Goal: Task Accomplishment & Management: Manage account settings

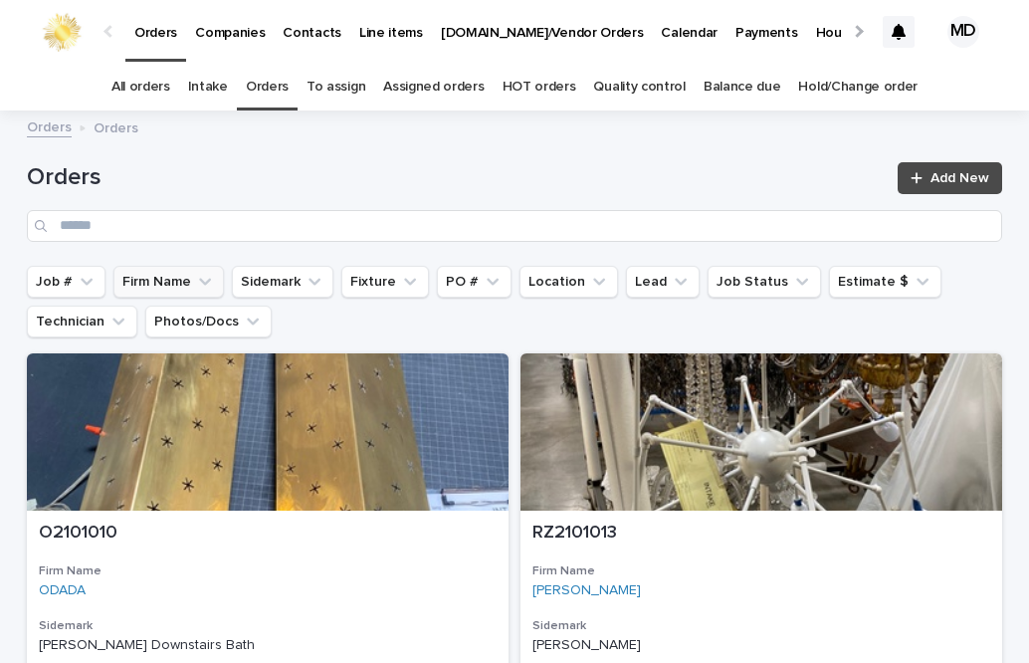
click at [159, 282] on button "Firm Name" at bounding box center [168, 282] width 111 height 32
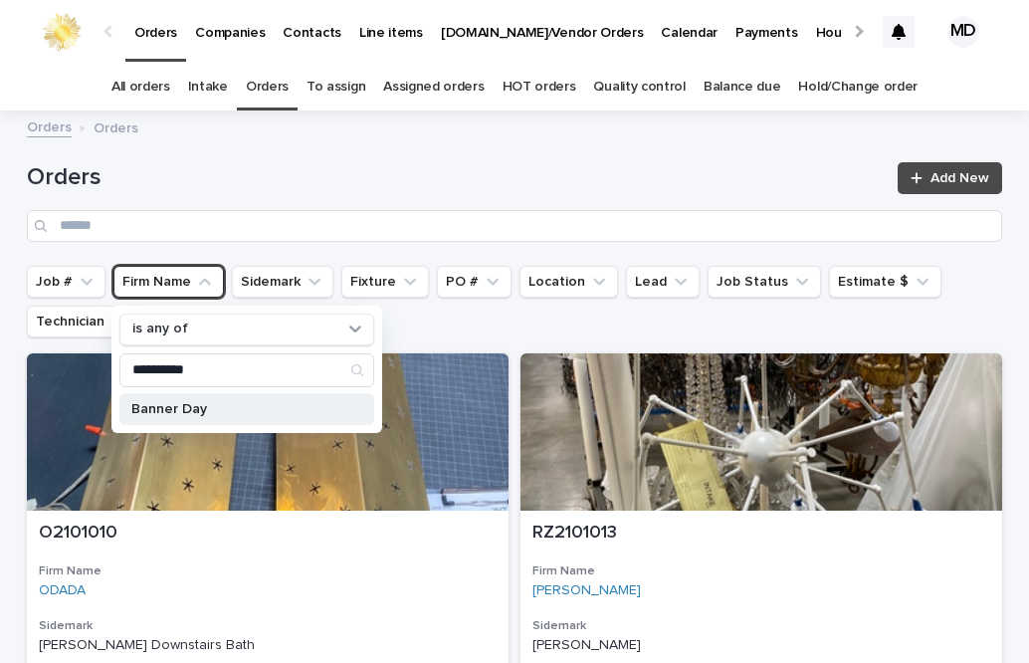
type input "**********"
click at [179, 407] on p "Banner Day" at bounding box center [236, 409] width 211 height 14
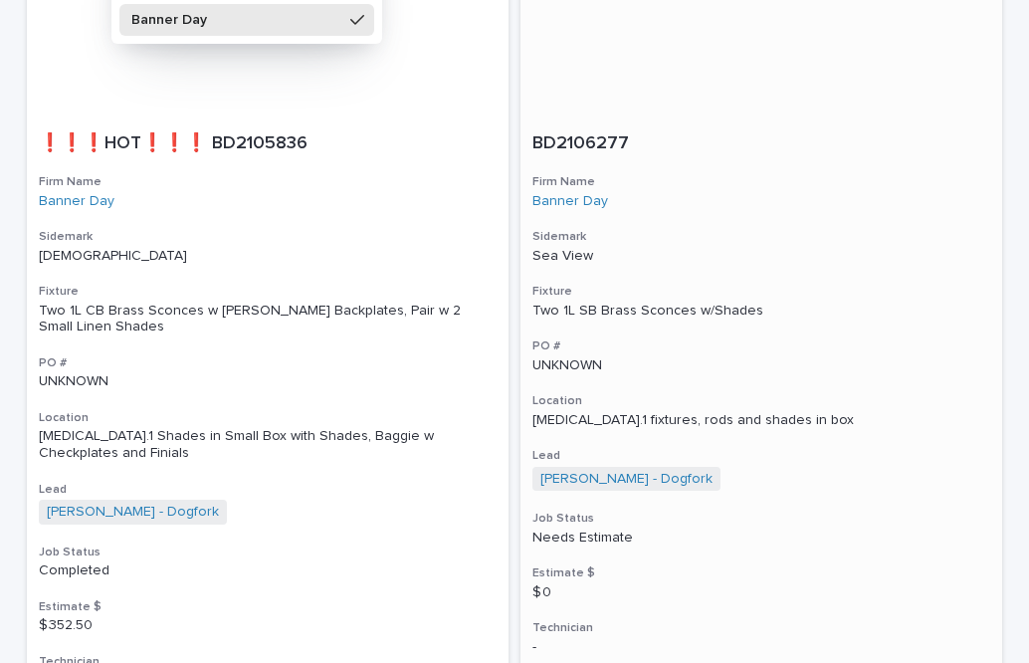
scroll to position [398, 0]
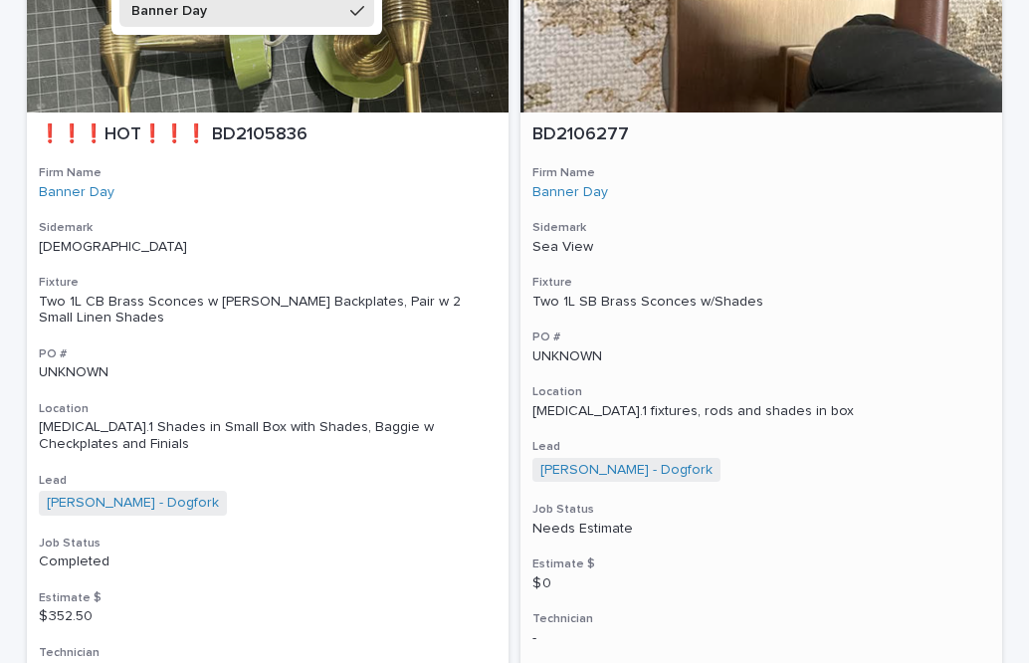
click at [697, 84] on div at bounding box center [762, 33] width 482 height 157
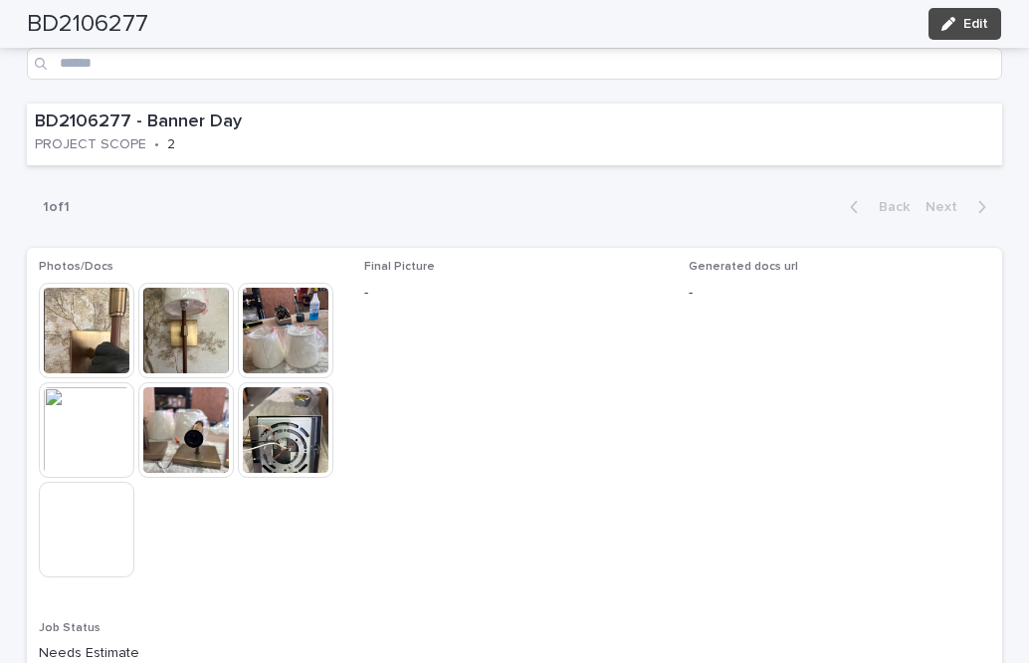
scroll to position [1269, 0]
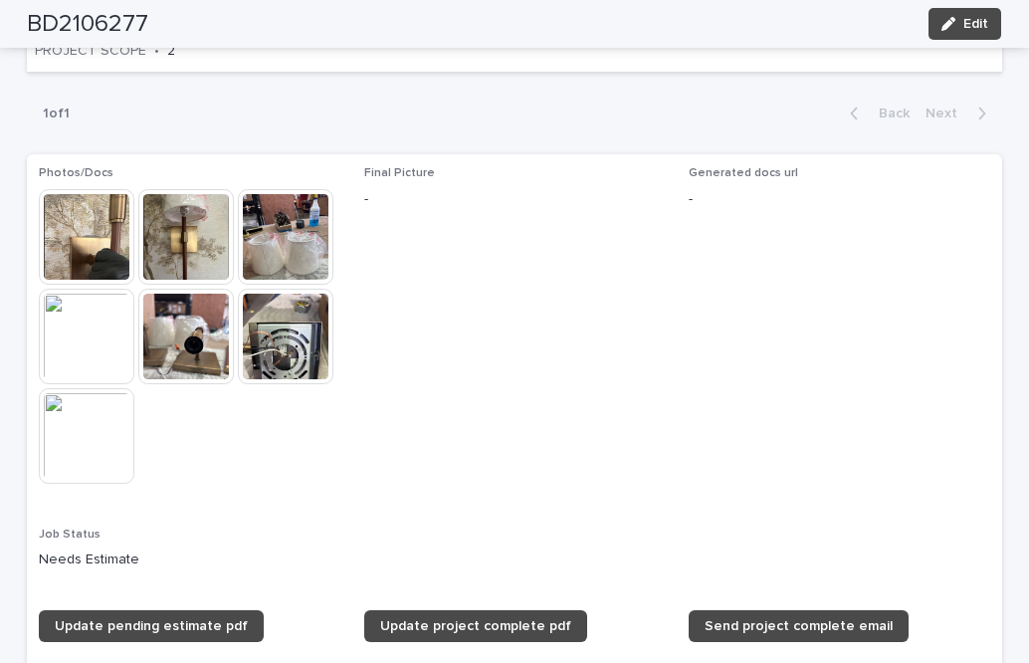
click at [94, 302] on img at bounding box center [87, 337] width 96 height 96
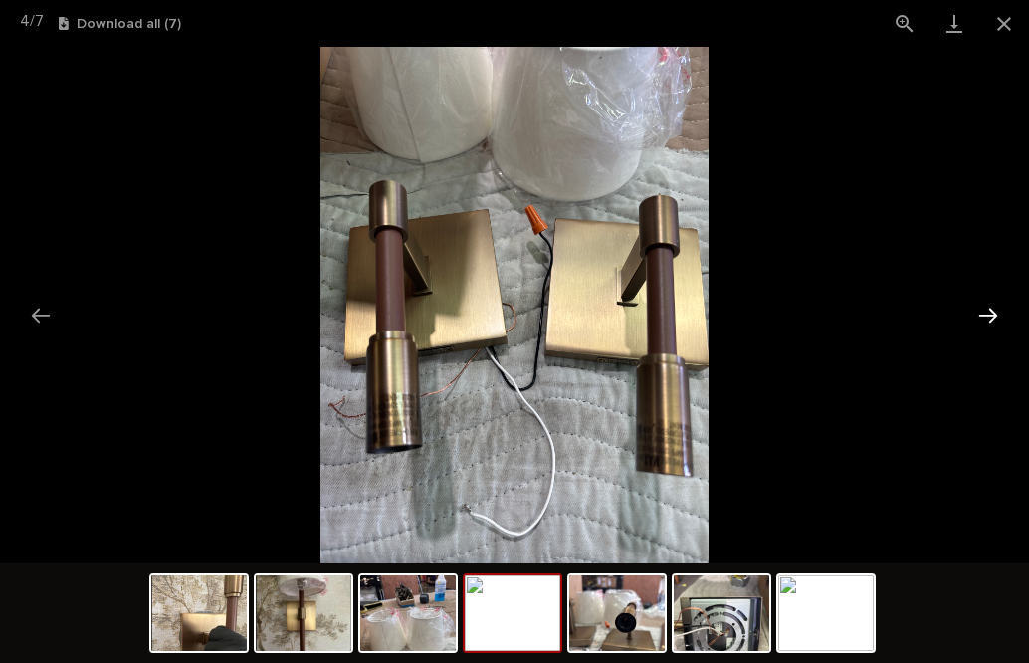
click at [995, 311] on button "Next slide" at bounding box center [989, 315] width 42 height 39
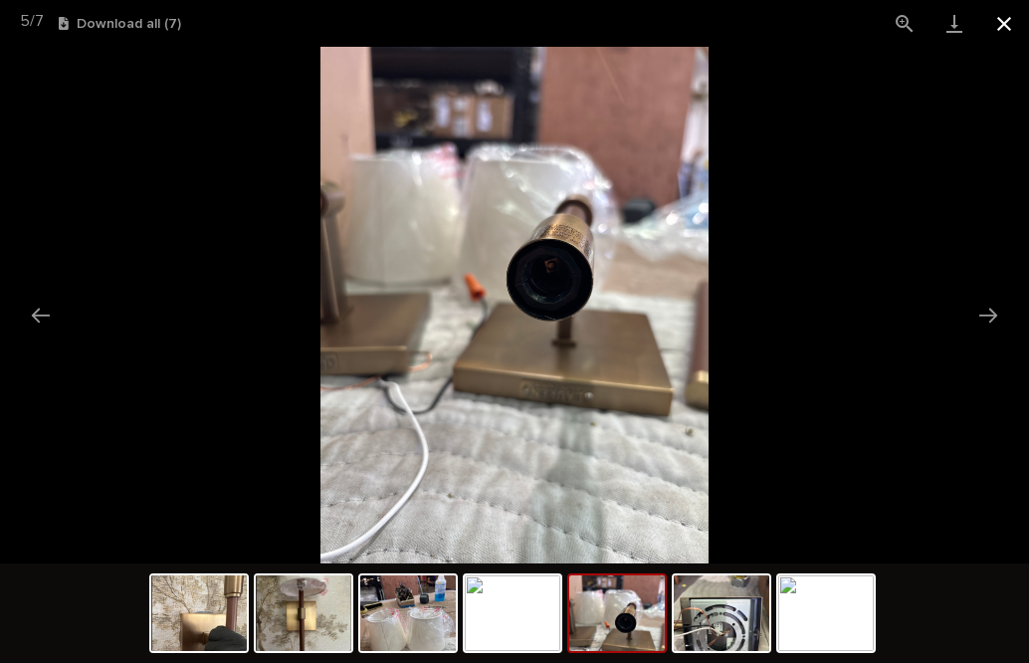
click at [1003, 28] on button "Close gallery" at bounding box center [1005, 23] width 50 height 47
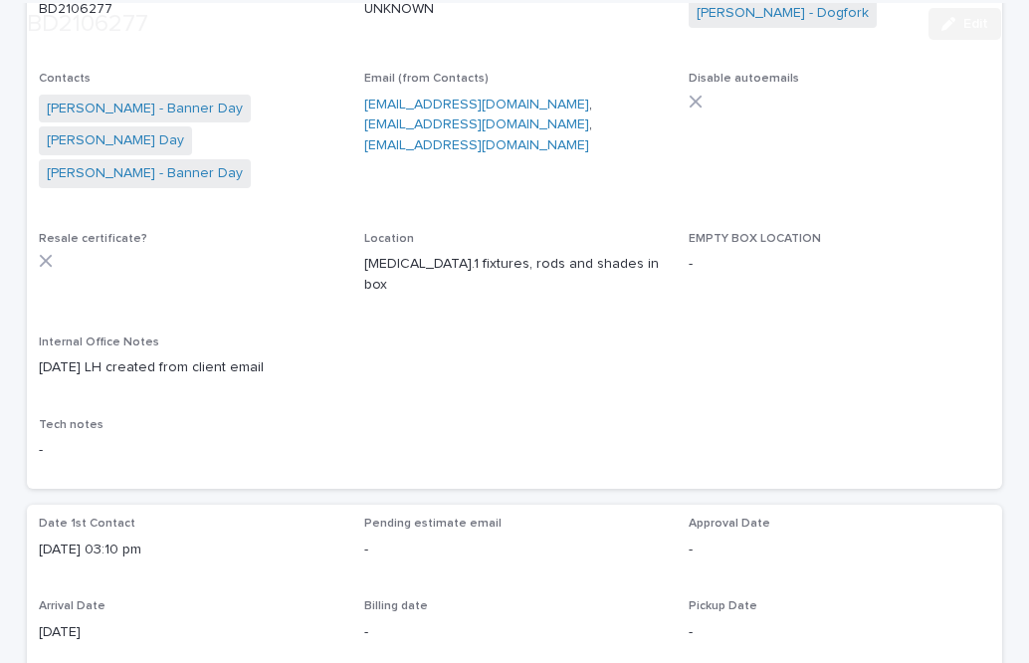
scroll to position [398, 0]
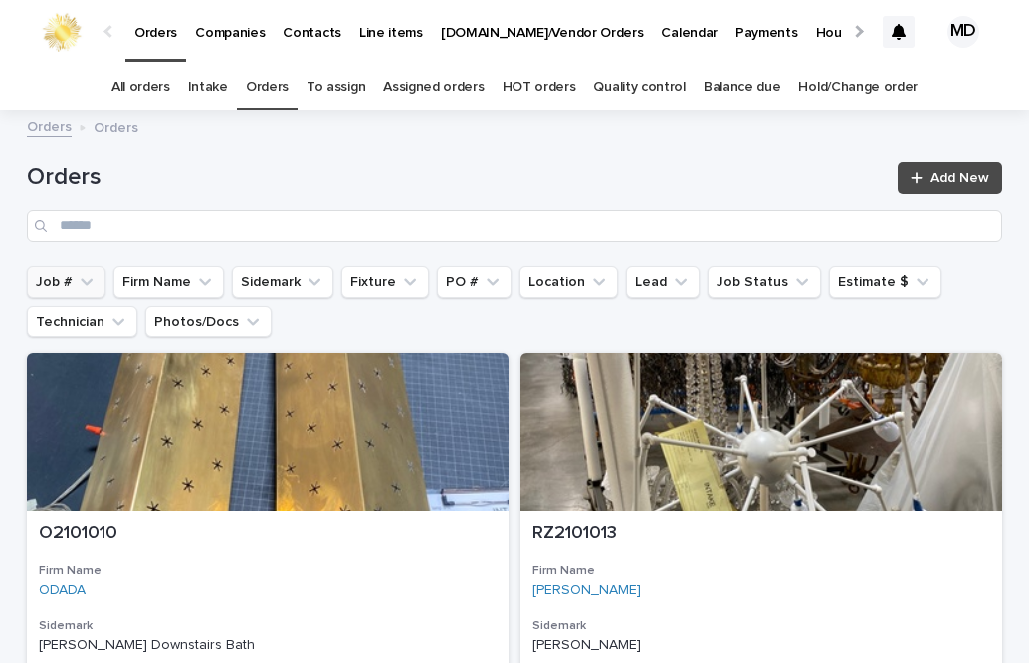
click at [46, 283] on button "Job #" at bounding box center [66, 282] width 79 height 32
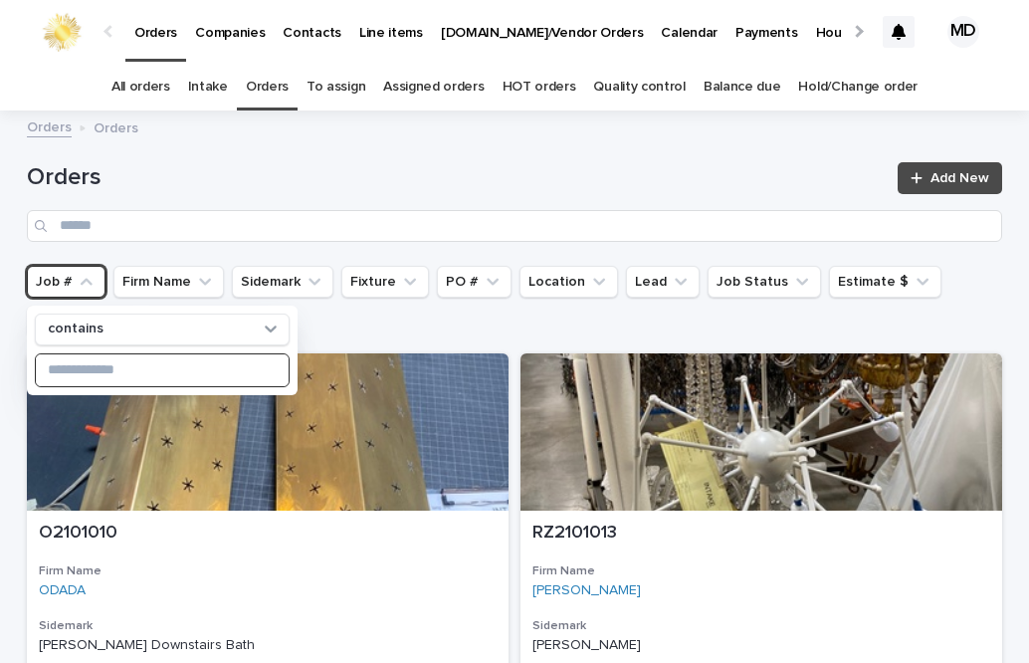
click at [56, 372] on input at bounding box center [162, 370] width 253 height 32
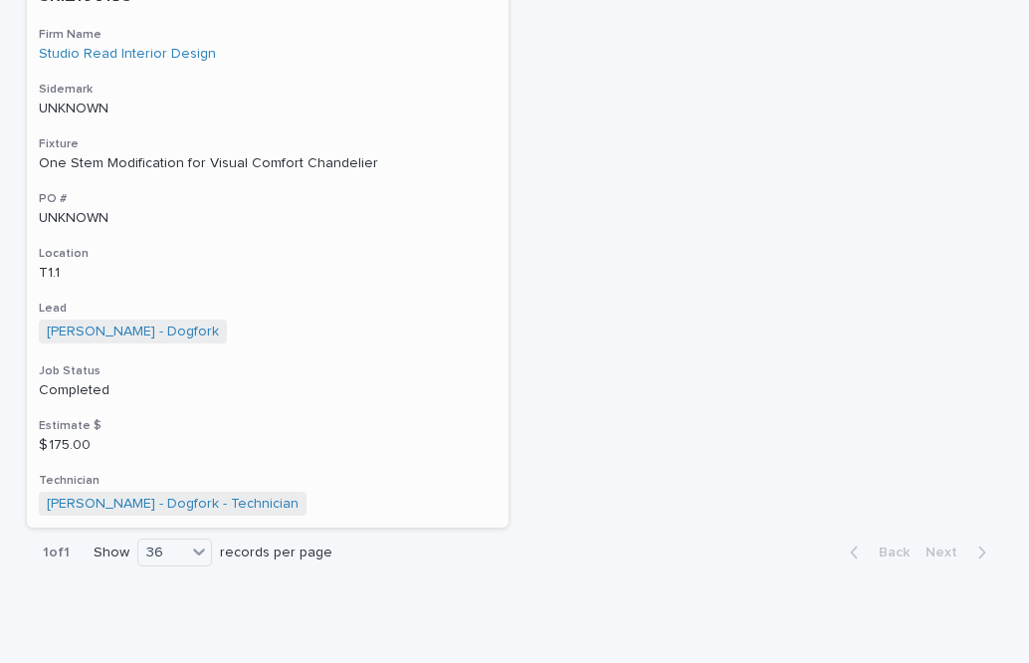
scroll to position [551, 0]
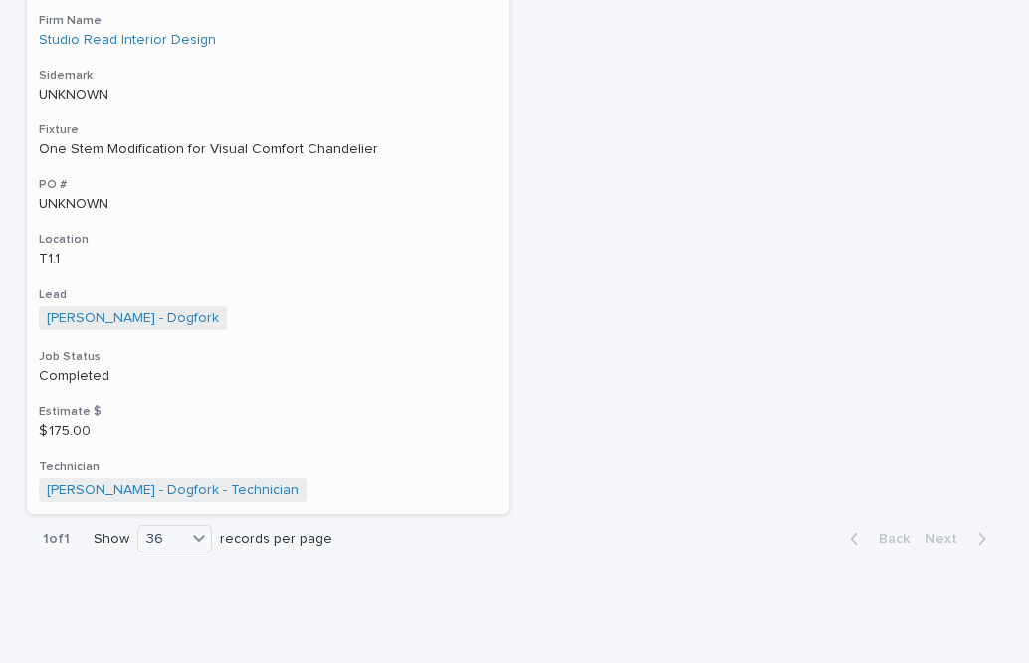
type input "****"
click at [96, 150] on div "One Stem Modification for Visual Comfort Chandelier" at bounding box center [268, 149] width 458 height 17
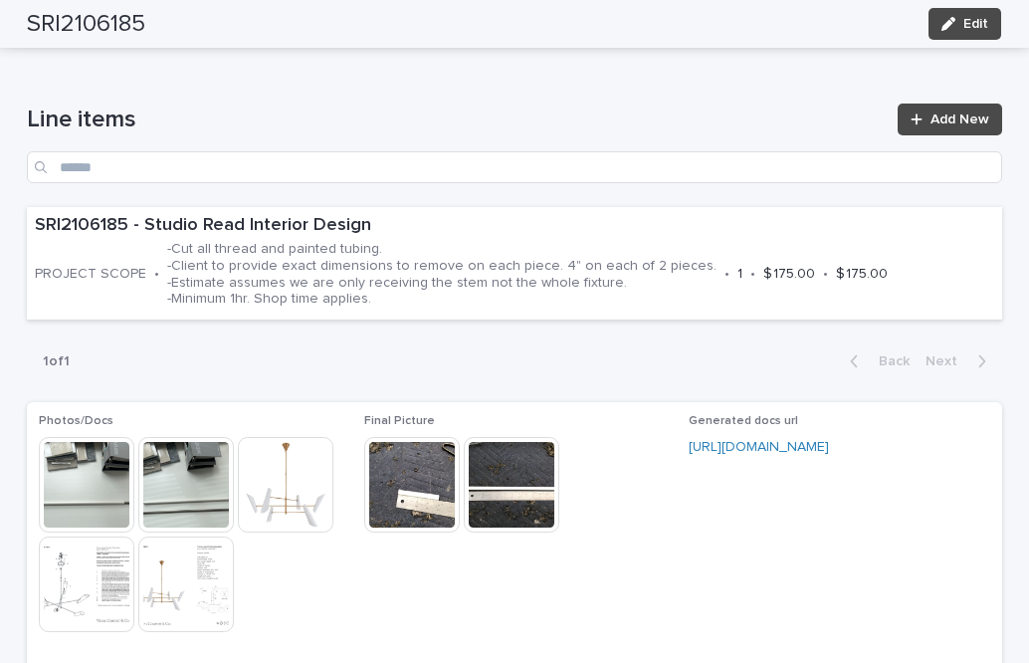
scroll to position [1195, 0]
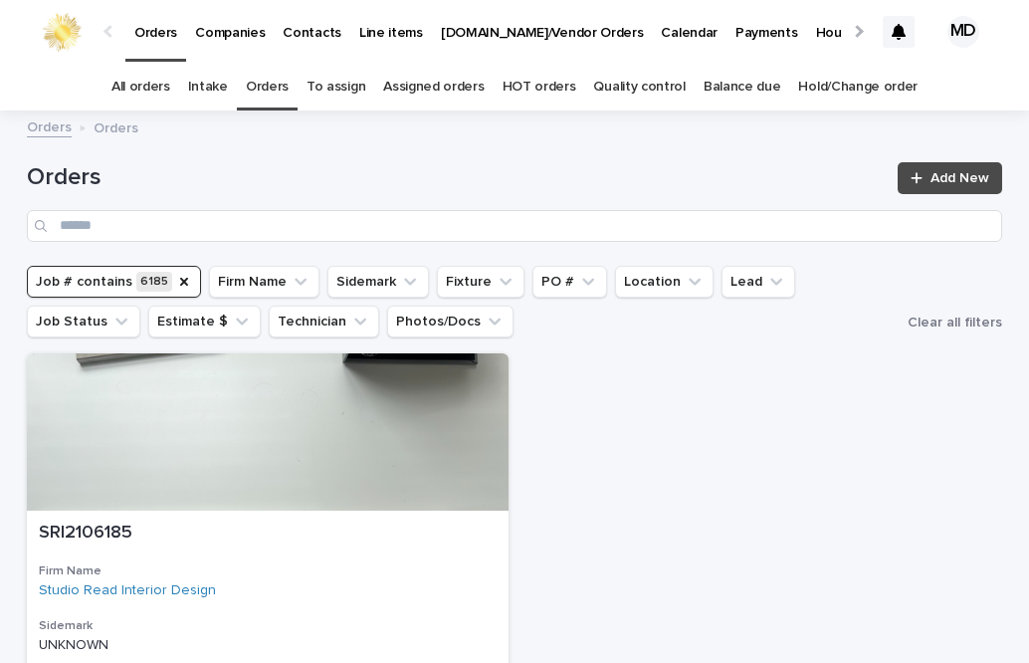
click at [621, 89] on link "Quality control" at bounding box center [639, 87] width 92 height 47
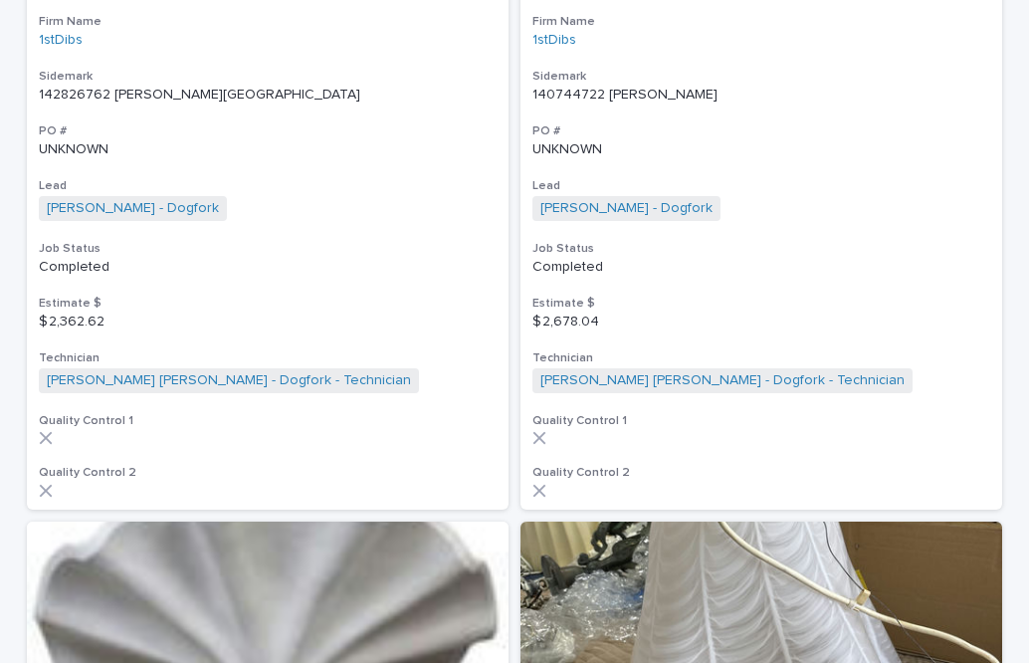
scroll to position [5471, 0]
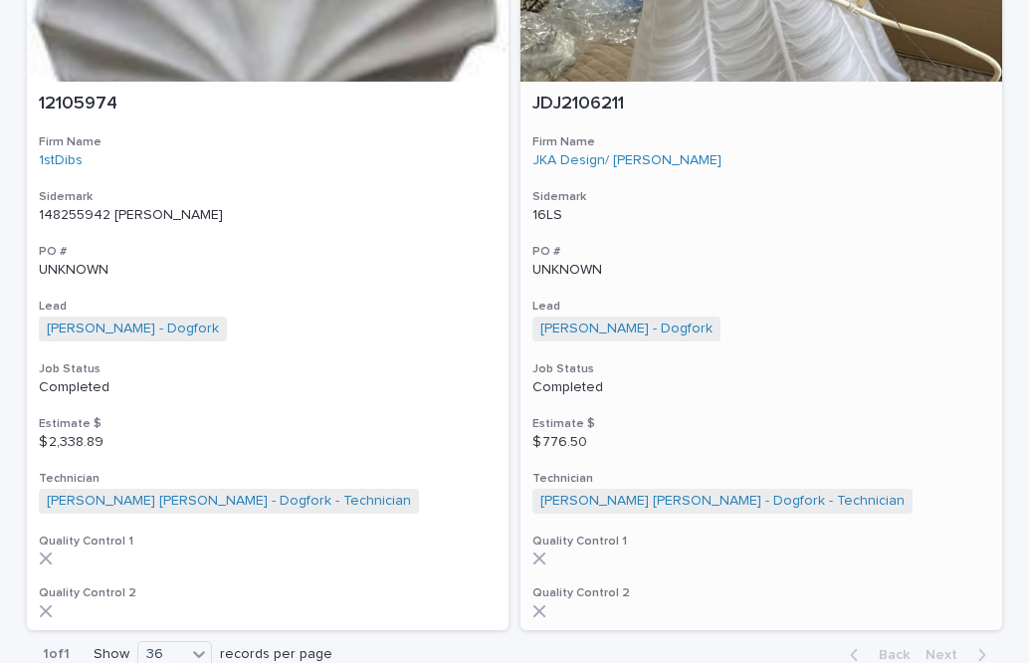
click at [571, 379] on p "Completed" at bounding box center [762, 387] width 458 height 17
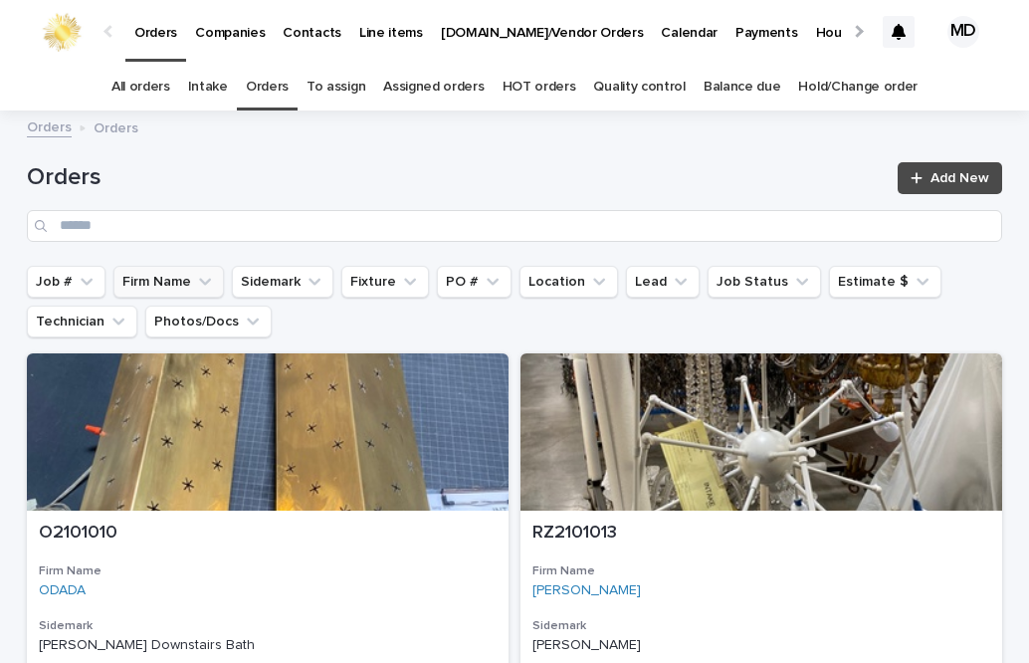
click at [173, 288] on button "Firm Name" at bounding box center [168, 282] width 111 height 32
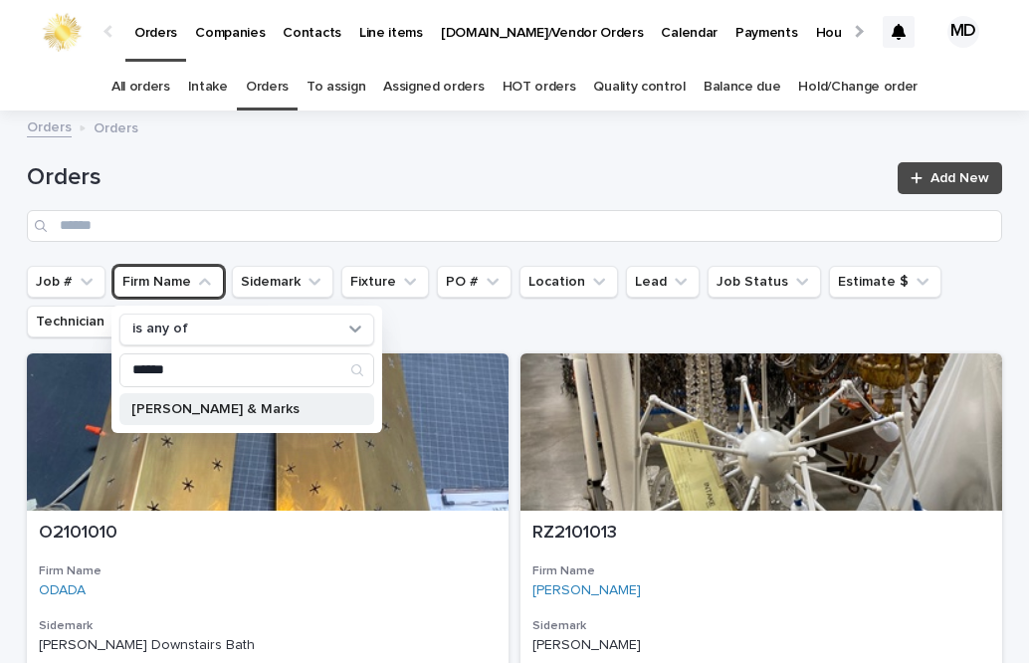
type input "******"
click at [193, 414] on p "[PERSON_NAME] & Marks" at bounding box center [236, 409] width 211 height 14
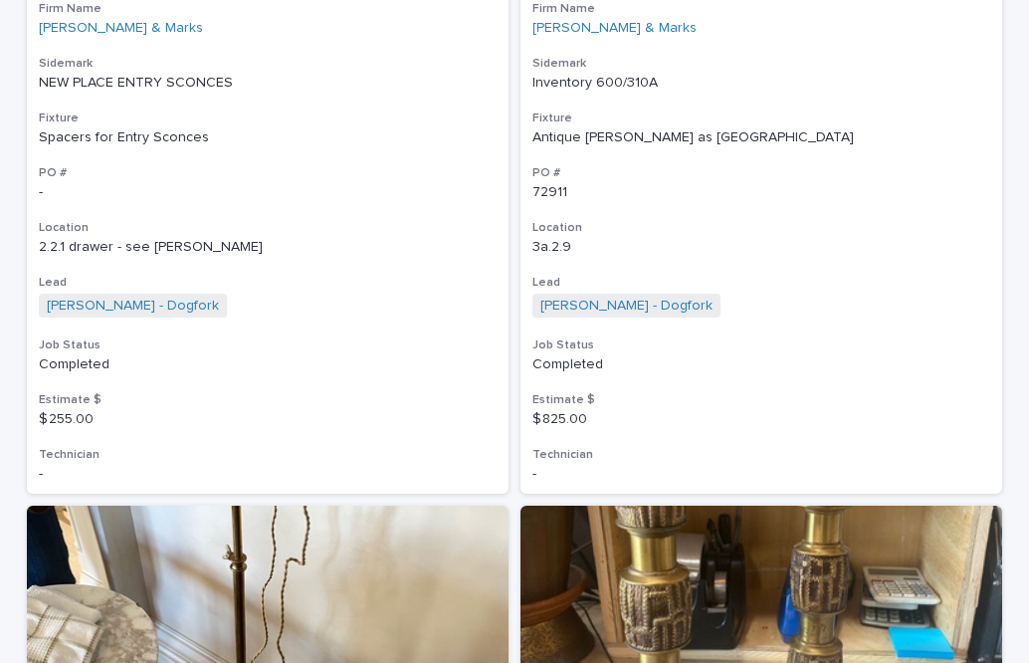
scroll to position [12833, 0]
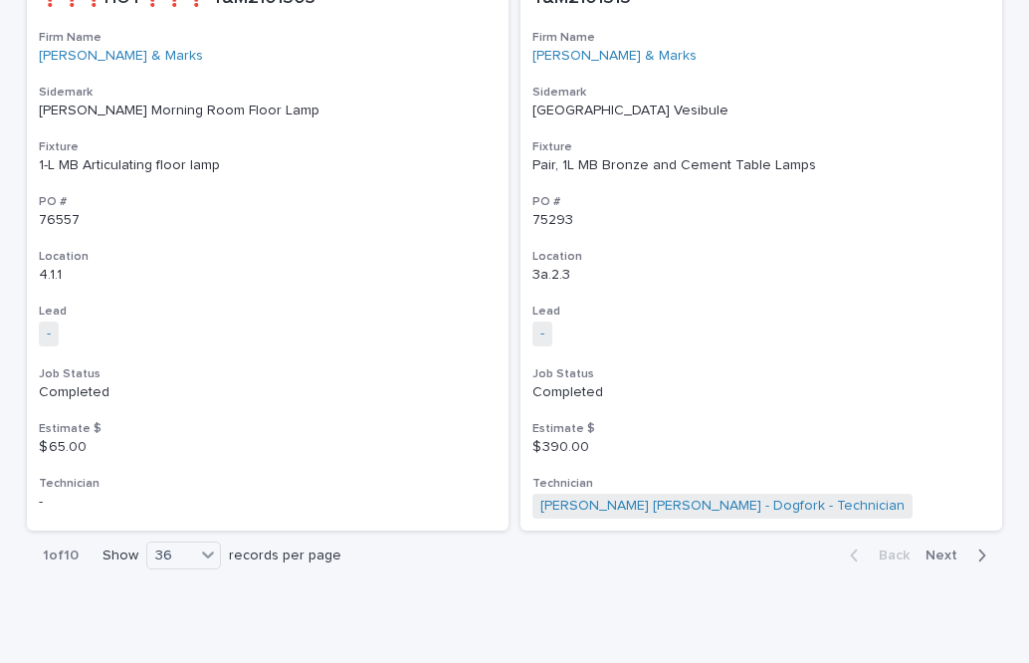
click at [945, 549] on span "Next" at bounding box center [948, 556] width 44 height 14
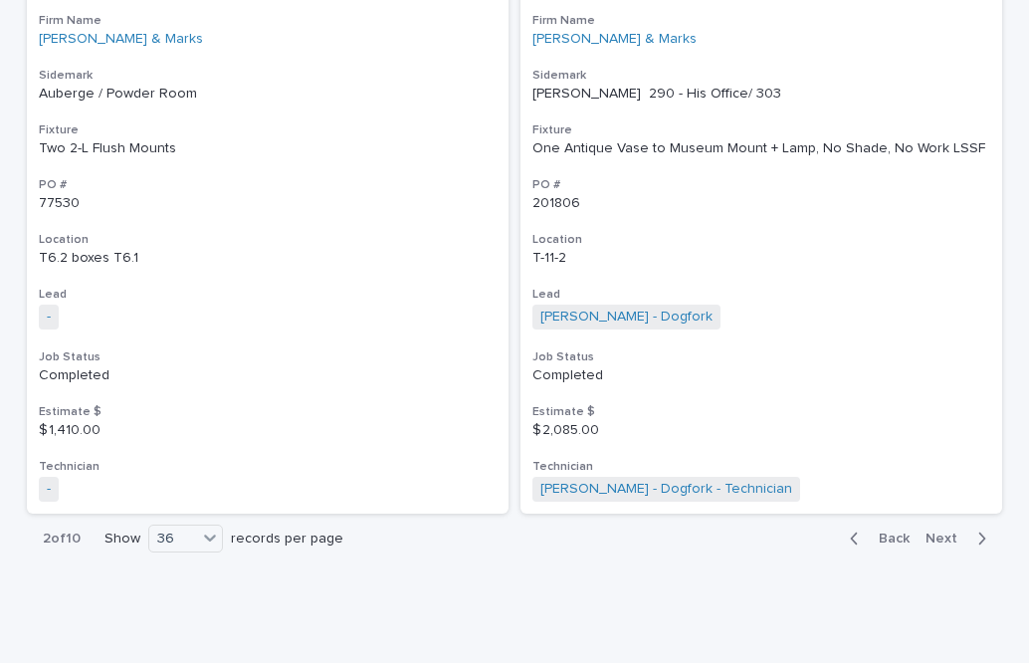
scroll to position [12809, 0]
click at [946, 533] on span "Next" at bounding box center [948, 539] width 44 height 14
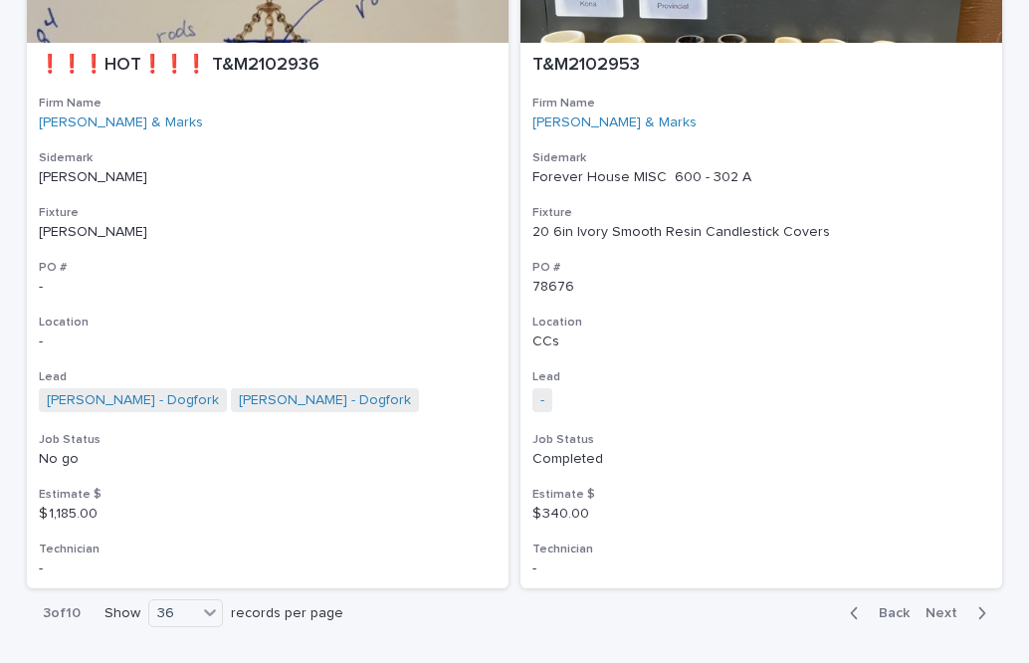
click at [935, 588] on div "Back Next" at bounding box center [918, 613] width 168 height 50
click at [935, 606] on span "Next" at bounding box center [948, 613] width 44 height 14
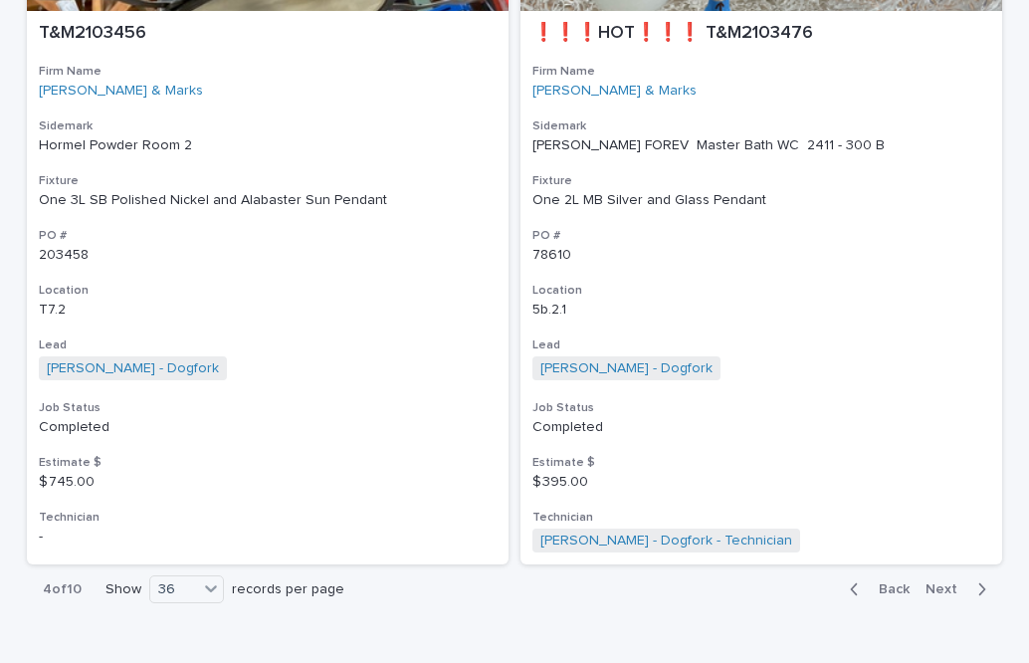
click at [935, 580] on button "Next" at bounding box center [960, 589] width 85 height 18
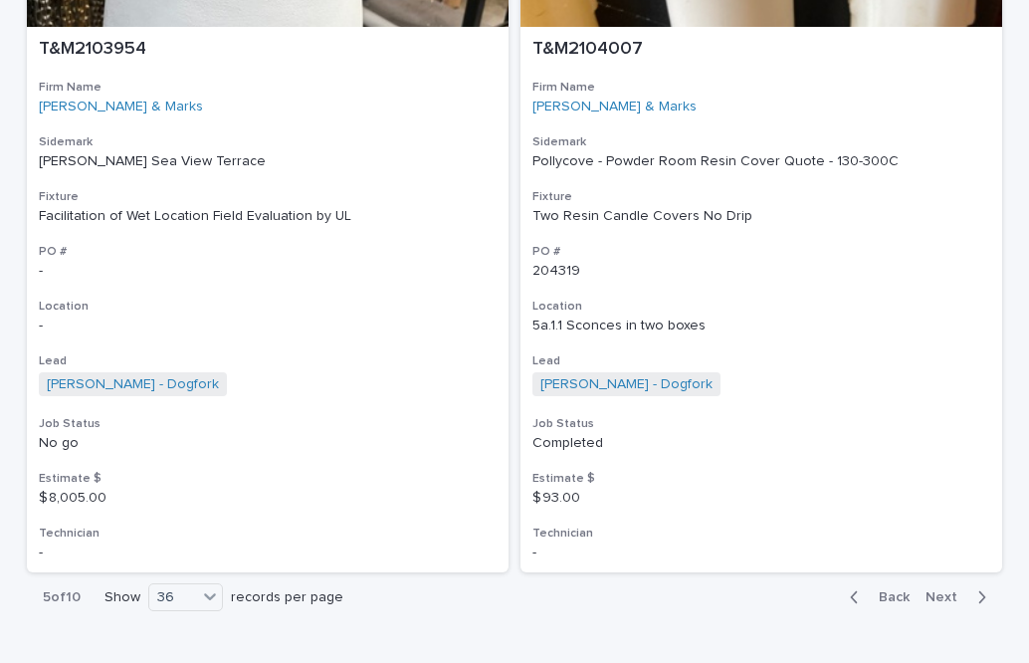
click at [935, 590] on span "Next" at bounding box center [948, 597] width 44 height 14
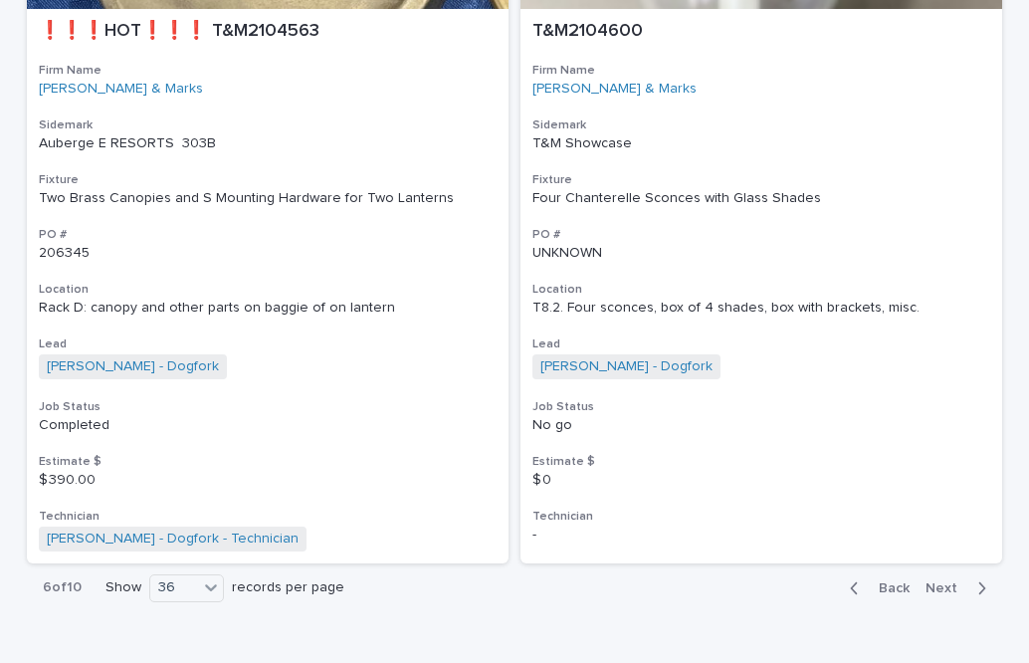
click at [935, 581] on span "Next" at bounding box center [948, 588] width 44 height 14
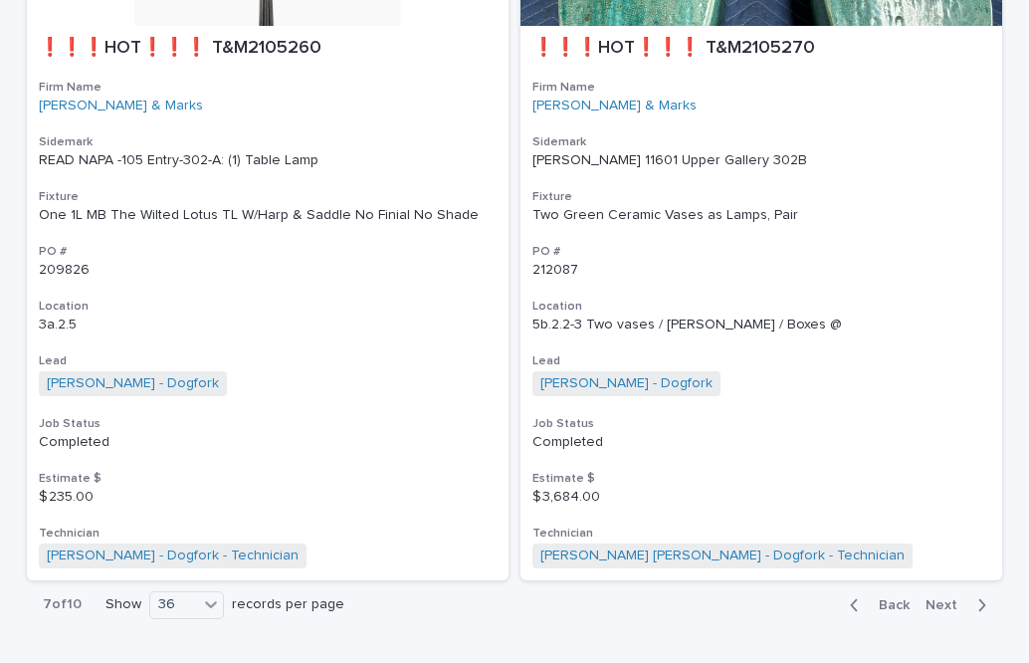
scroll to position [12892, 0]
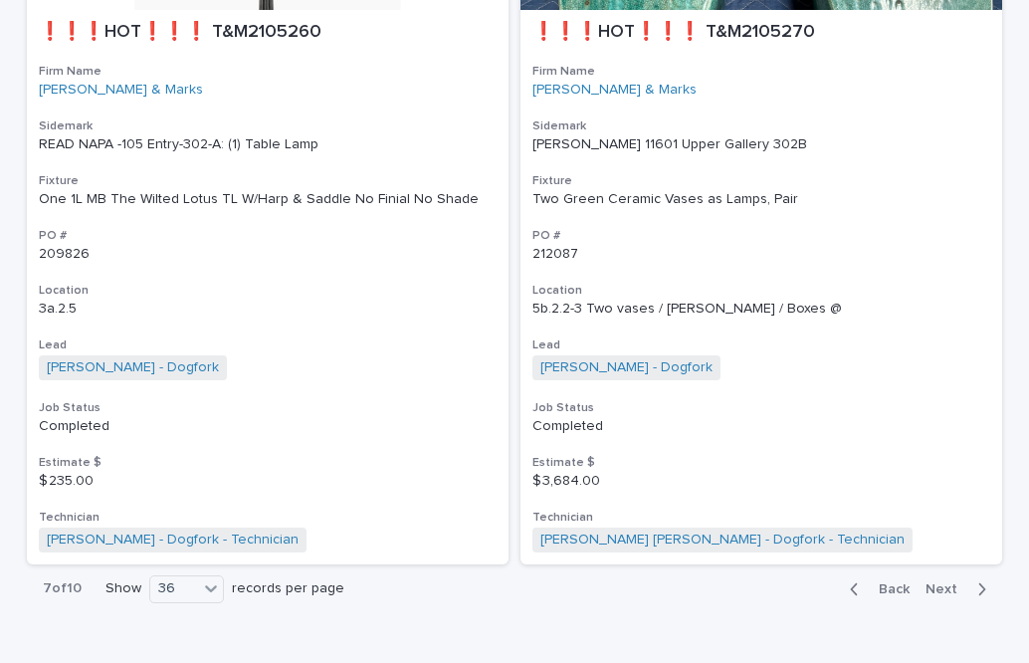
click at [940, 582] on span "Next" at bounding box center [948, 589] width 44 height 14
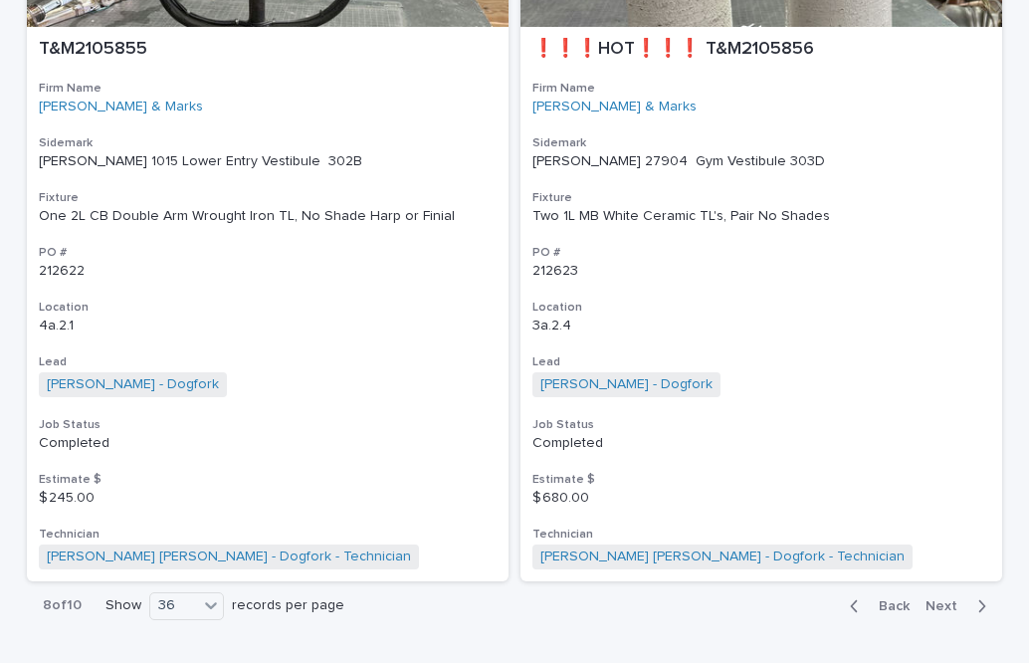
click at [944, 599] on span "Next" at bounding box center [948, 606] width 44 height 14
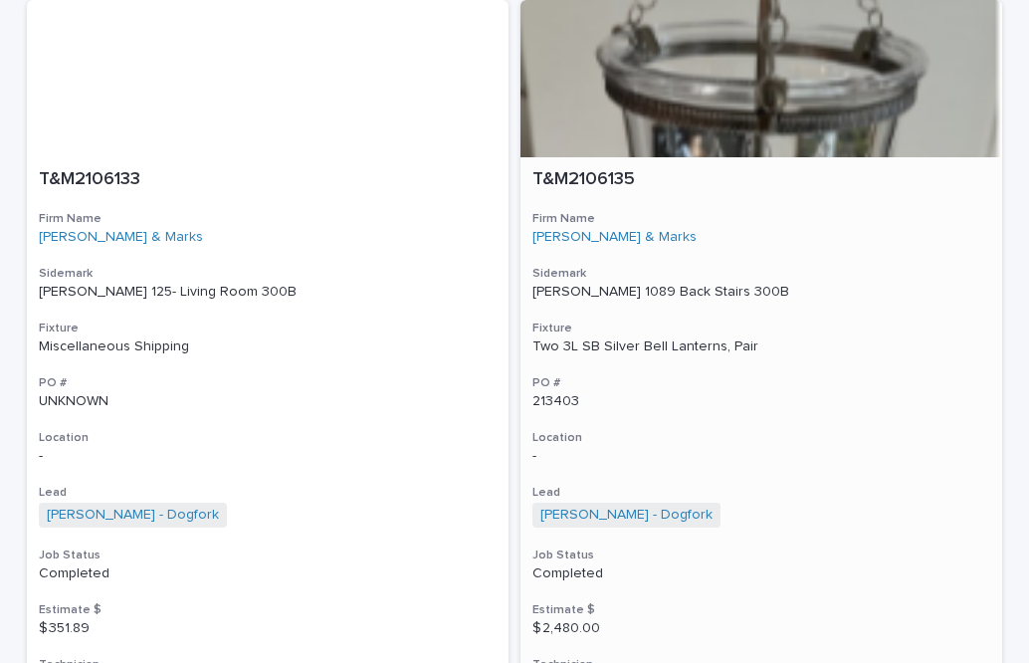
scroll to position [12867, 0]
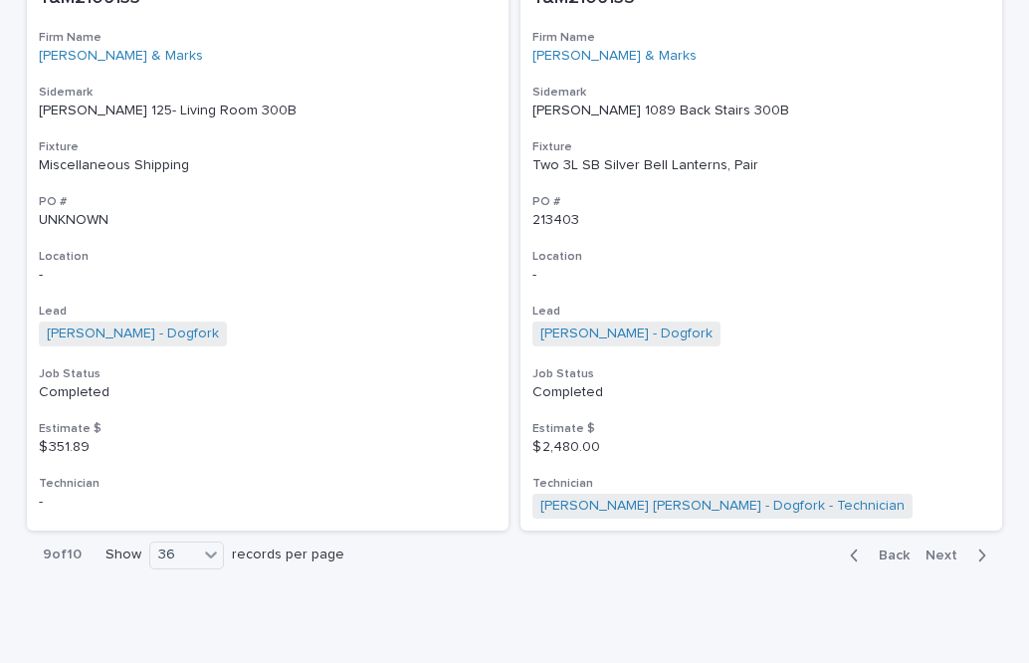
click at [946, 549] on span "Next" at bounding box center [948, 556] width 44 height 14
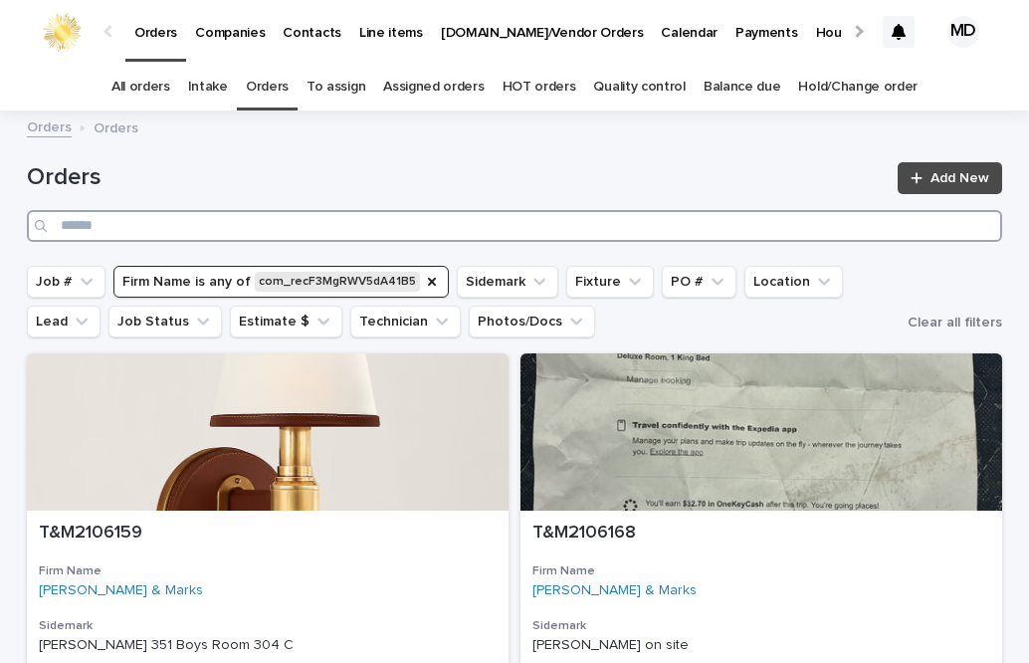
click at [350, 212] on input "Search" at bounding box center [515, 226] width 976 height 32
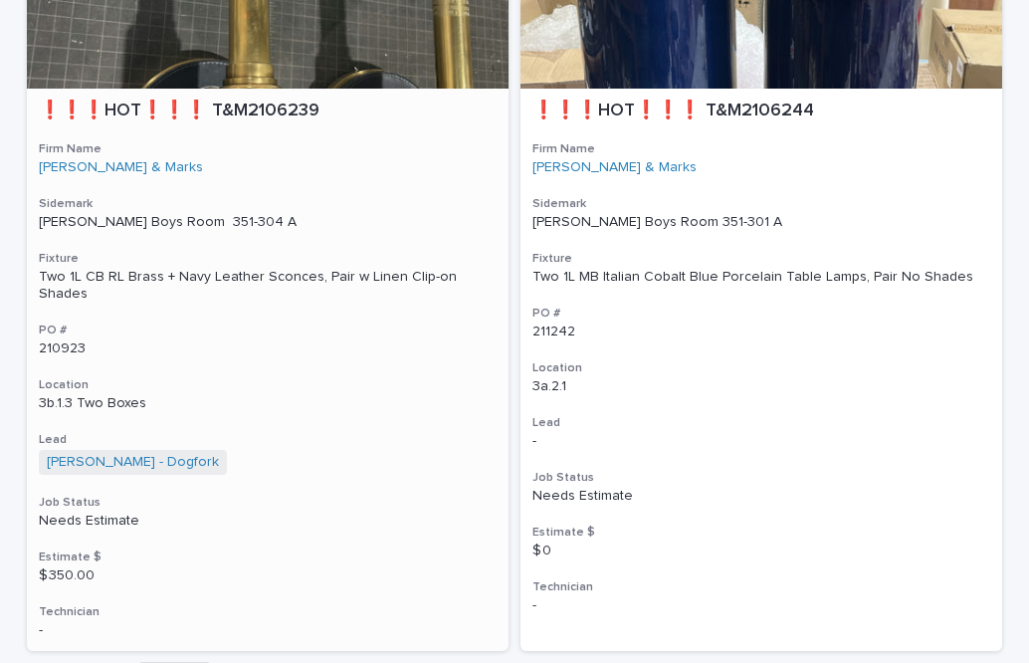
scroll to position [2588, 0]
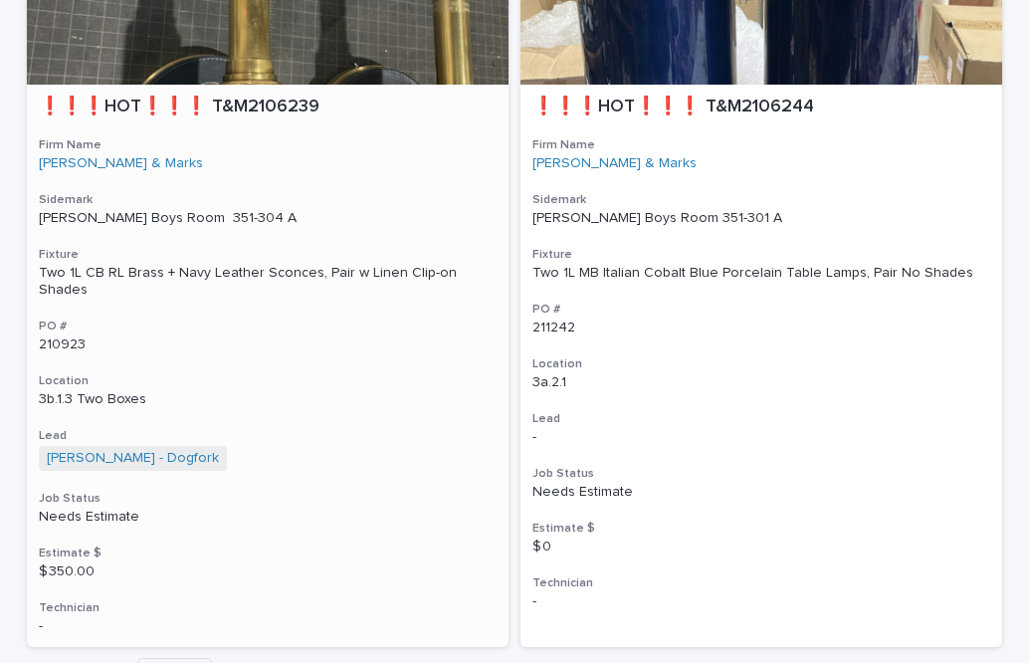
type input "**********"
click at [363, 270] on div "Two 1L CB RL Brass + Navy Leather Sconces, Pair w Linen Clip-on Shades" at bounding box center [268, 282] width 458 height 34
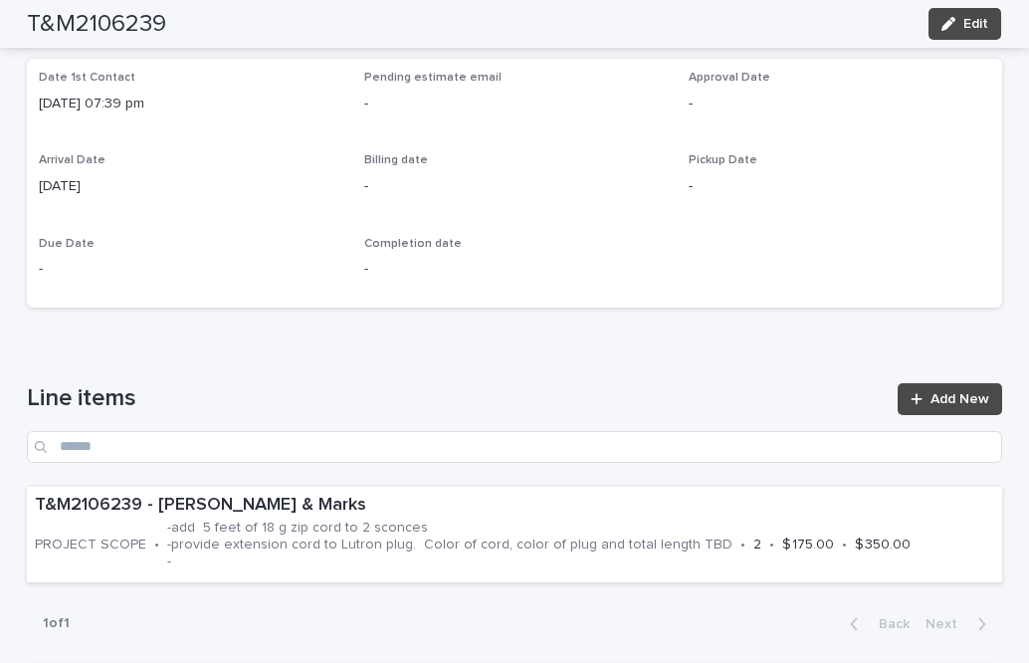
scroll to position [796, 0]
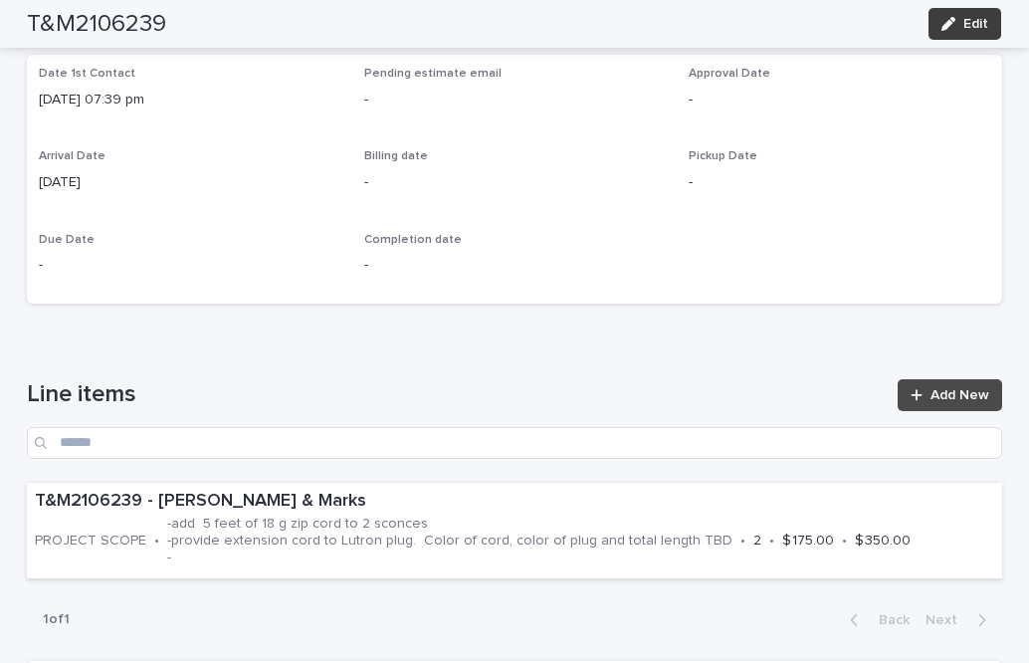
click at [974, 23] on span "Edit" at bounding box center [976, 24] width 25 height 14
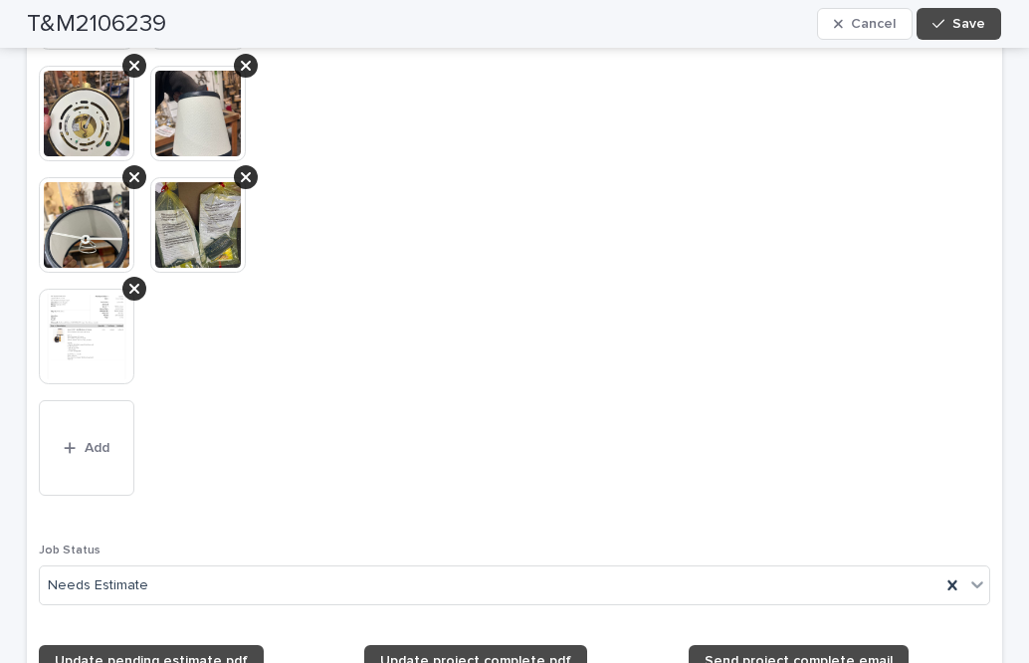
scroll to position [1892, 0]
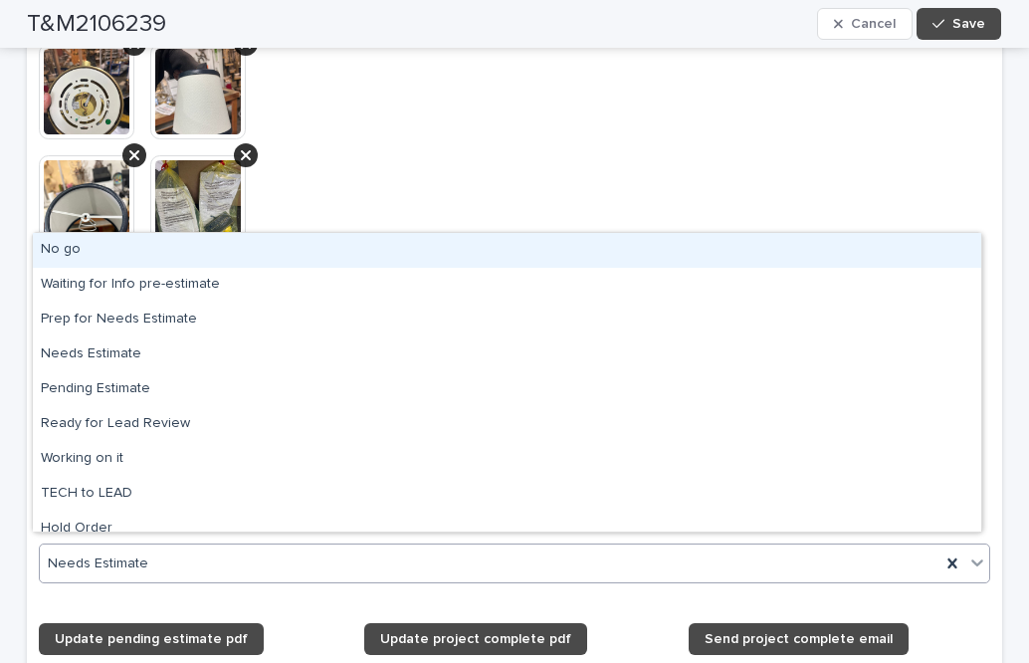
click at [972, 555] on icon at bounding box center [978, 563] width 20 height 20
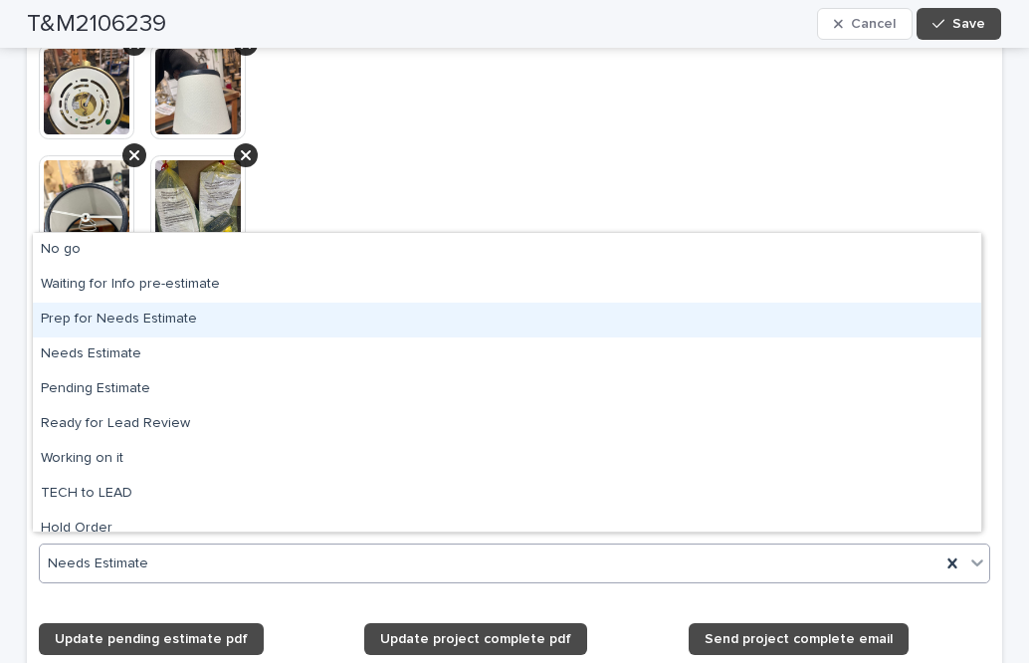
click at [165, 314] on div "Prep for Needs Estimate" at bounding box center [507, 320] width 949 height 35
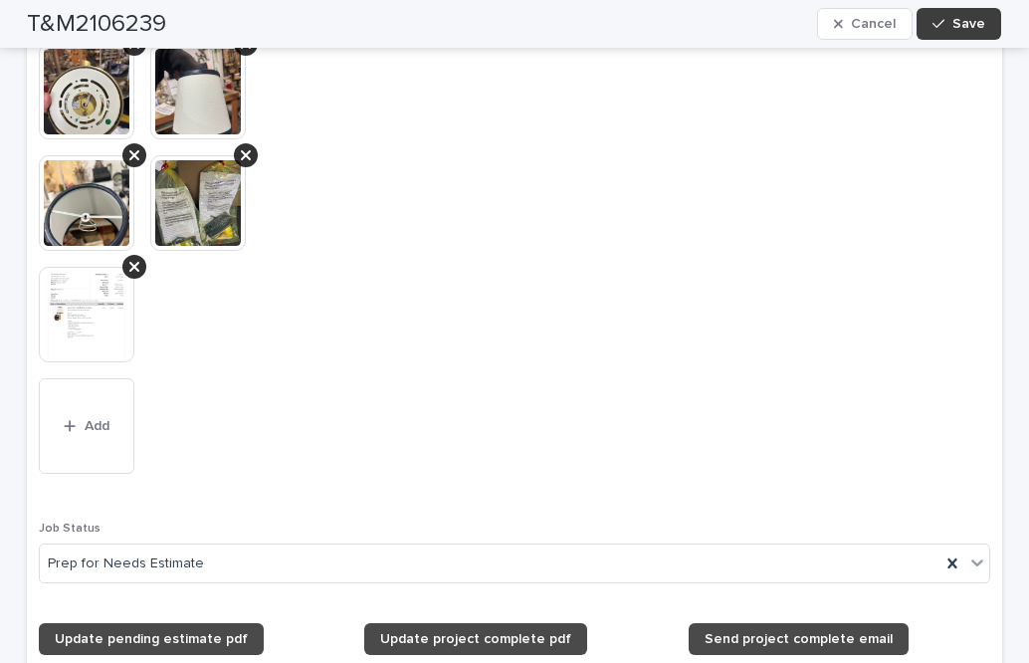
click at [956, 22] on span "Save" at bounding box center [969, 24] width 33 height 14
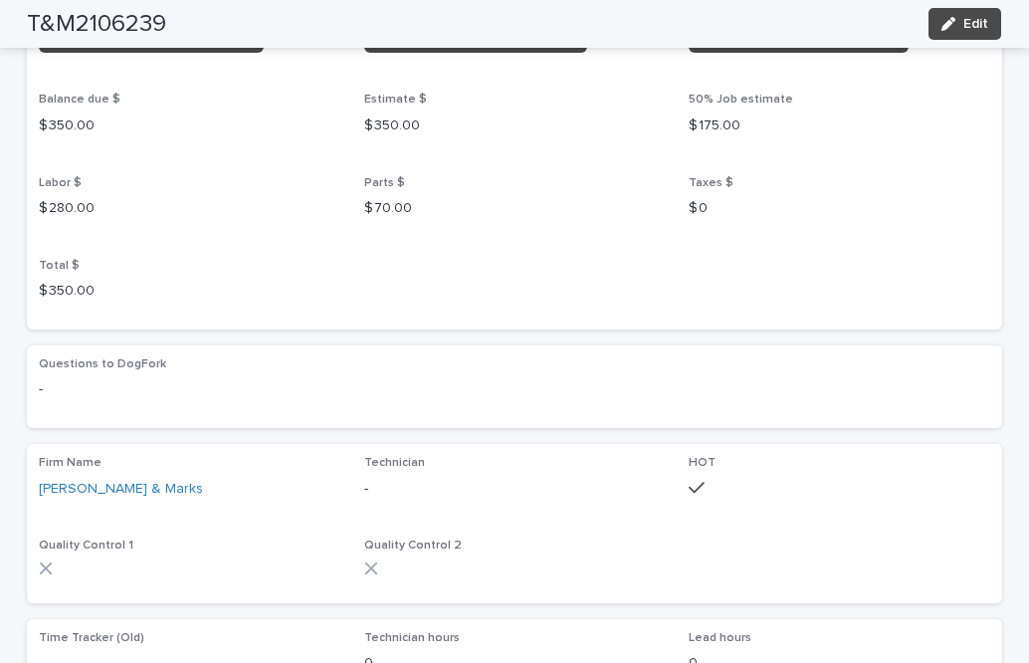
scroll to position [1527, 0]
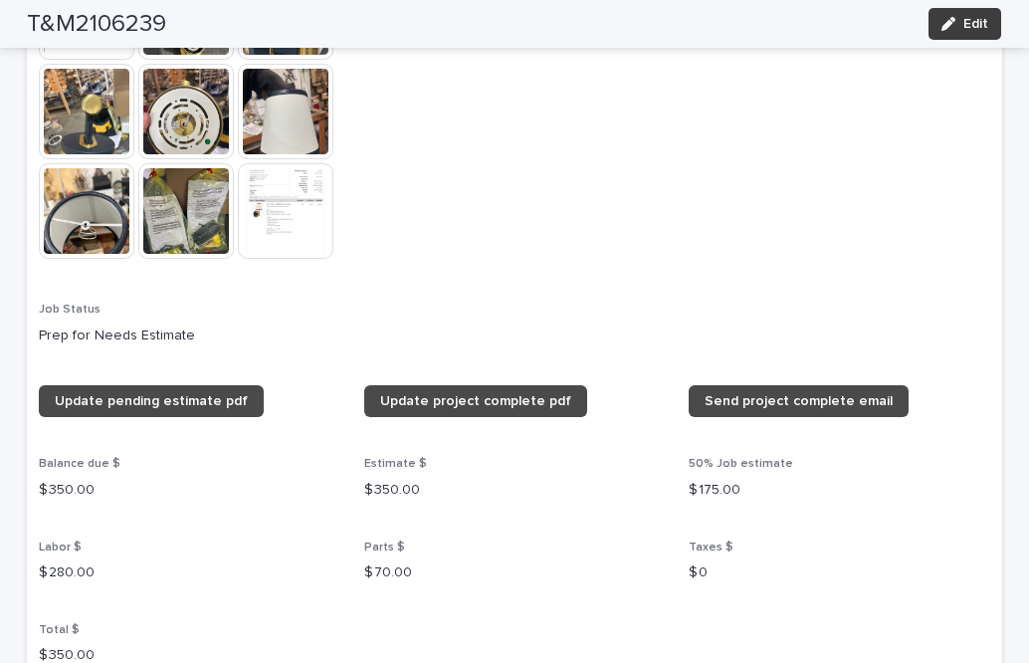
click at [964, 24] on span "Edit" at bounding box center [976, 24] width 25 height 14
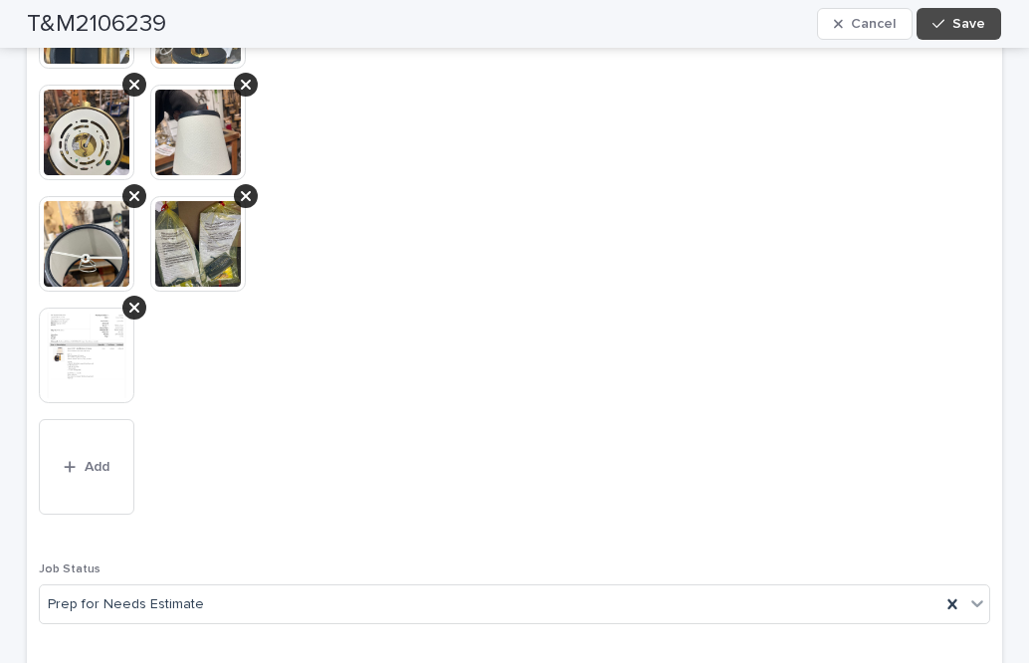
scroll to position [1867, 0]
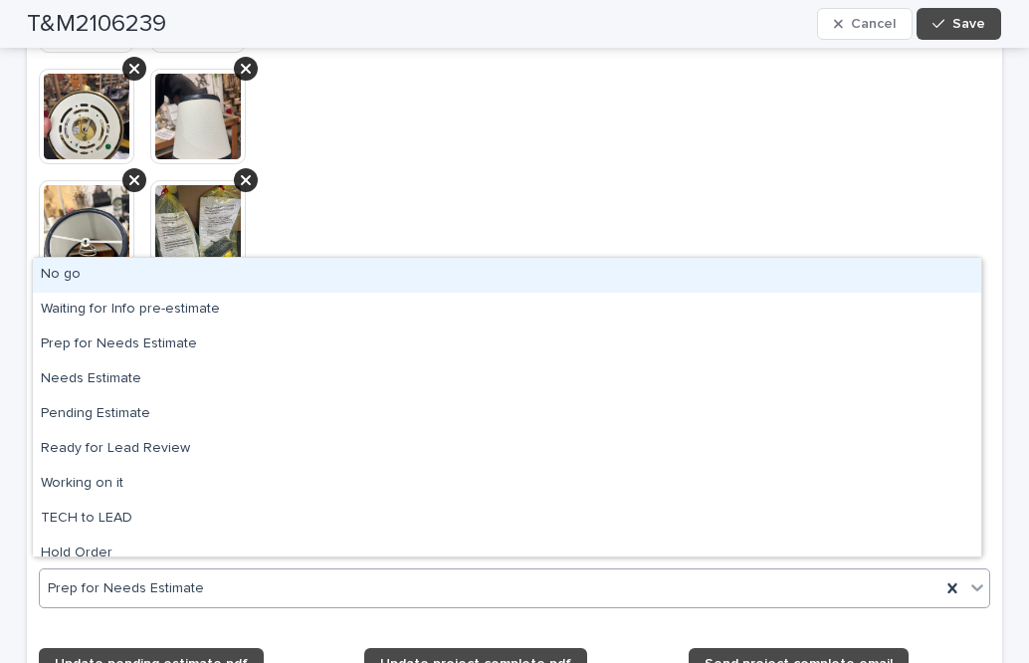
click at [970, 577] on icon at bounding box center [978, 587] width 20 height 20
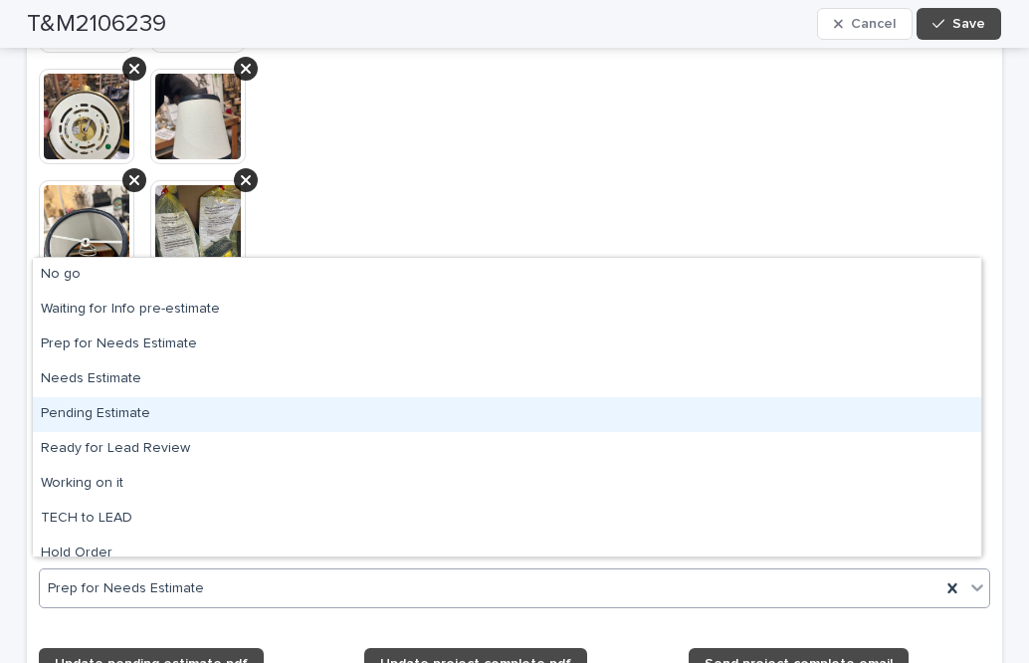
click at [113, 407] on div "Pending Estimate" at bounding box center [507, 414] width 949 height 35
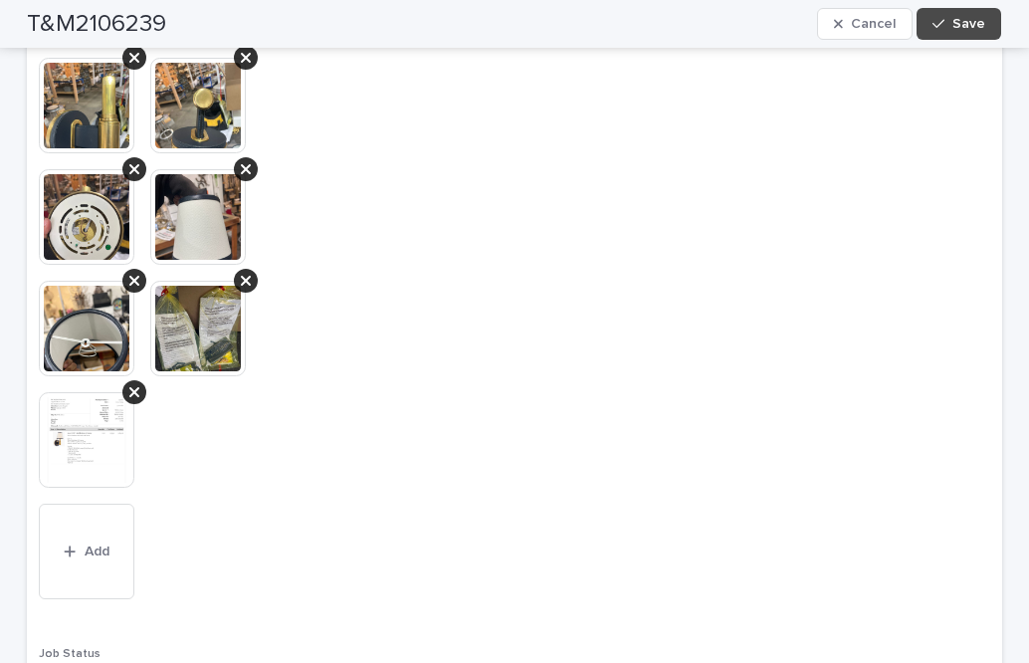
scroll to position [1916, 0]
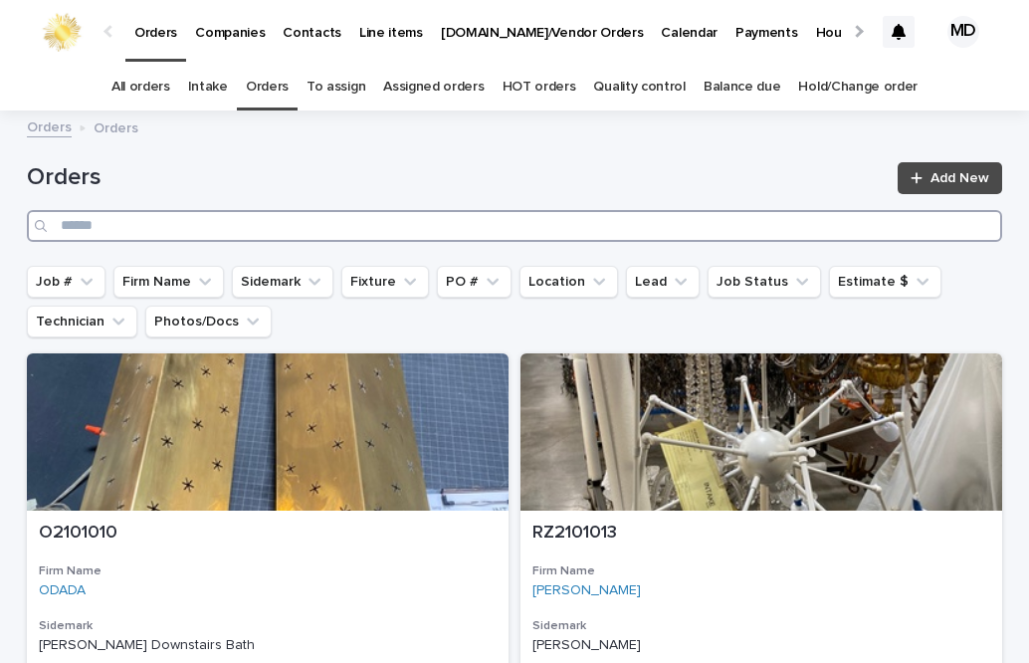
click at [150, 217] on input "Search" at bounding box center [515, 226] width 976 height 32
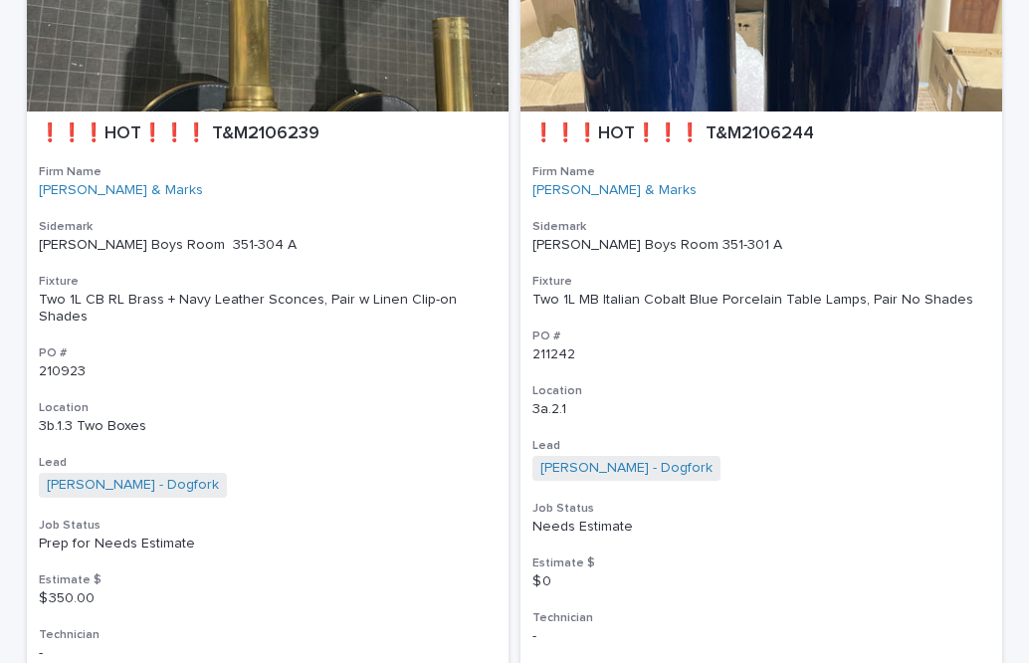
scroll to position [2588, 0]
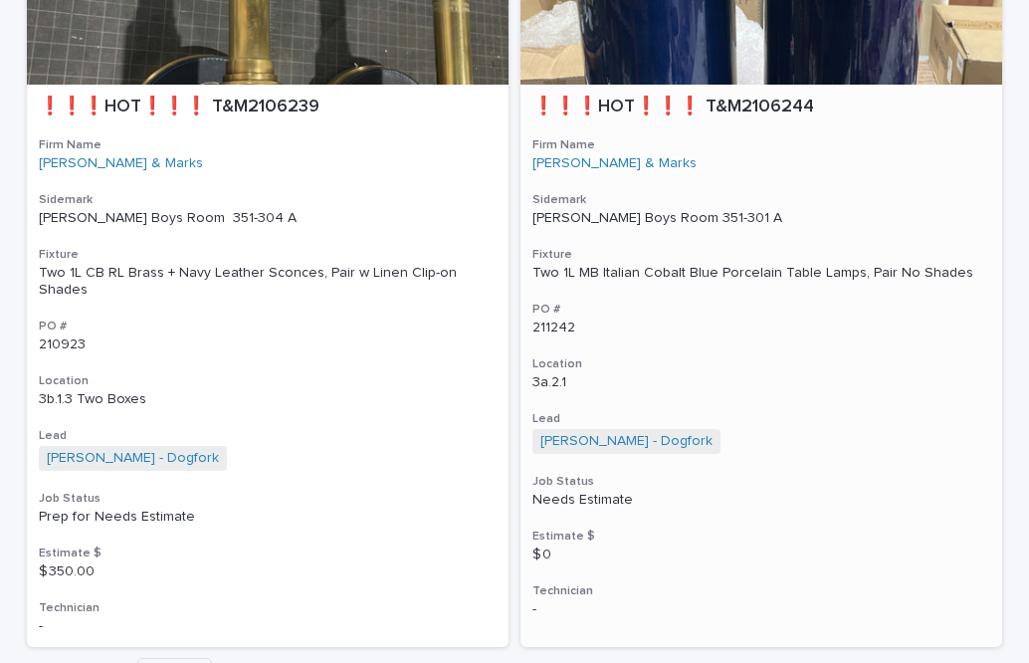
type input "**********"
click at [681, 277] on div "Two 1L MB Italian Cobalt Blue Porcelain Table Lamps, Pair No Shades" at bounding box center [762, 273] width 458 height 17
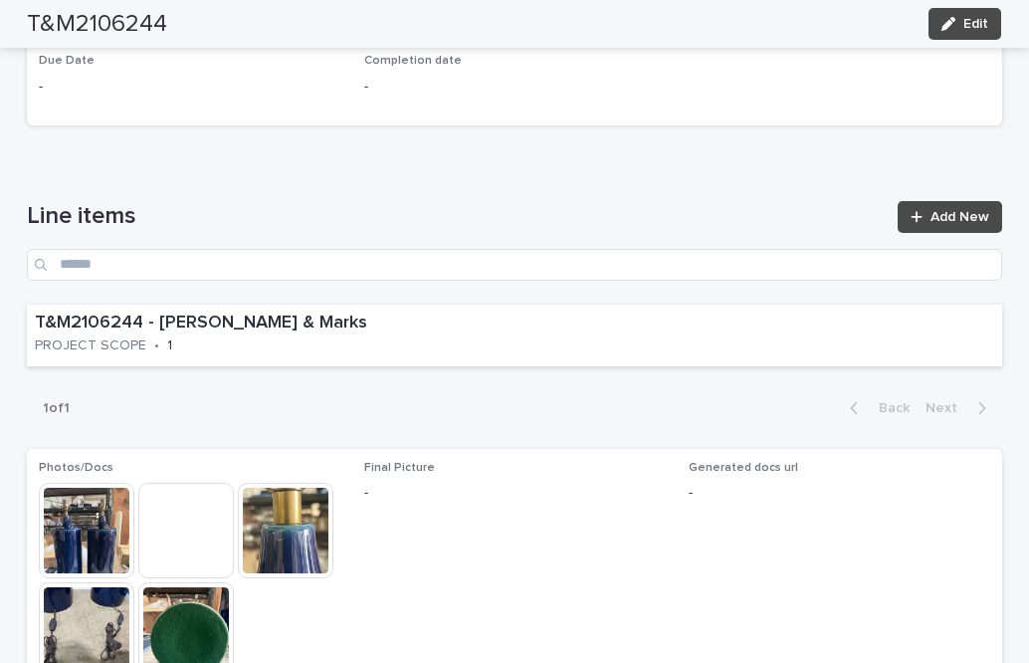
scroll to position [1095, 0]
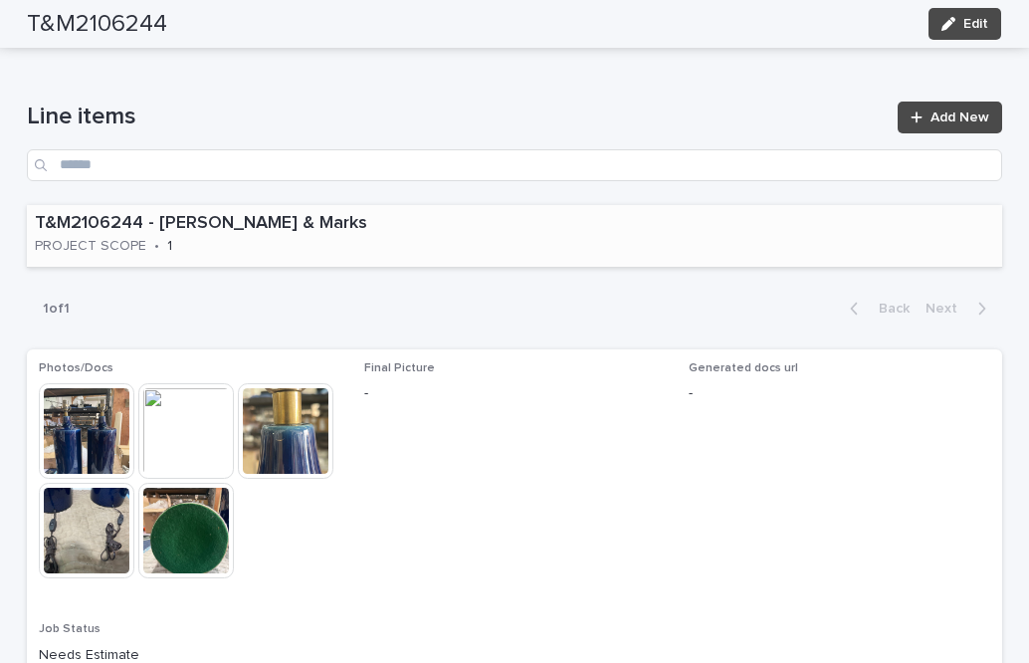
click at [386, 226] on p "T&M2106244 - Tucker & Marks" at bounding box center [270, 224] width 470 height 22
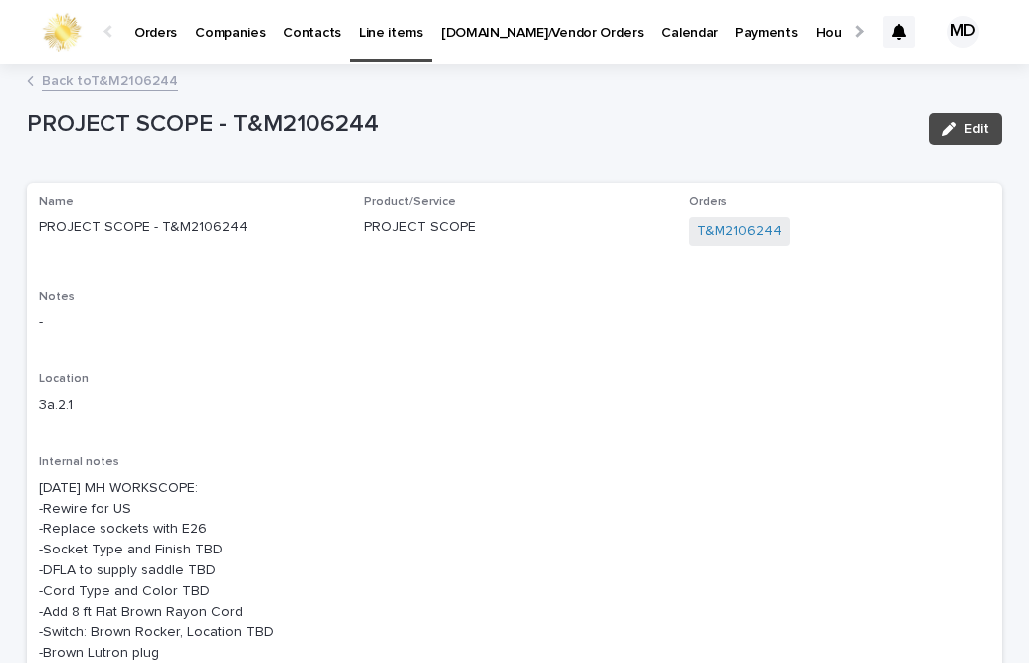
click at [101, 80] on link "Back to T&M2106244" at bounding box center [110, 79] width 136 height 23
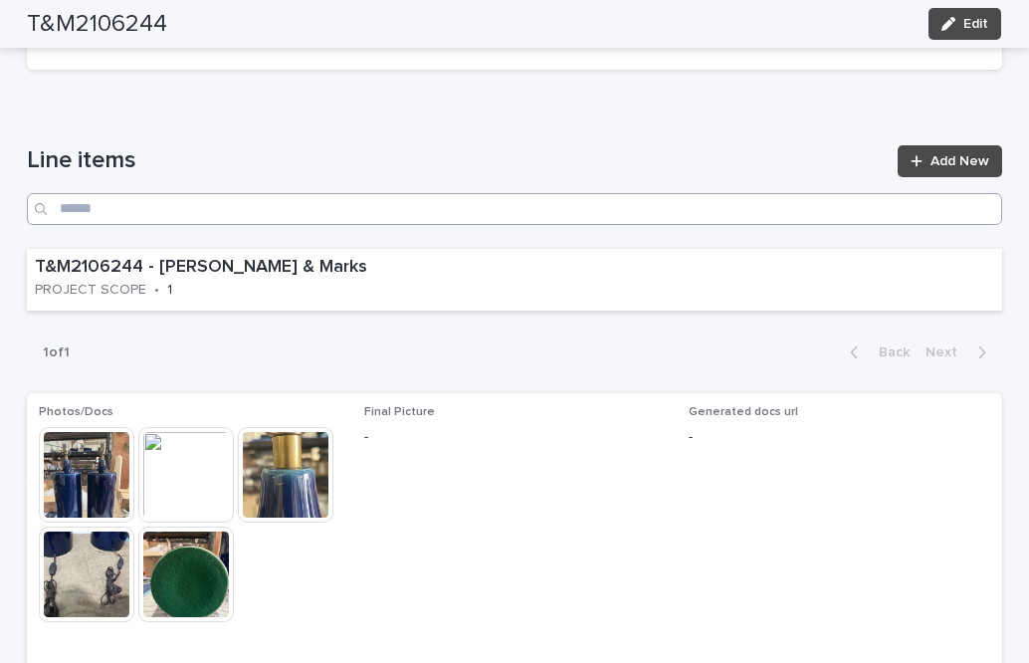
scroll to position [1059, 0]
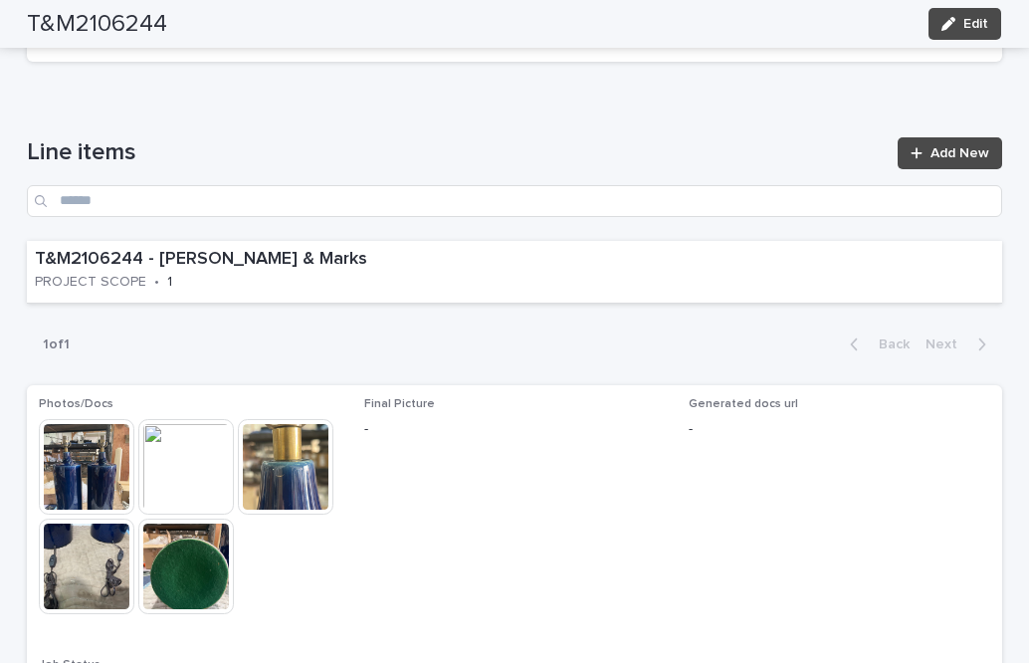
click at [417, 306] on div "Line items Add New T&M2106244 - Tucker & Marks PROJECT SCOPE • 1 1 of 1 Back Ne…" at bounding box center [515, 253] width 976 height 232
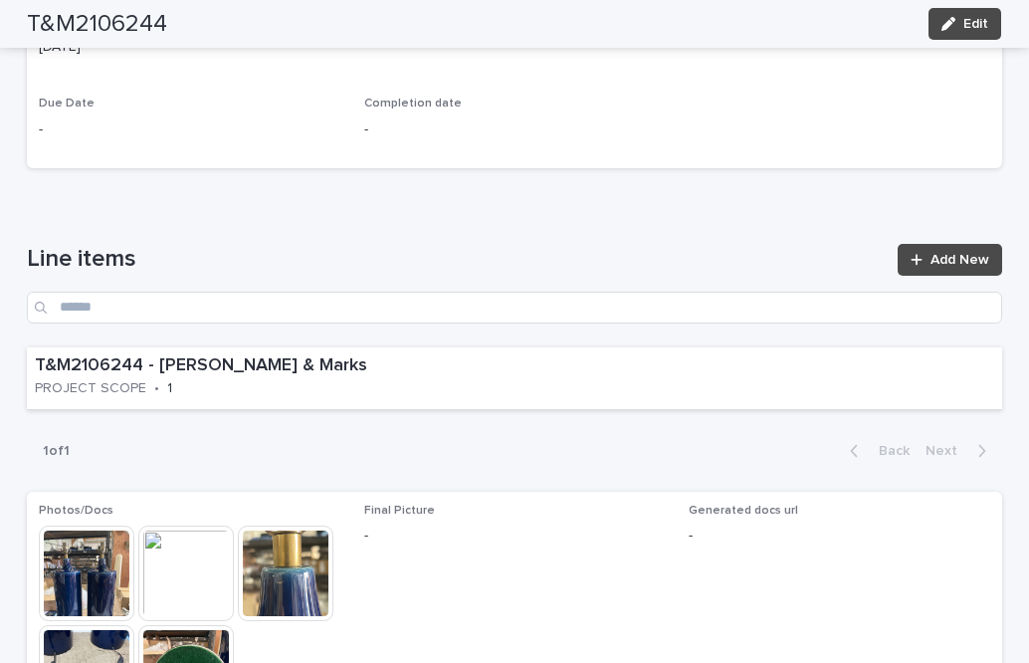
scroll to position [912, 0]
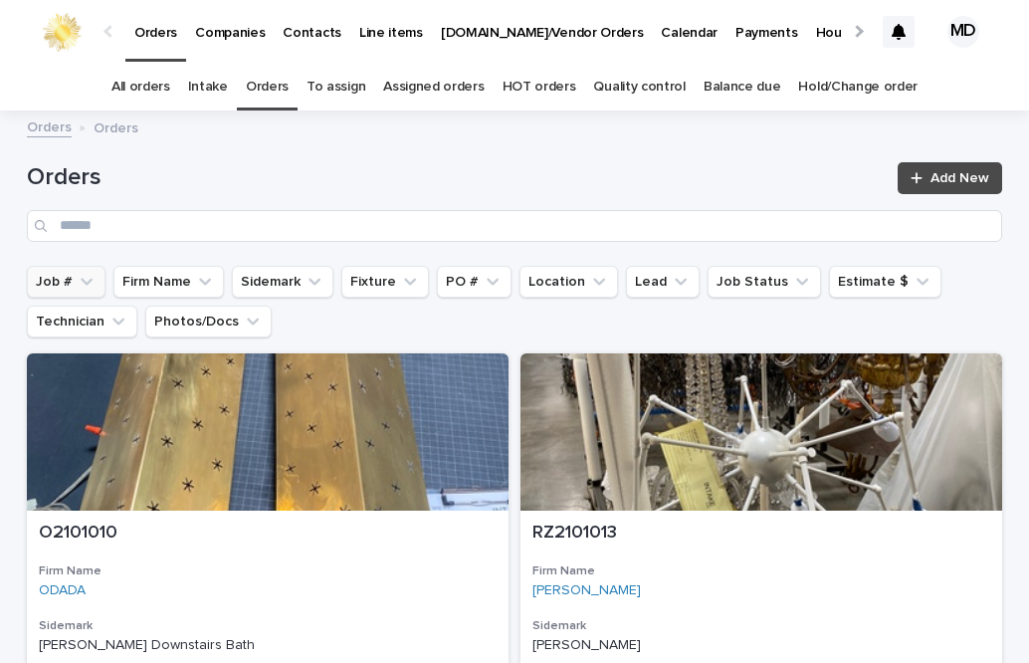
drag, startPoint x: 55, startPoint y: 281, endPoint x: 66, endPoint y: 276, distance: 12.0
click at [56, 281] on button "Job #" at bounding box center [66, 282] width 79 height 32
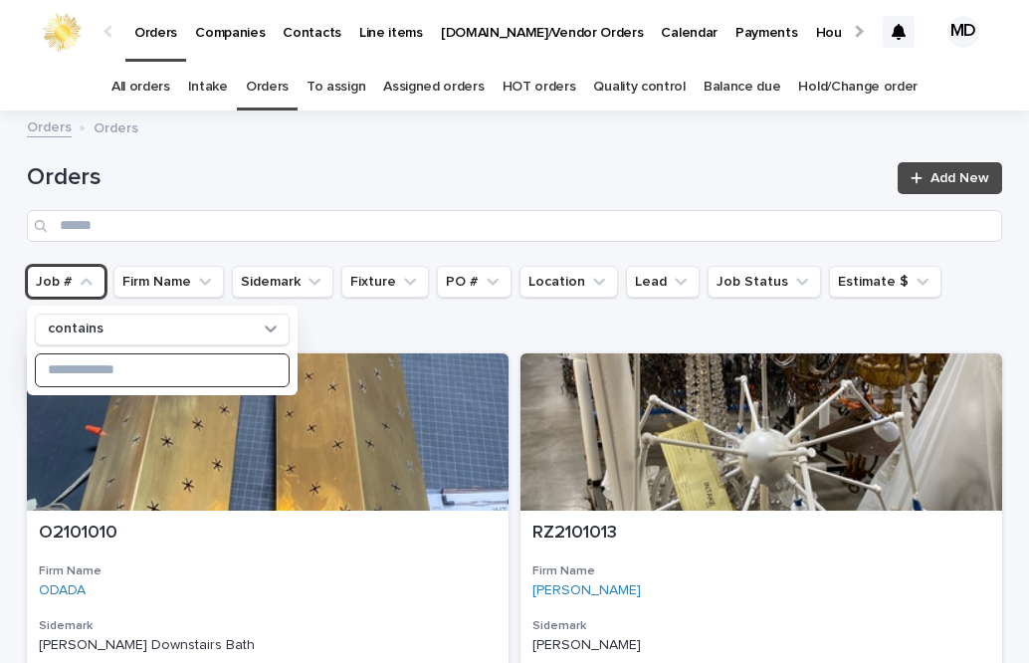
click at [78, 367] on input at bounding box center [162, 370] width 253 height 32
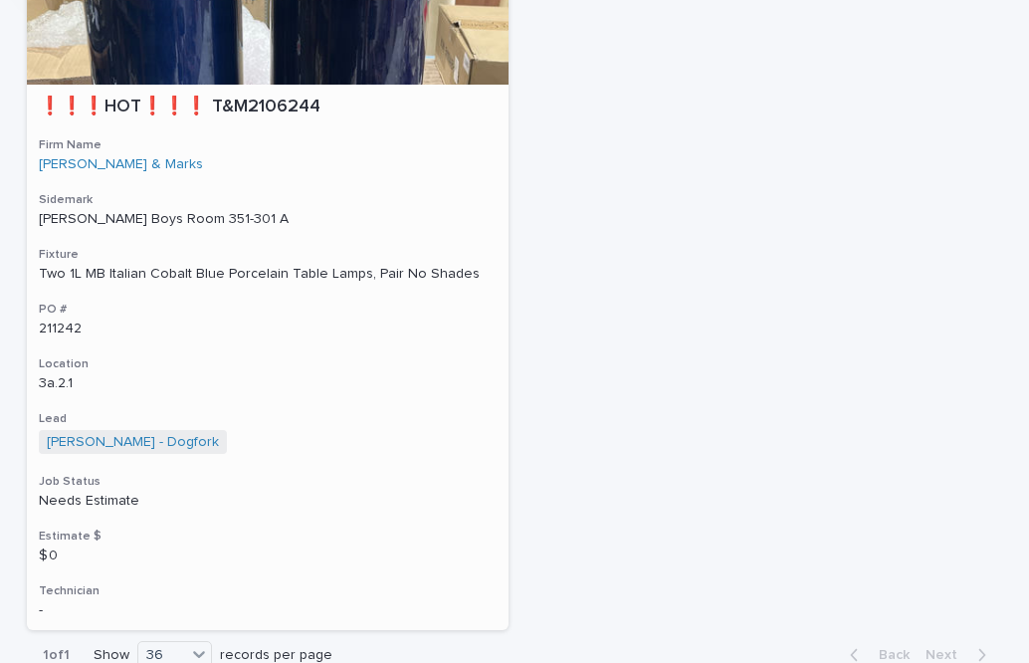
scroll to position [443, 0]
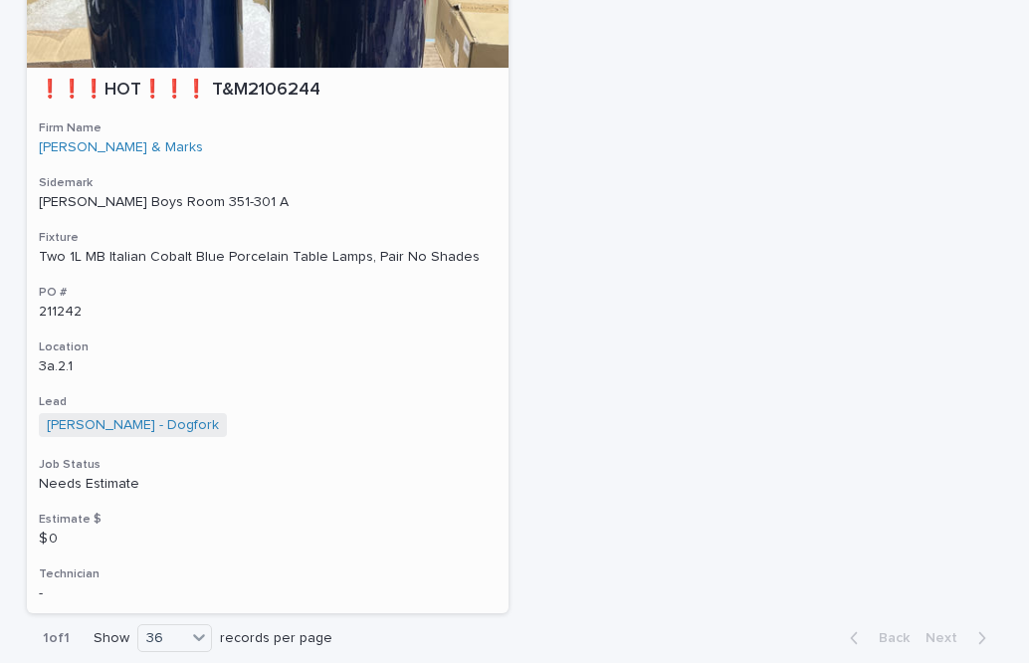
type input "****"
click at [209, 256] on div "Two 1L MB Italian Cobalt Blue Porcelain Table Lamps, Pair No Shades" at bounding box center [268, 257] width 458 height 17
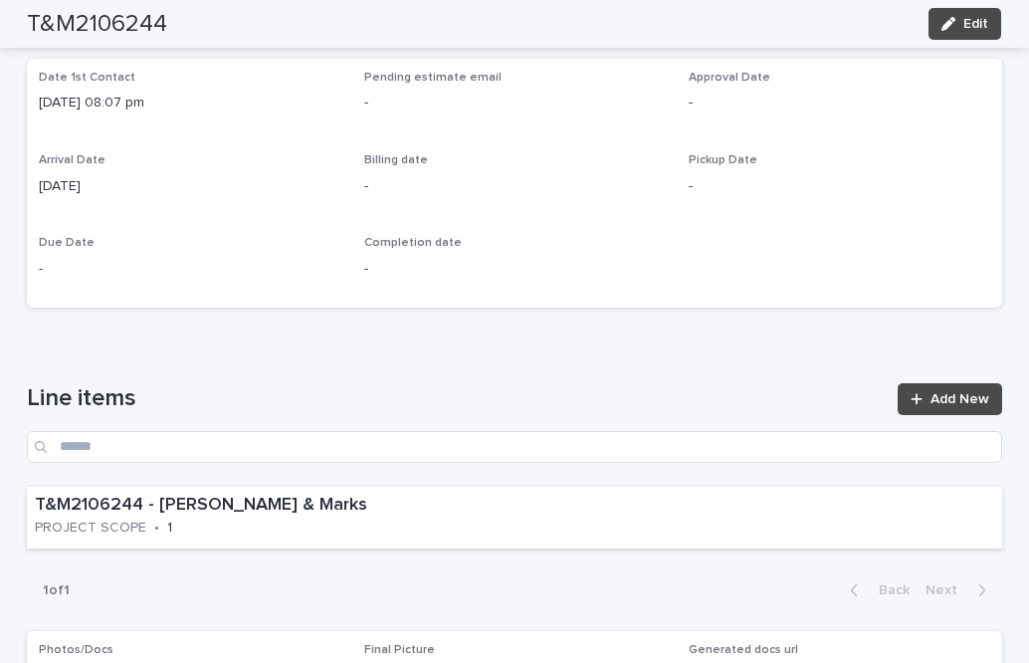
scroll to position [896, 0]
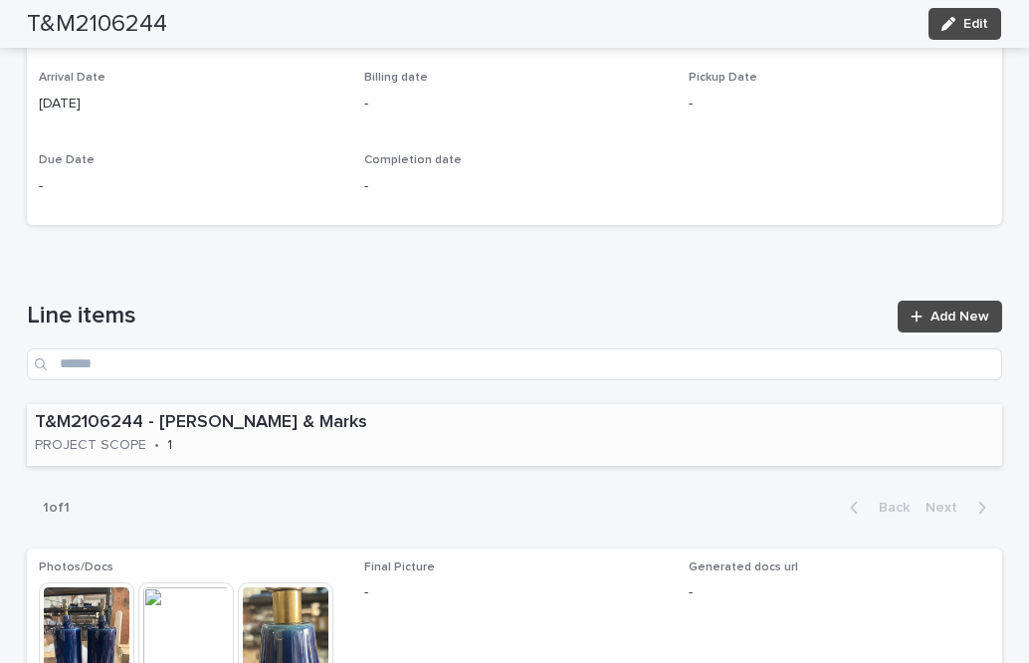
click at [476, 455] on div "T&M2106244 - Tucker & Marks PROJECT SCOPE • 1" at bounding box center [515, 435] width 976 height 63
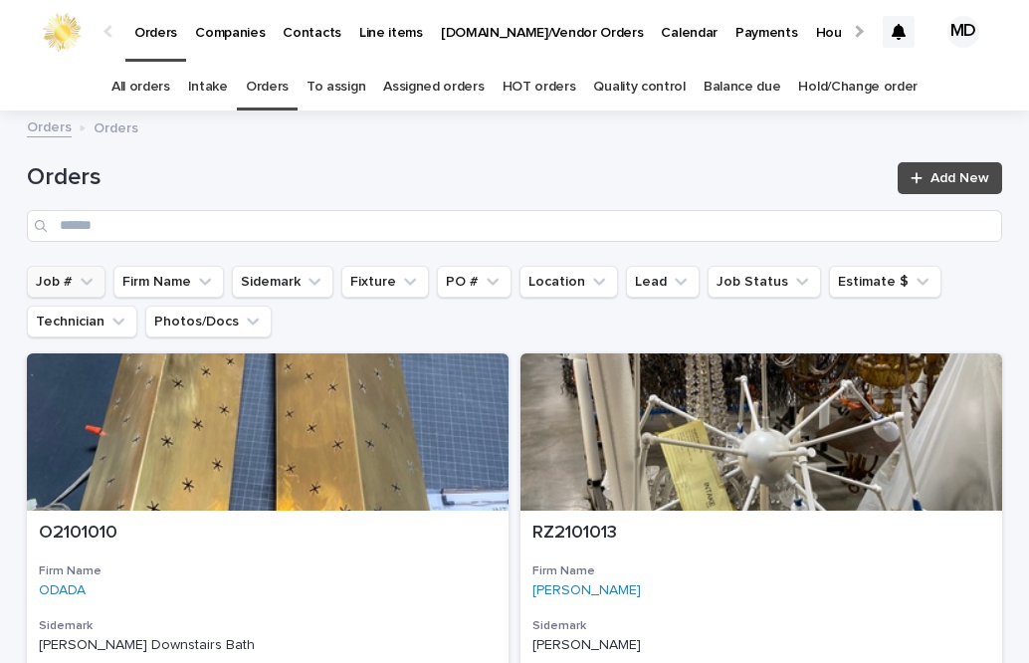
click at [65, 278] on button "Job #" at bounding box center [66, 282] width 79 height 32
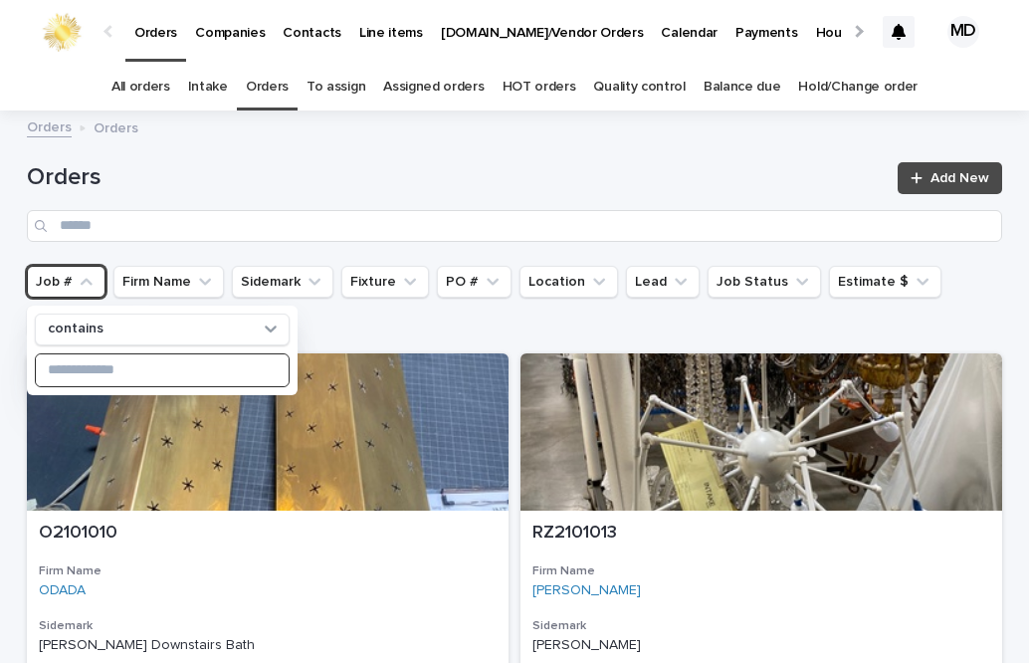
click at [73, 371] on input at bounding box center [162, 370] width 253 height 32
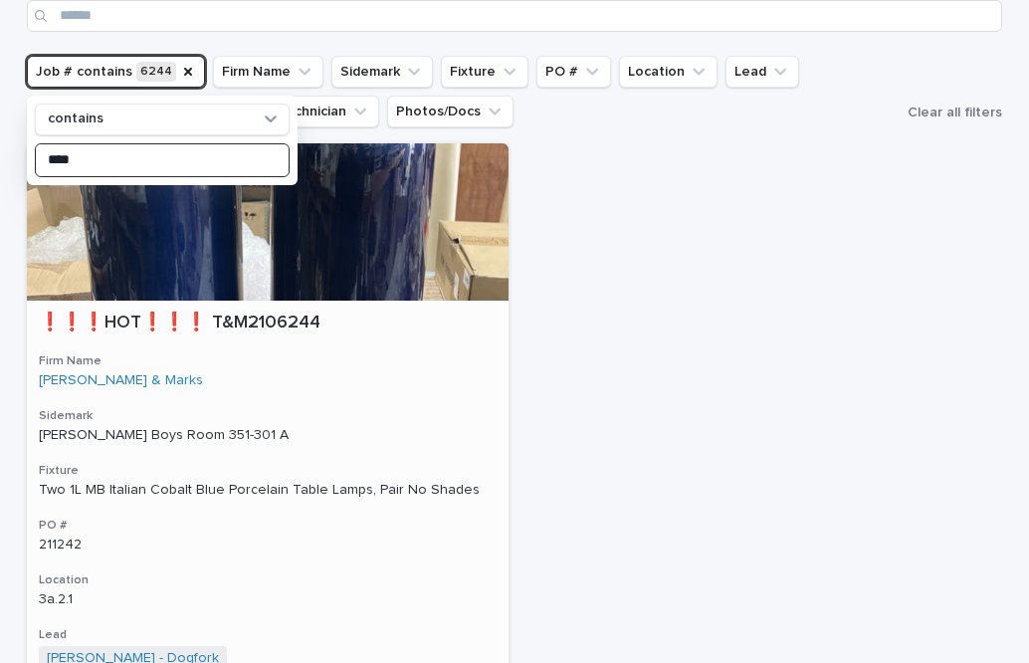
scroll to position [498, 0]
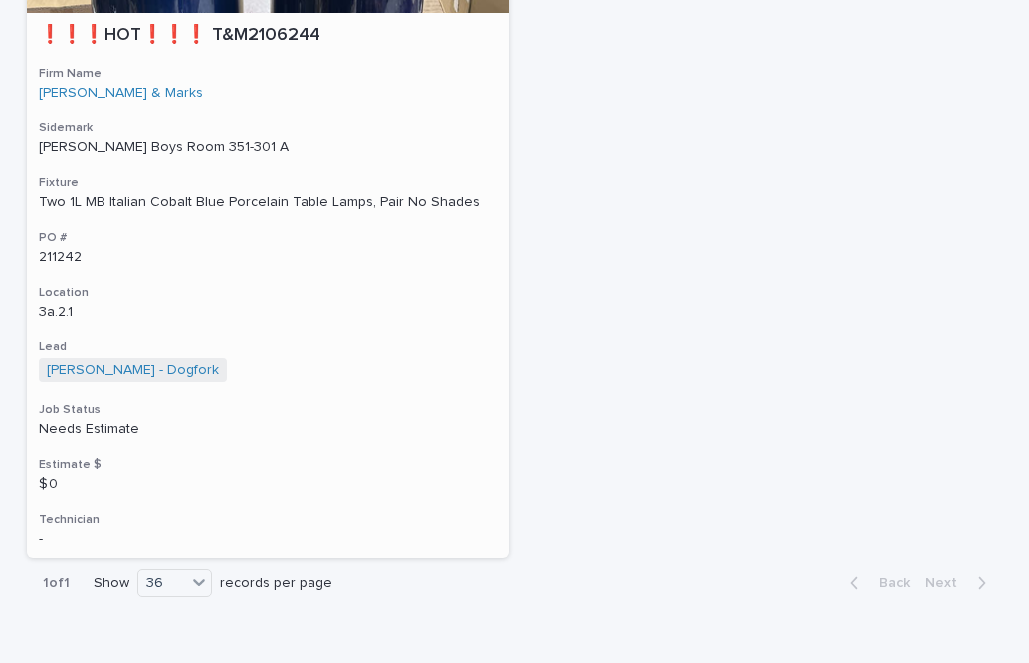
type input "****"
click at [261, 204] on div "Two 1L MB Italian Cobalt Blue Porcelain Table Lamps, Pair No Shades" at bounding box center [268, 202] width 458 height 17
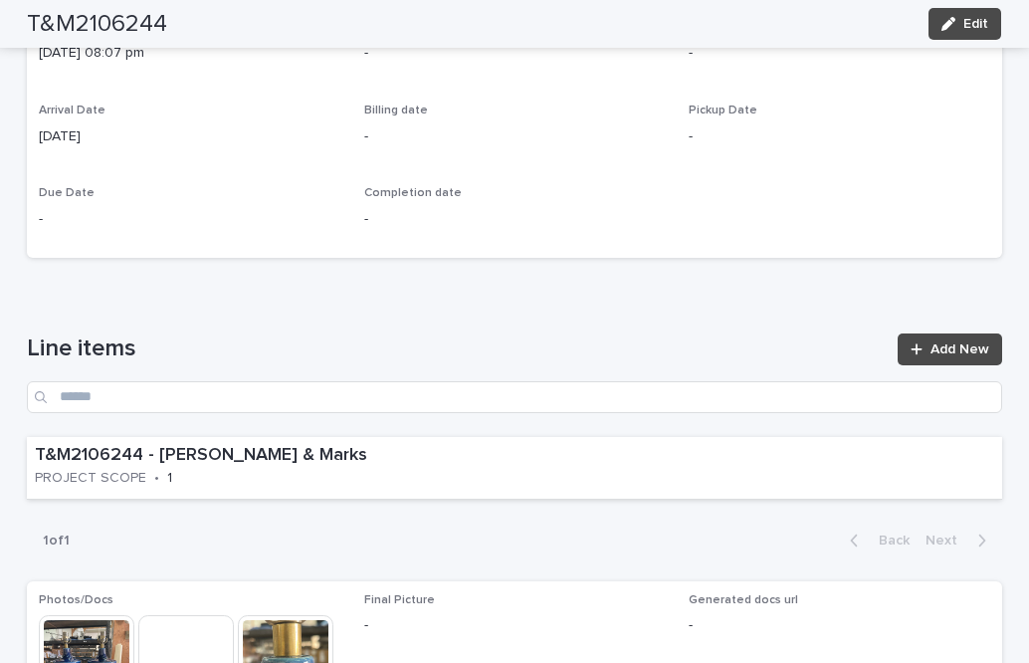
scroll to position [896, 0]
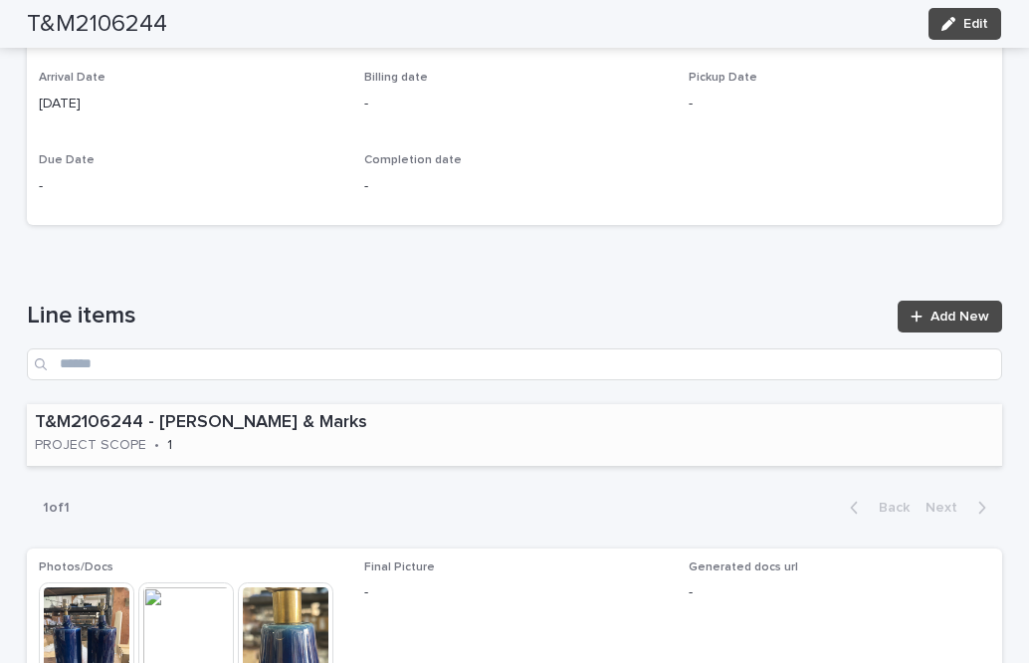
click at [219, 432] on p "T&M2106244 - [PERSON_NAME] & Marks" at bounding box center [270, 423] width 470 height 22
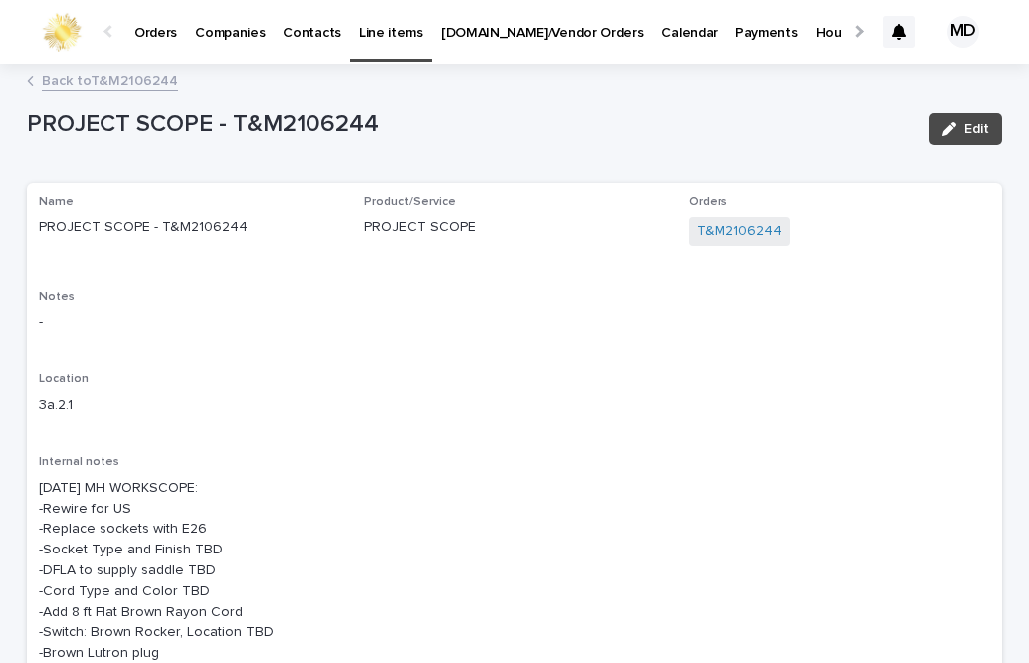
click at [46, 315] on p "-" at bounding box center [515, 322] width 952 height 21
click at [972, 133] on span "Edit" at bounding box center [977, 129] width 25 height 14
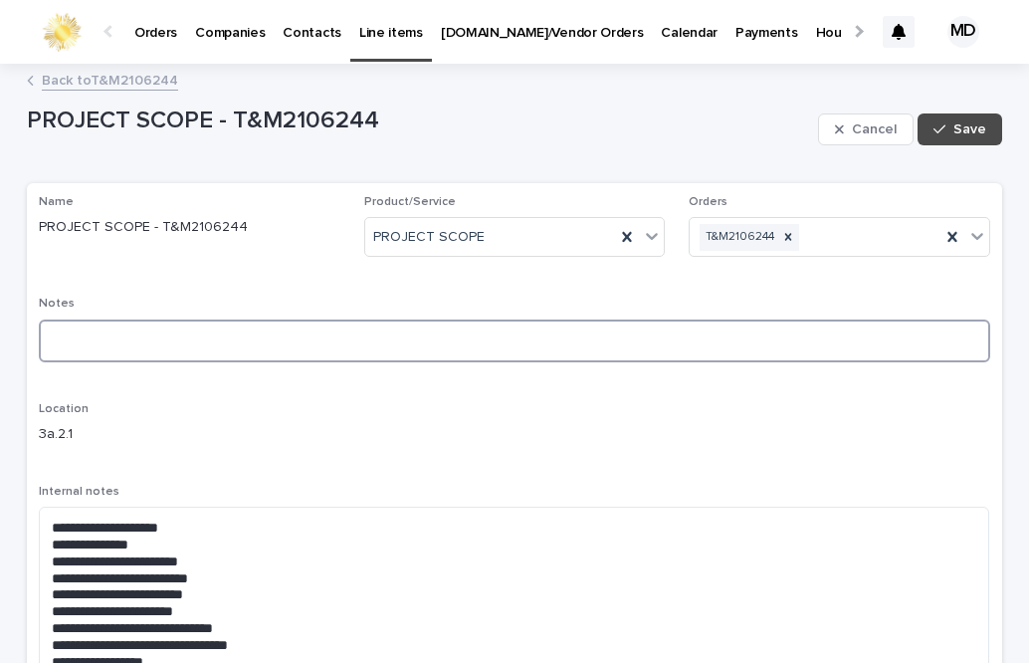
click at [51, 331] on textarea at bounding box center [515, 341] width 952 height 43
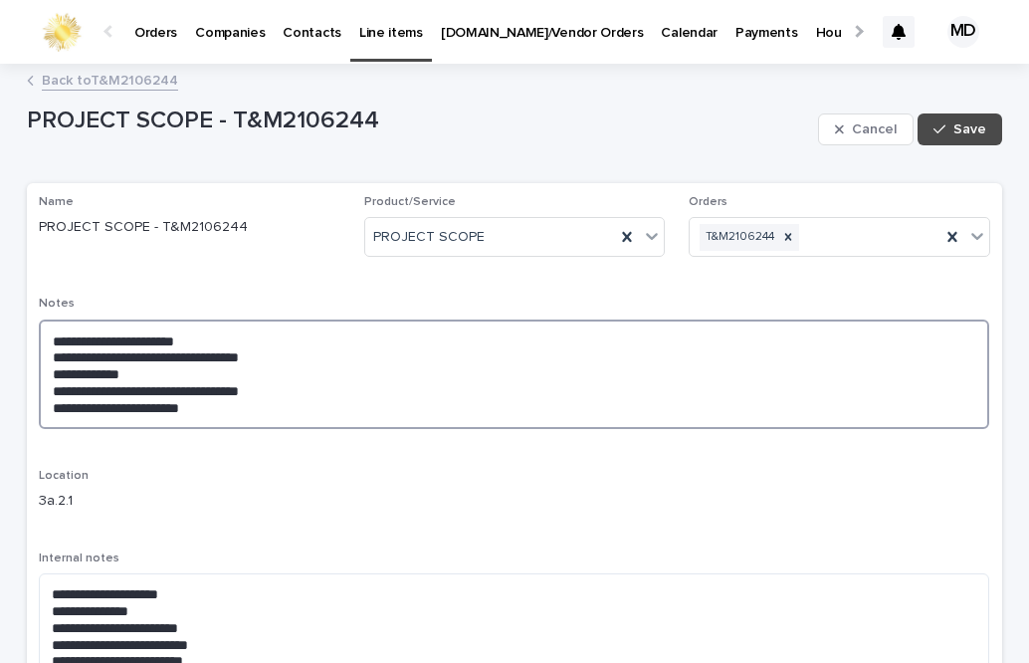
click at [187, 412] on textarea "**********" at bounding box center [514, 375] width 951 height 110
click at [190, 412] on textarea "**********" at bounding box center [514, 375] width 951 height 110
click at [185, 405] on textarea "**********" at bounding box center [514, 375] width 951 height 110
click at [269, 408] on textarea "**********" at bounding box center [514, 375] width 951 height 110
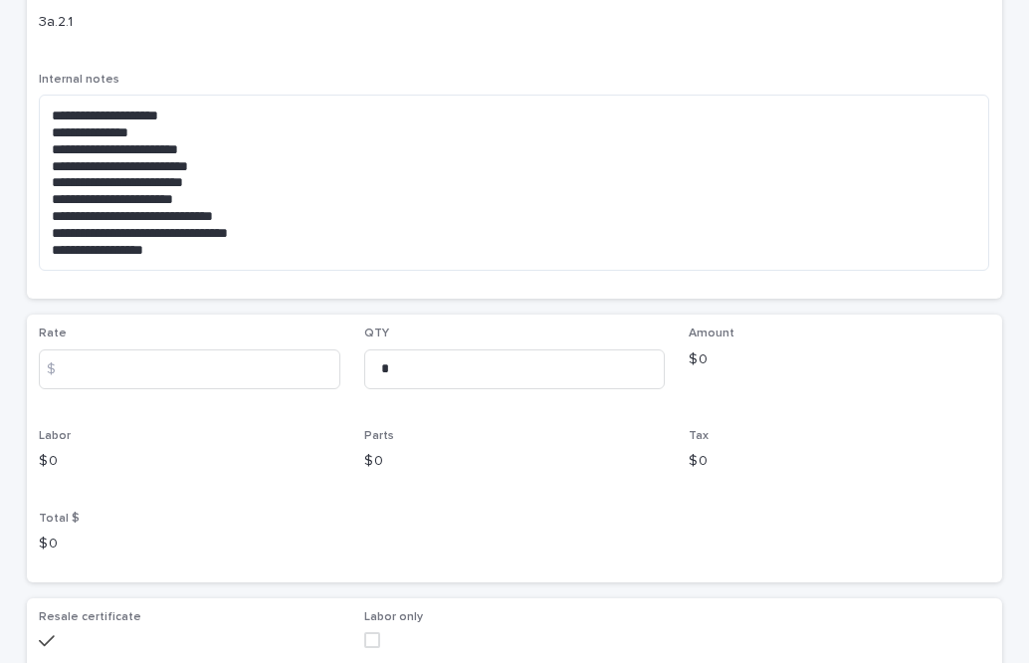
scroll to position [498, 0]
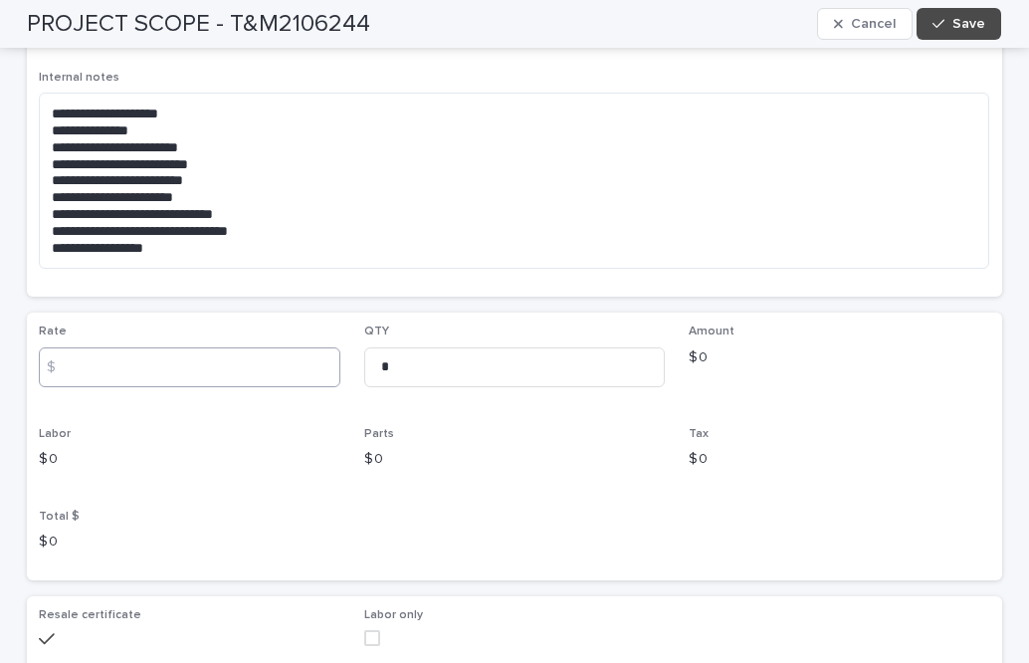
type textarea "**********"
click at [79, 368] on input at bounding box center [190, 367] width 302 height 40
type input "***"
click at [403, 363] on input "*" at bounding box center [515, 367] width 302 height 40
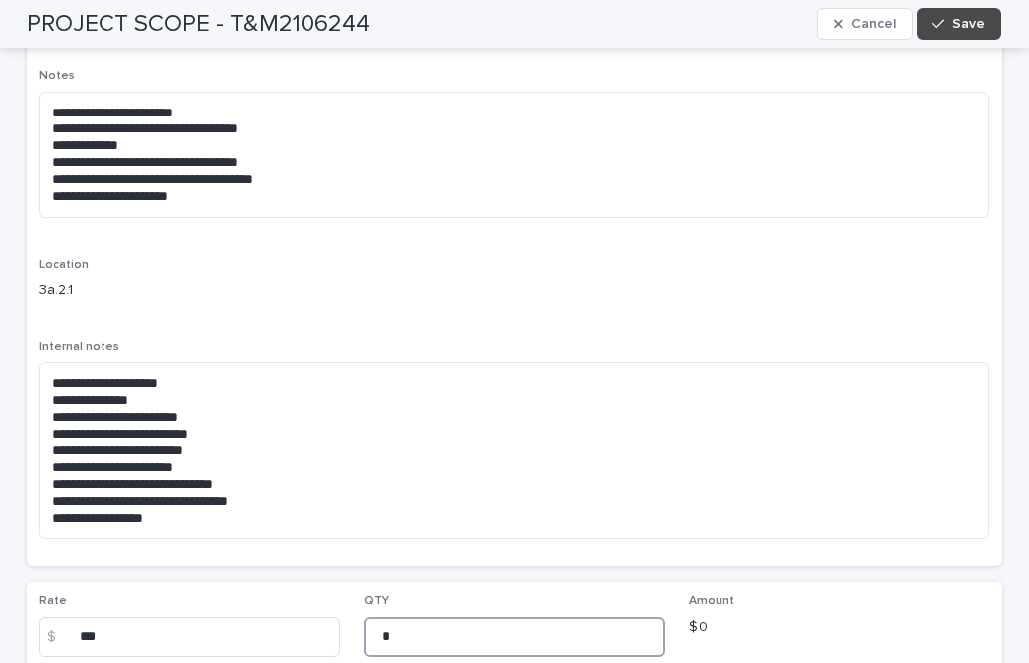
scroll to position [427, 0]
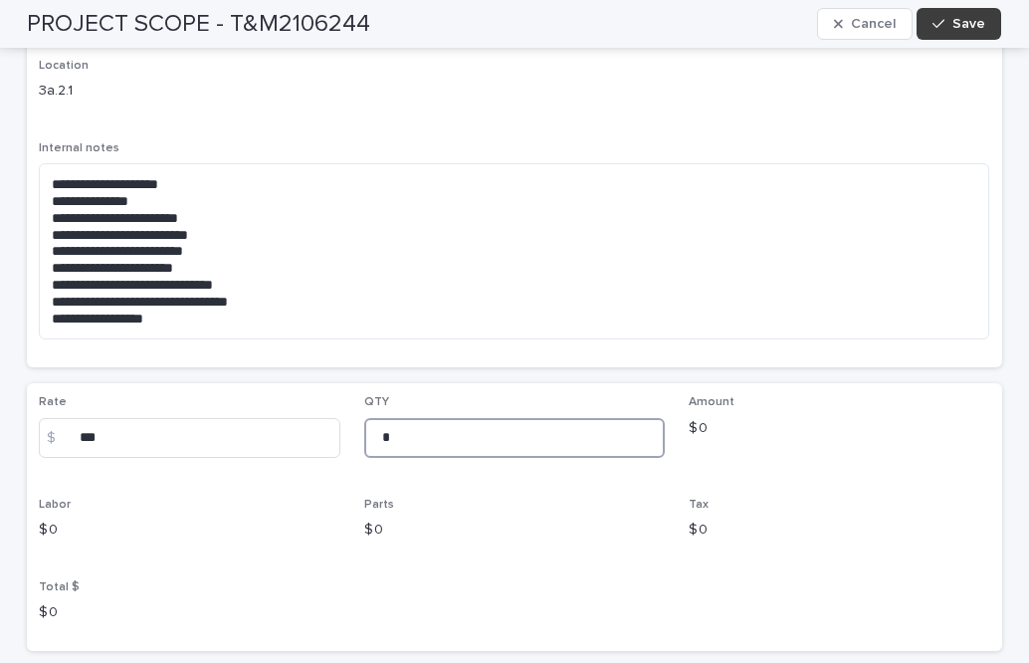
type input "*"
click at [973, 24] on span "Save" at bounding box center [969, 24] width 33 height 14
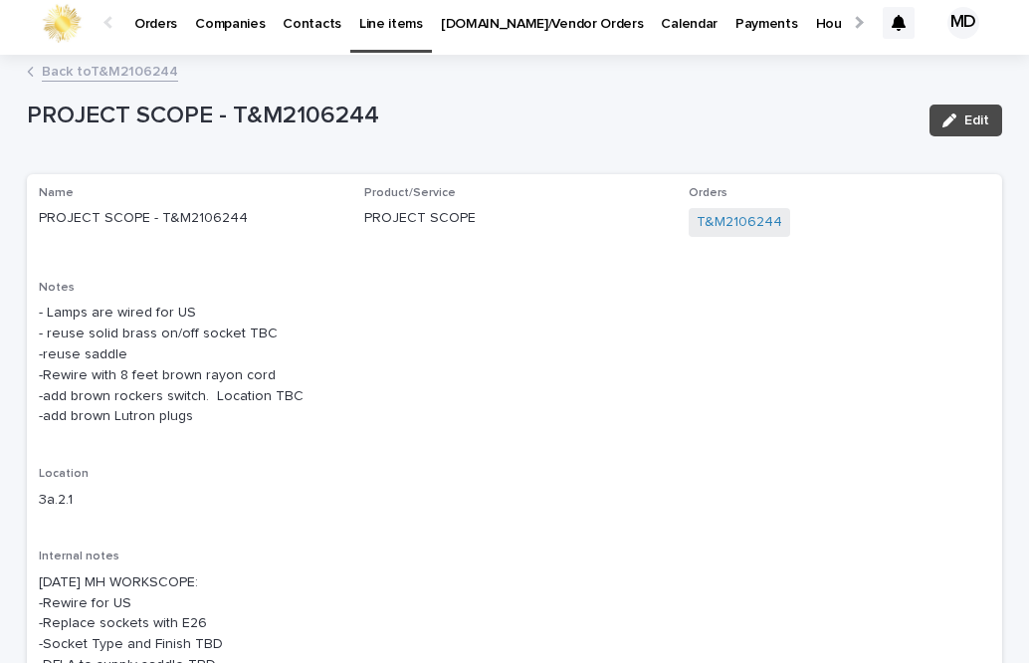
scroll to position [0, 0]
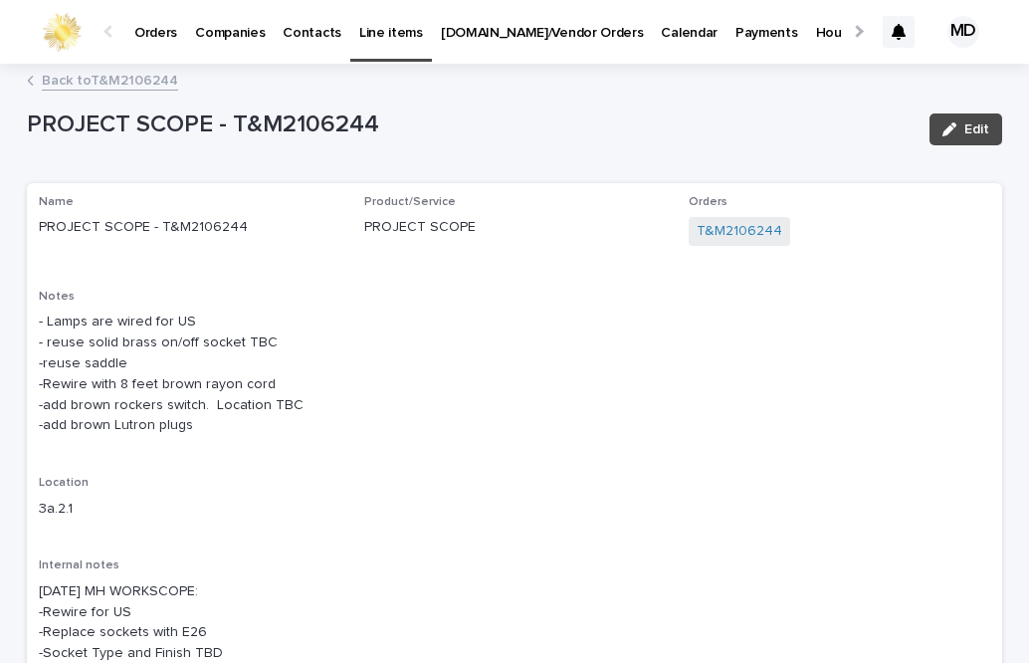
click at [147, 79] on link "Back to T&M2106244" at bounding box center [110, 79] width 136 height 23
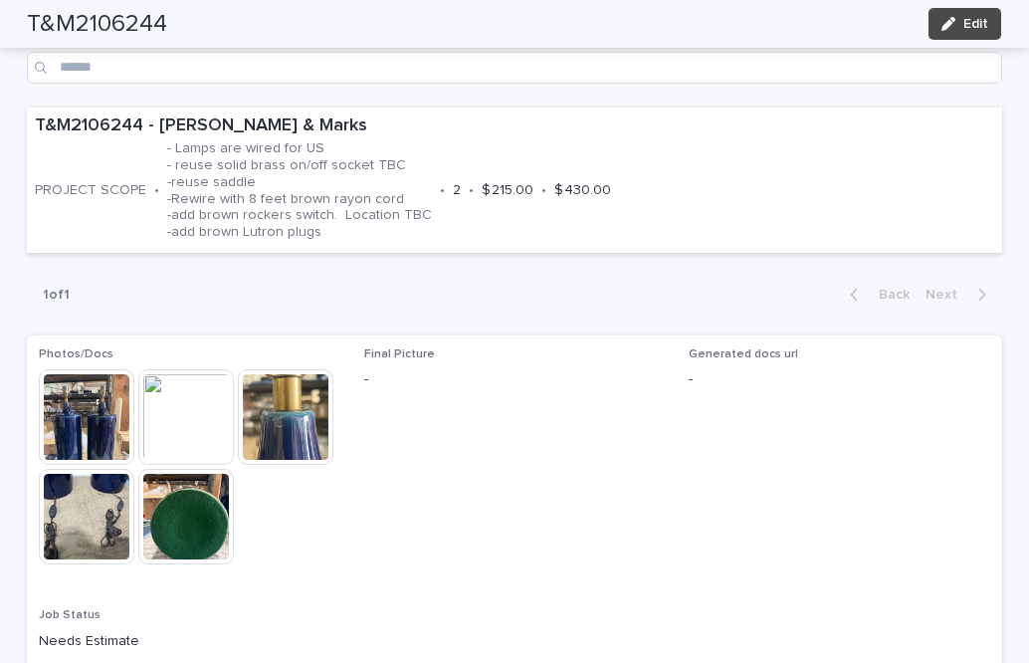
scroll to position [1258, 0]
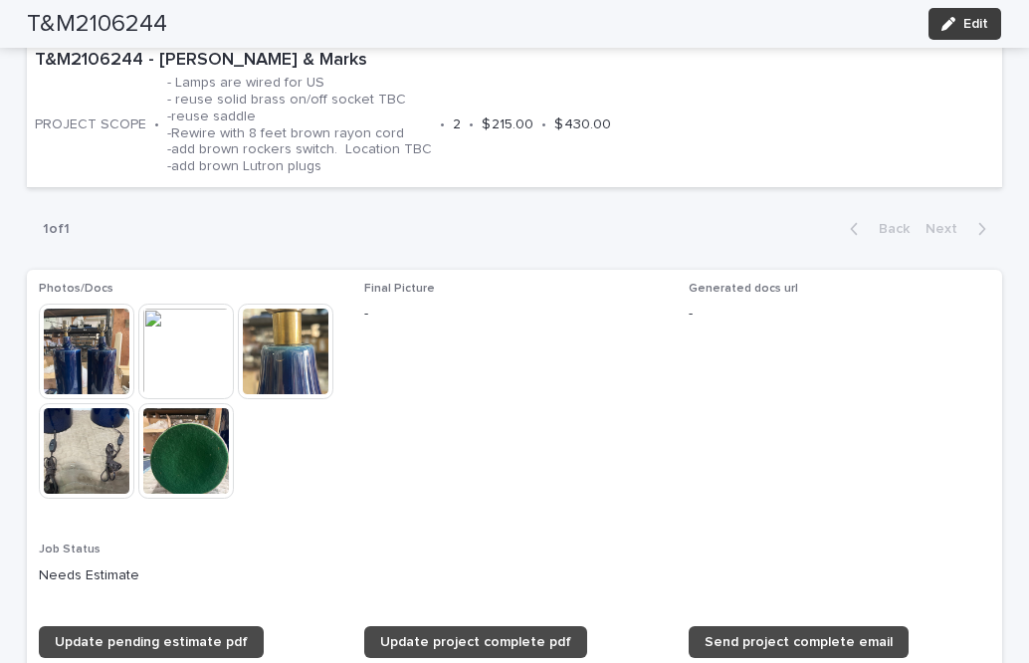
click at [966, 27] on span "Edit" at bounding box center [976, 24] width 25 height 14
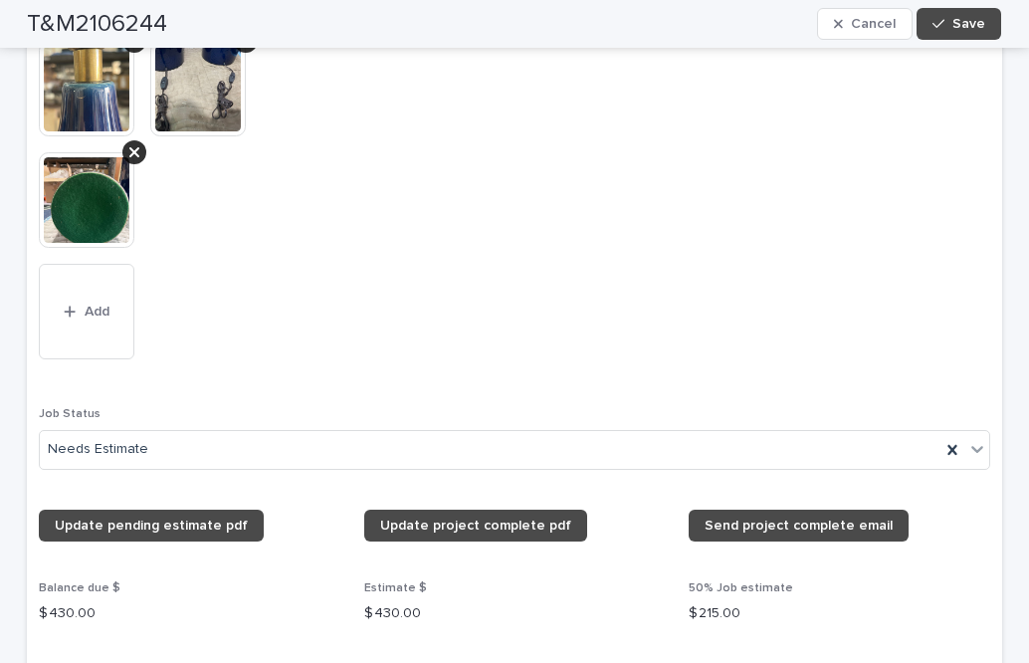
scroll to position [1924, 0]
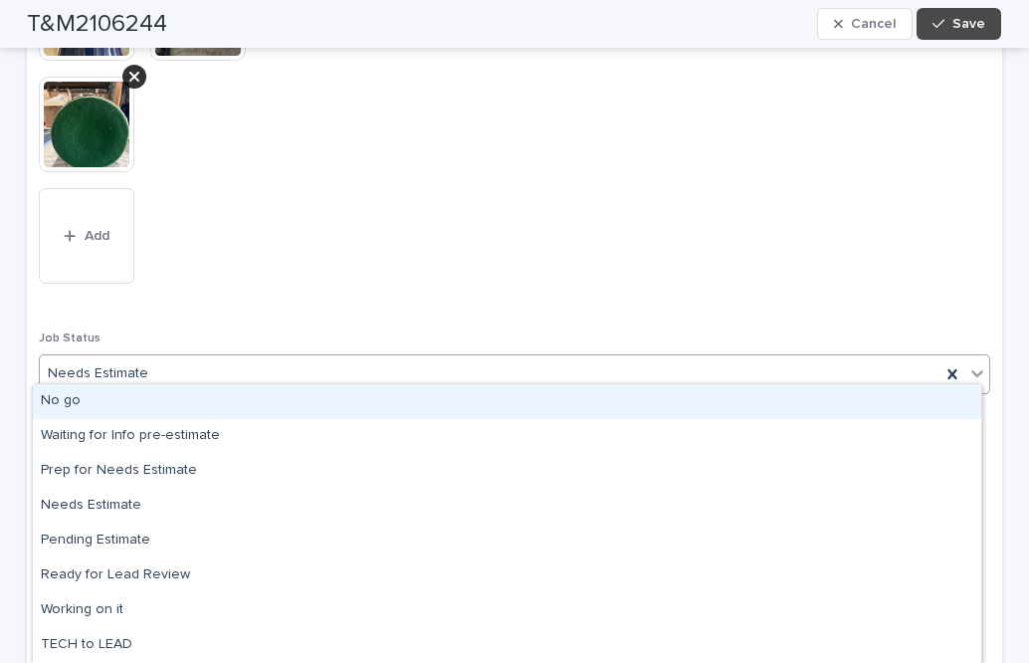
click at [969, 363] on icon at bounding box center [978, 373] width 20 height 20
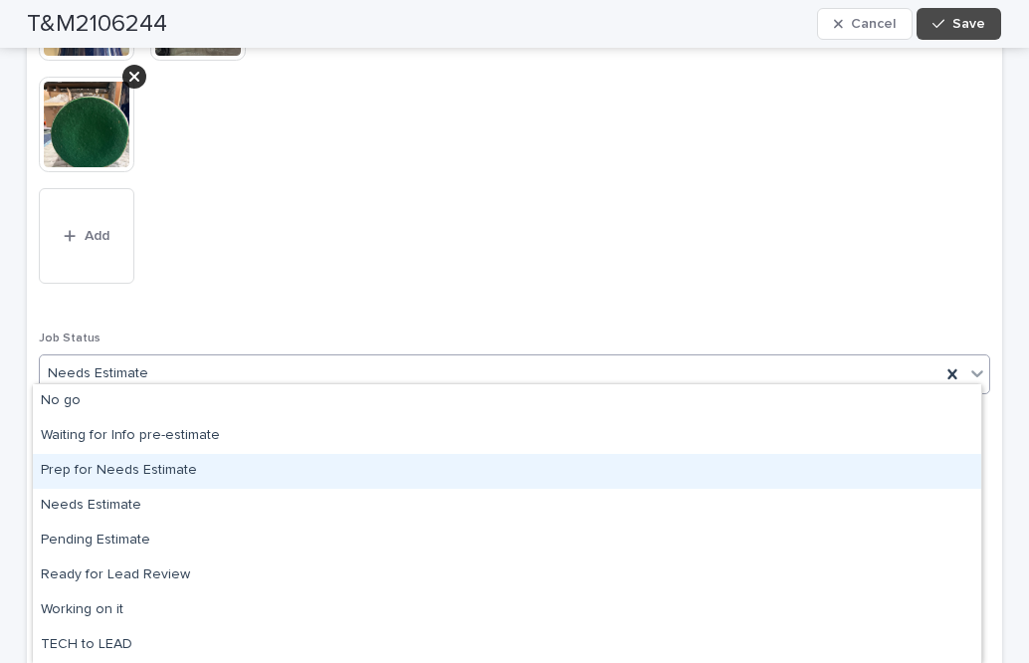
click at [172, 466] on div "Prep for Needs Estimate" at bounding box center [507, 471] width 949 height 35
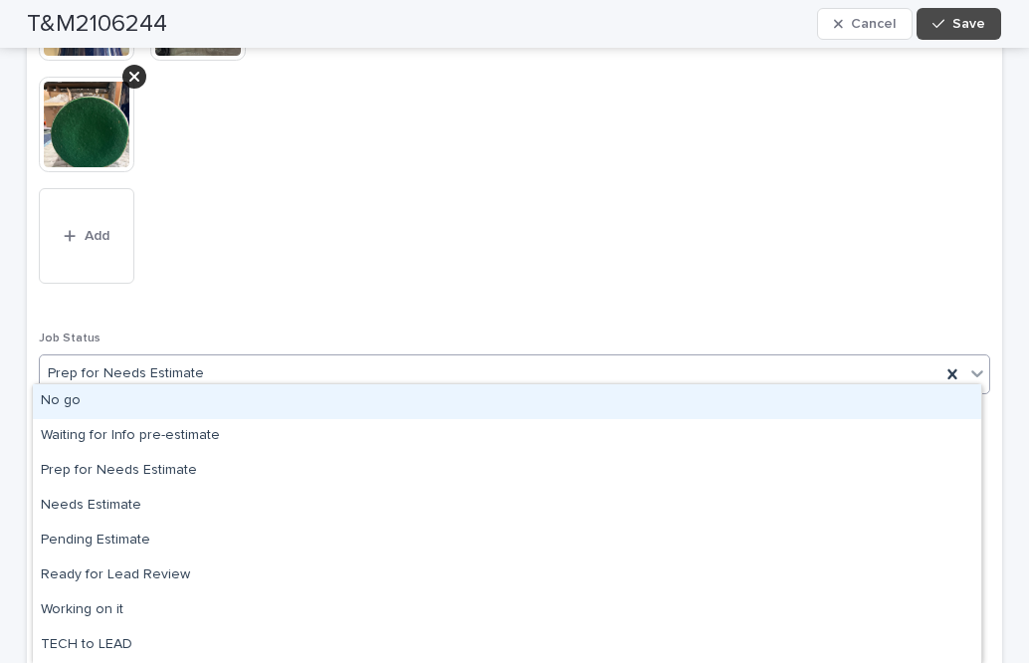
click at [973, 370] on icon at bounding box center [978, 373] width 12 height 7
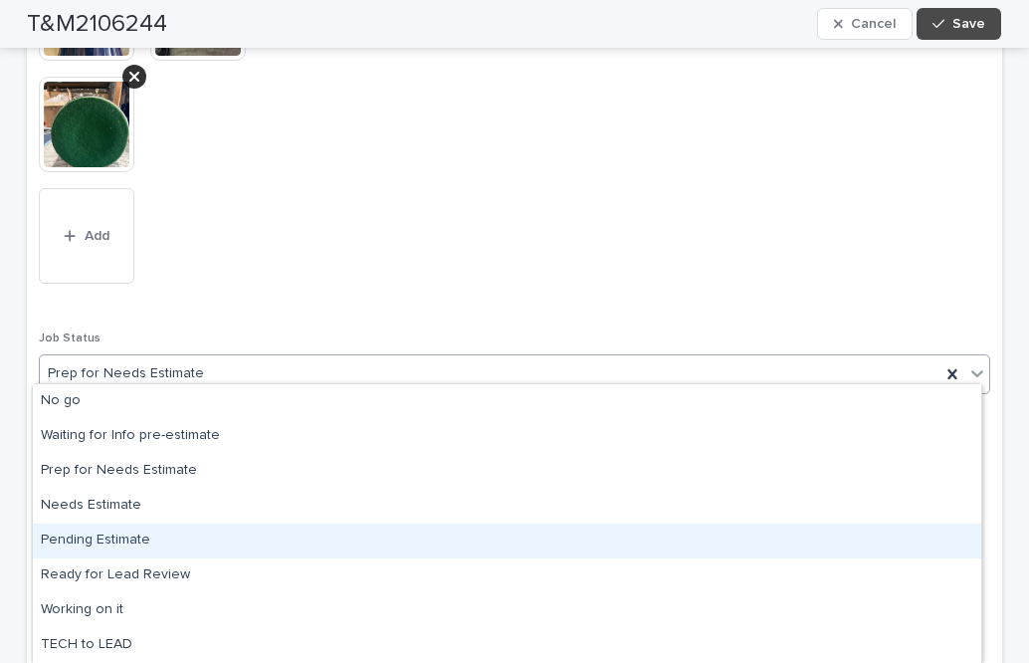
click at [126, 536] on div "Pending Estimate" at bounding box center [507, 541] width 949 height 35
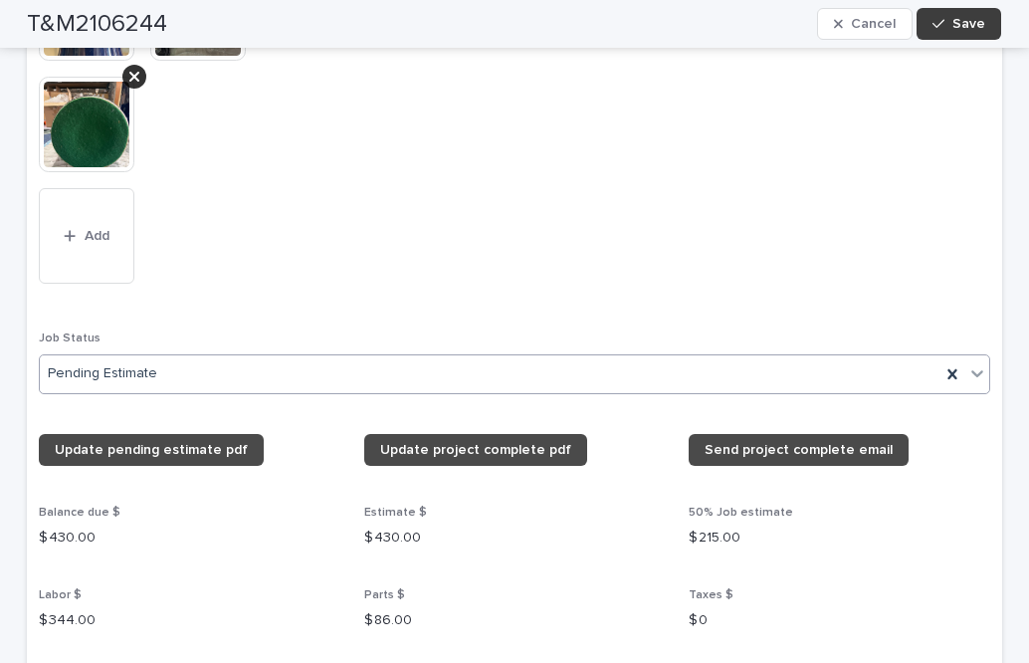
click at [978, 21] on span "Save" at bounding box center [969, 24] width 33 height 14
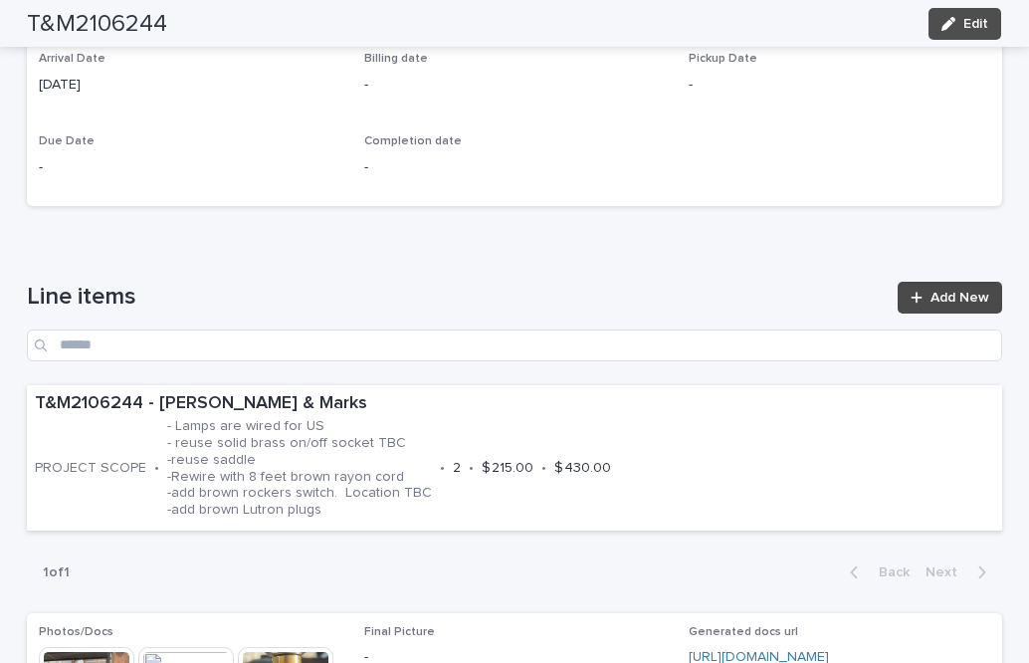
scroll to position [0, 0]
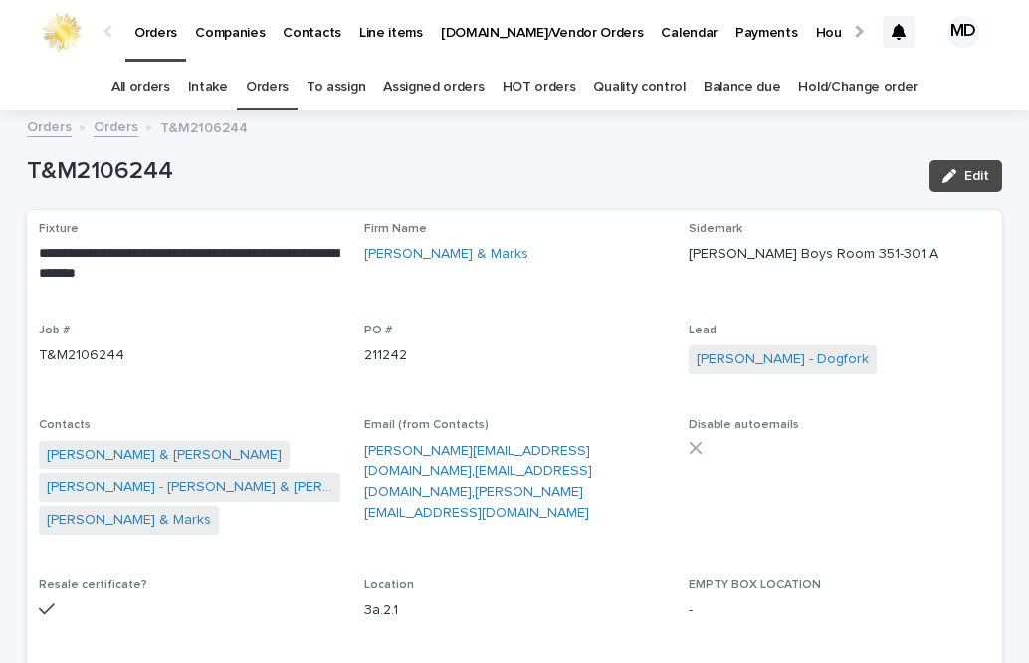
click at [266, 90] on link "Orders" at bounding box center [267, 87] width 43 height 47
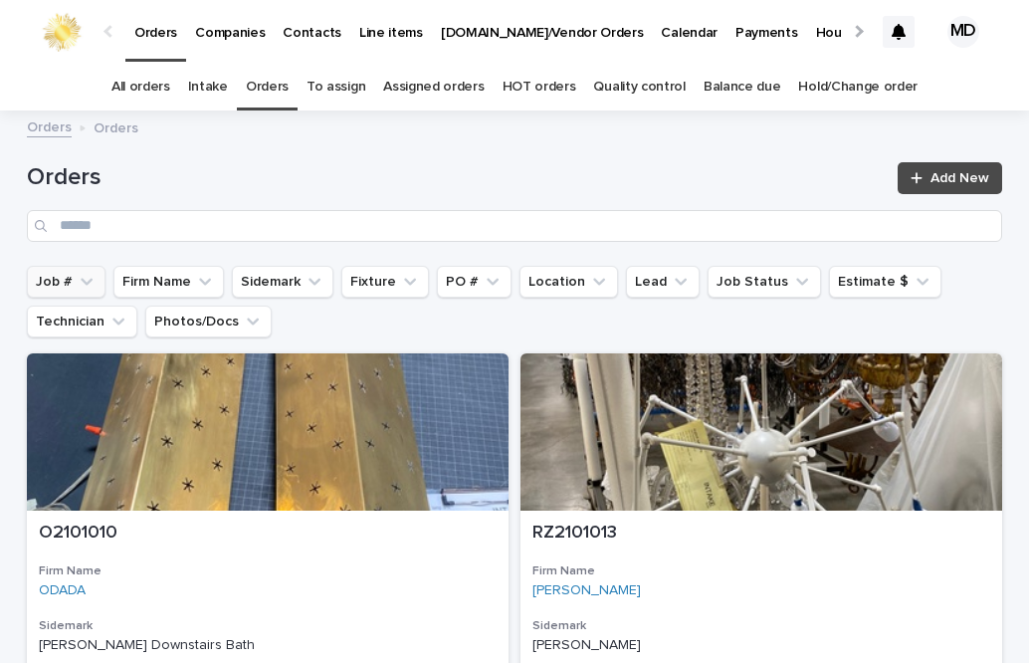
click at [33, 281] on button "Job #" at bounding box center [66, 282] width 79 height 32
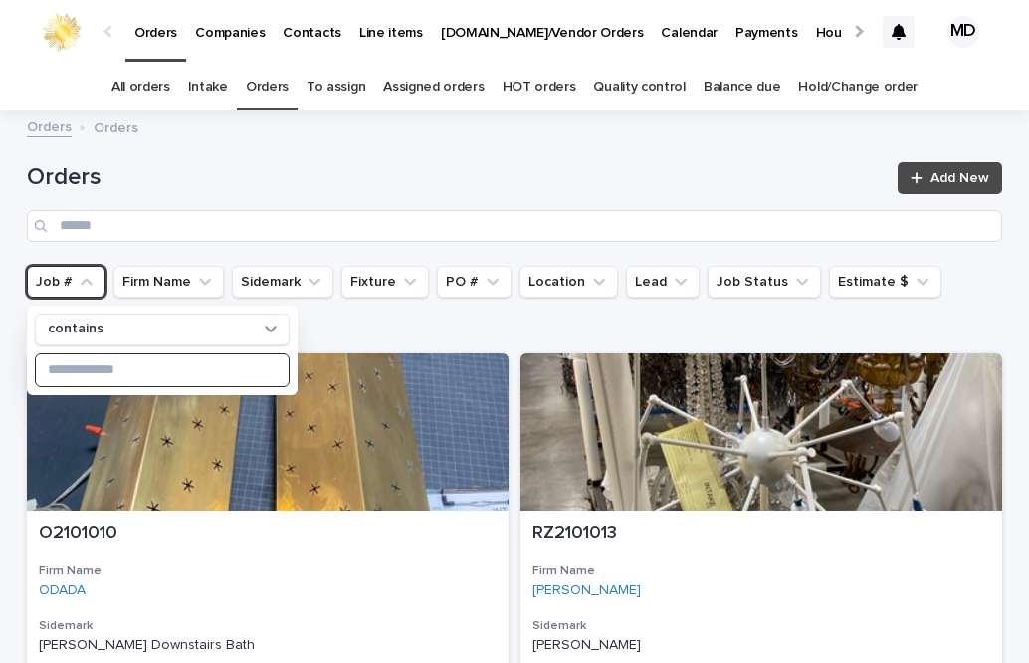
click at [72, 370] on input at bounding box center [162, 370] width 253 height 32
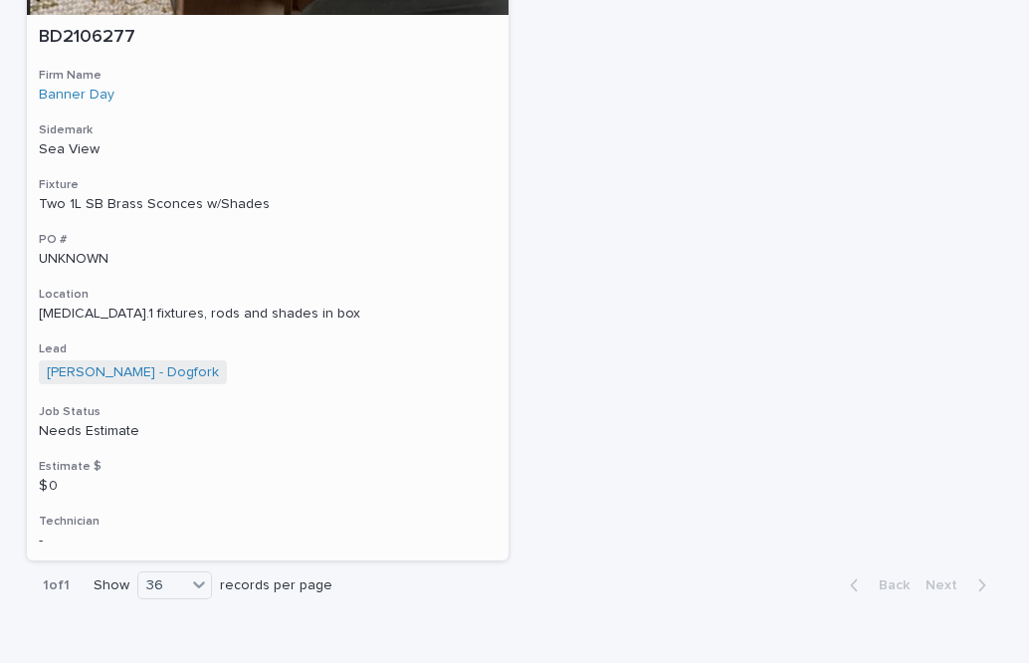
scroll to position [498, 0]
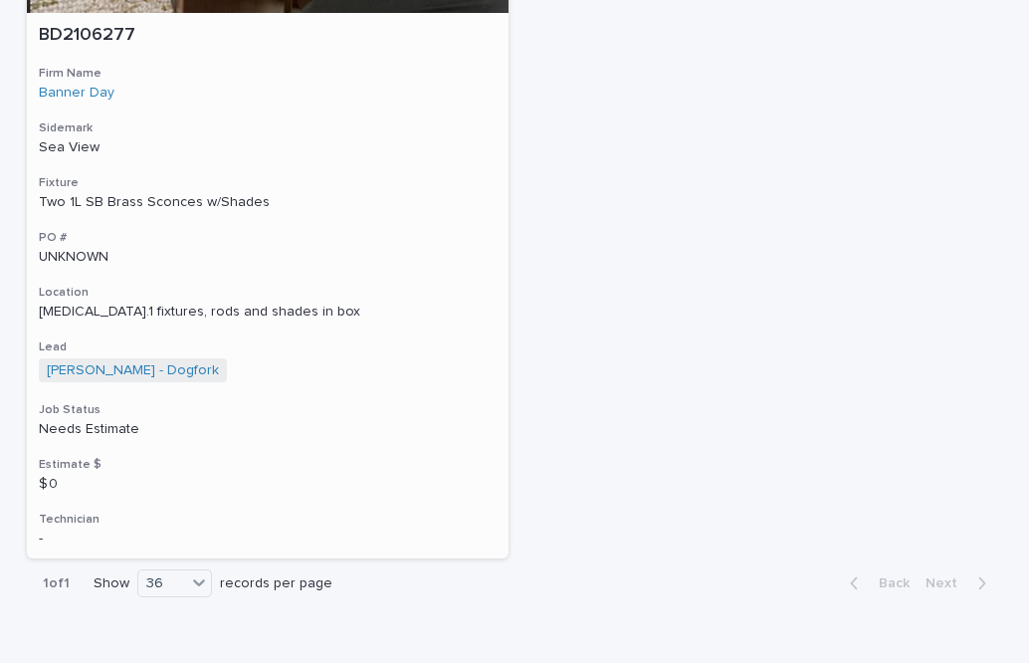
type input "****"
click at [195, 207] on div "Two 1L SB Brass Sconces w/Shades" at bounding box center [268, 202] width 458 height 17
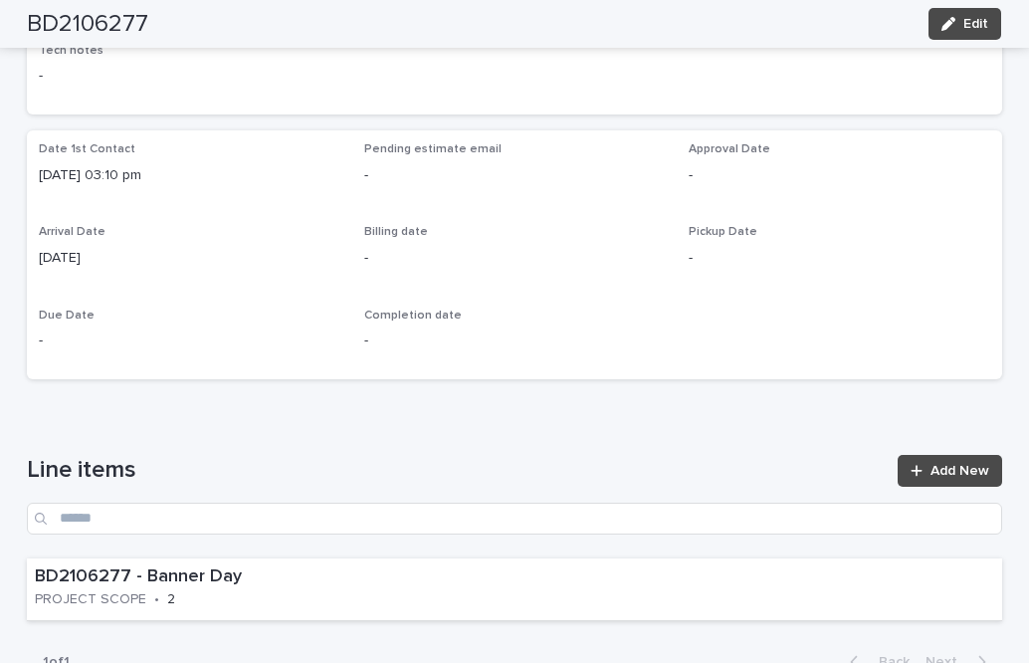
scroll to position [697, 0]
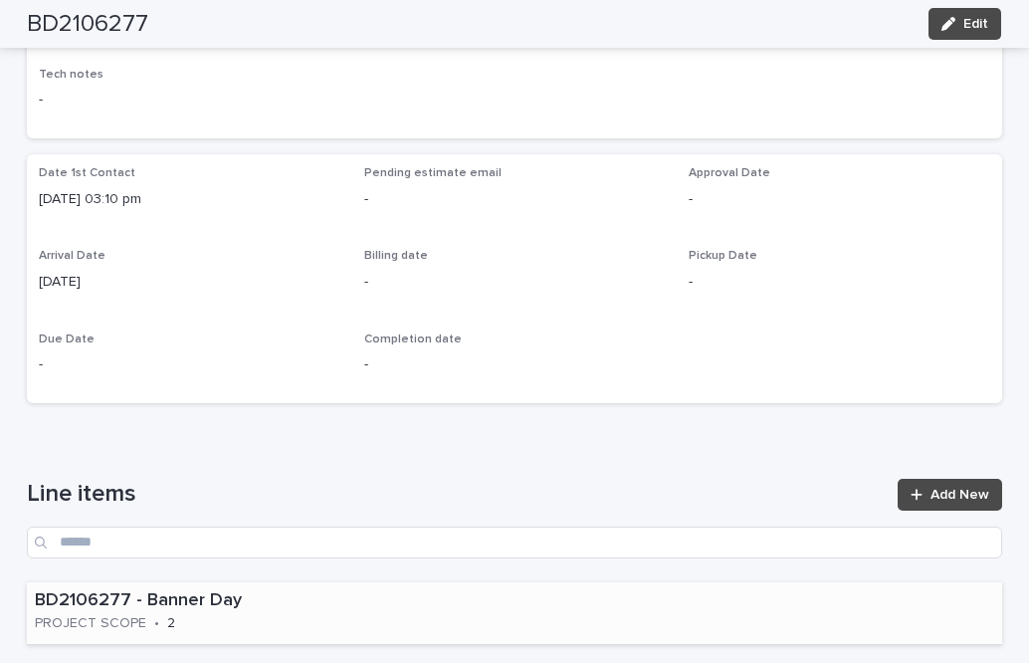
click at [330, 590] on p "BD2106277 - Banner Day" at bounding box center [208, 601] width 347 height 22
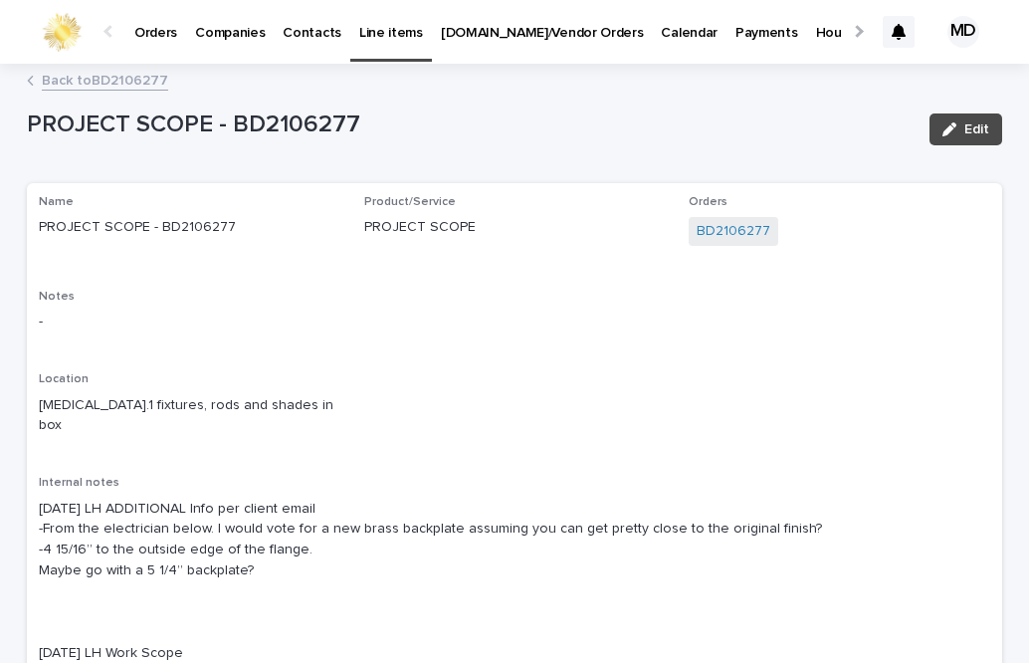
drag, startPoint x: 979, startPoint y: 124, endPoint x: 609, endPoint y: 147, distance: 370.1
click at [977, 124] on span "Edit" at bounding box center [977, 129] width 25 height 14
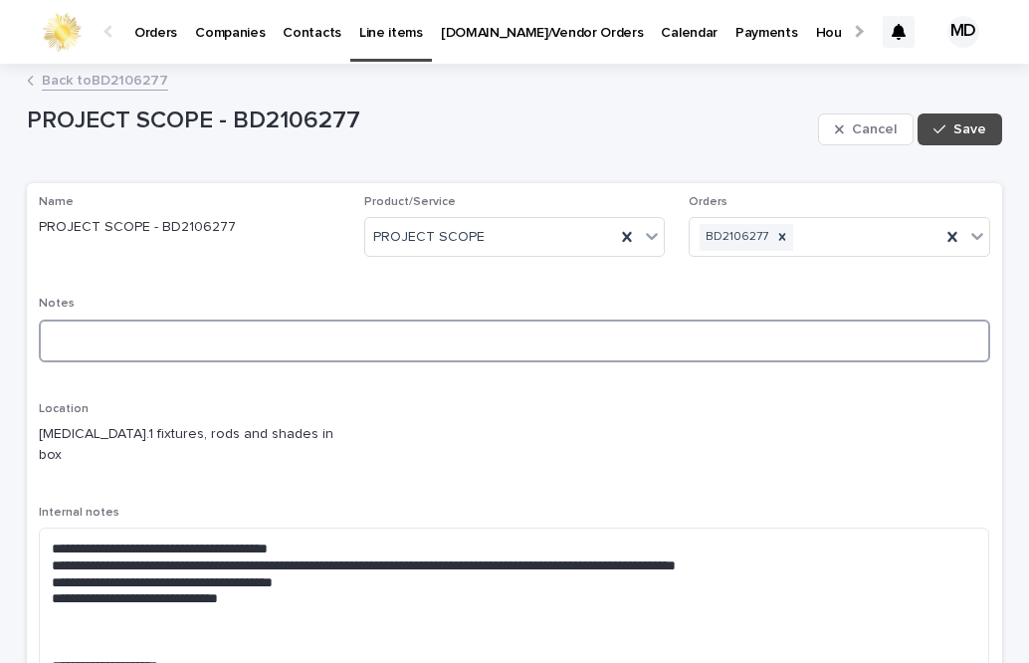
click at [50, 330] on textarea at bounding box center [515, 341] width 952 height 43
click at [191, 338] on textarea "**********" at bounding box center [514, 341] width 951 height 43
click at [308, 341] on textarea "**********" at bounding box center [514, 341] width 951 height 43
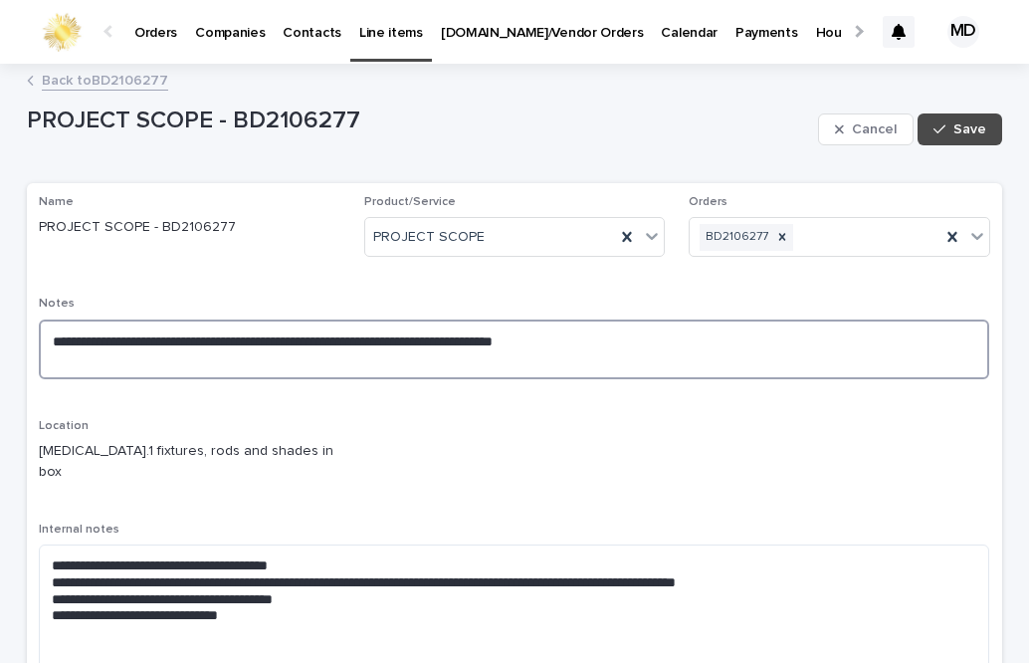
click at [313, 341] on textarea "**********" at bounding box center [514, 350] width 951 height 60
click at [313, 339] on textarea "**********" at bounding box center [514, 350] width 951 height 60
click at [323, 338] on textarea "**********" at bounding box center [514, 350] width 951 height 60
click at [586, 343] on textarea "**********" at bounding box center [514, 350] width 951 height 60
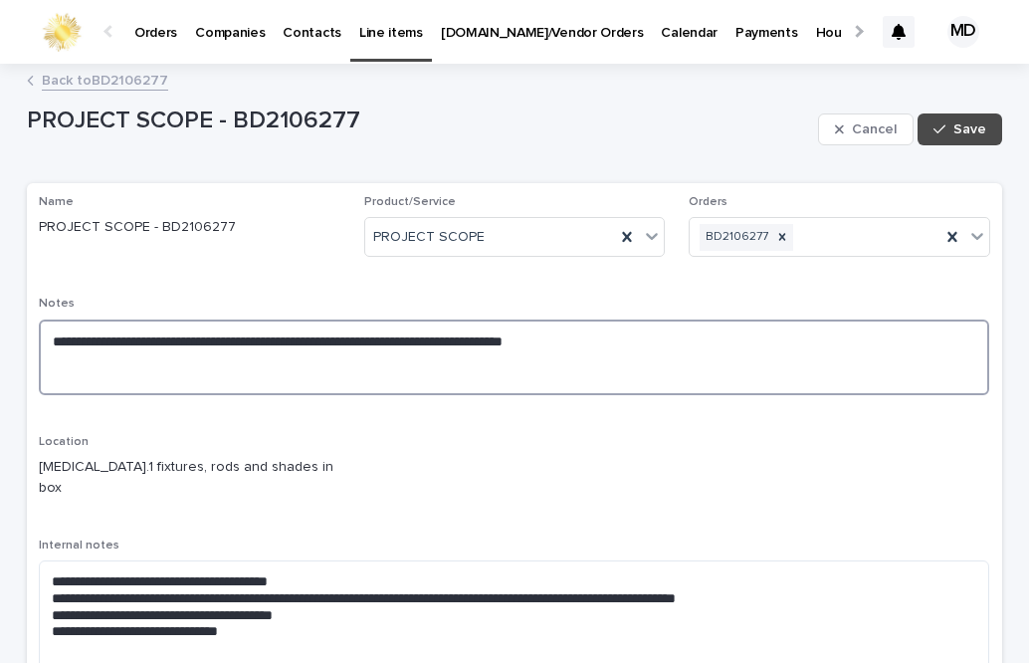
click at [40, 338] on textarea "**********" at bounding box center [514, 358] width 951 height 76
click at [594, 342] on textarea "**********" at bounding box center [514, 358] width 951 height 76
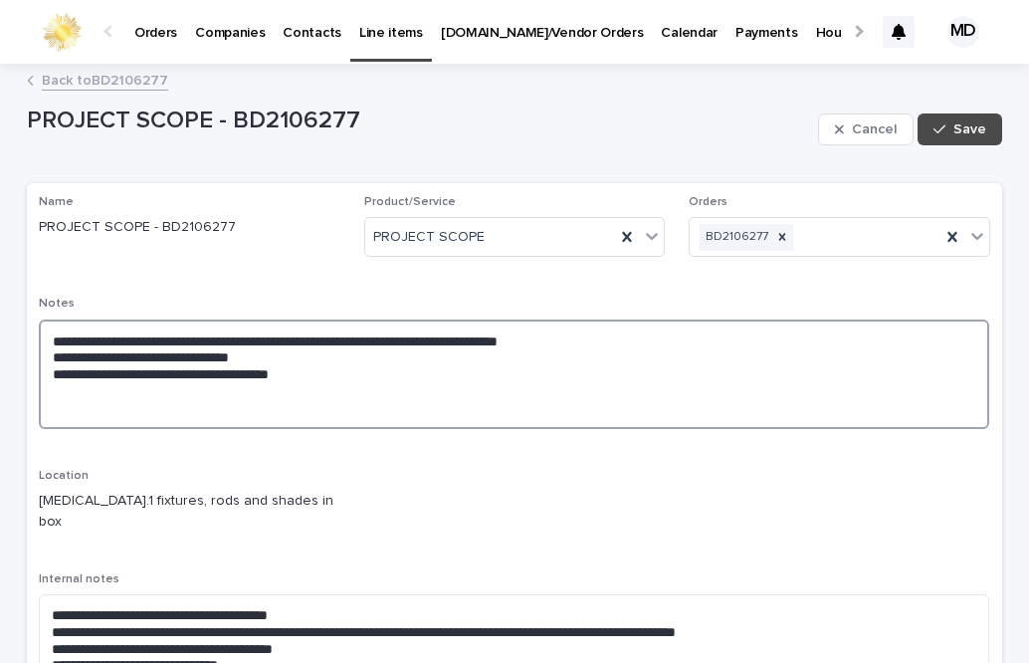
click at [233, 370] on textarea "**********" at bounding box center [514, 375] width 951 height 110
click at [353, 373] on textarea "**********" at bounding box center [514, 375] width 951 height 110
click at [102, 376] on textarea "**********" at bounding box center [514, 375] width 951 height 110
click at [235, 398] on textarea "**********" at bounding box center [514, 375] width 951 height 110
click at [317, 376] on textarea "**********" at bounding box center [514, 375] width 951 height 110
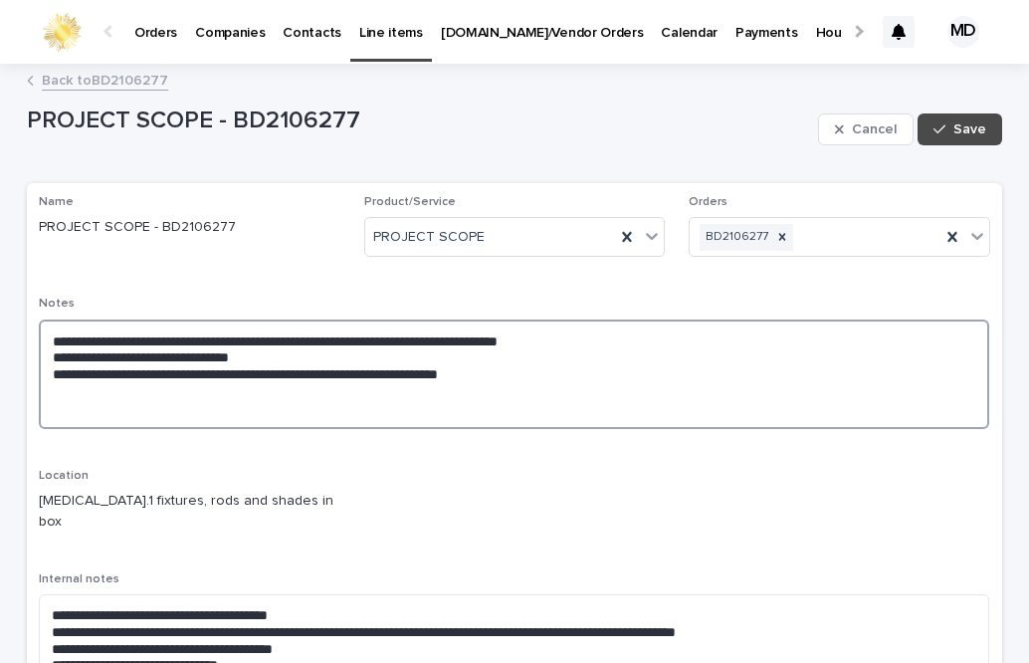
click at [405, 374] on textarea "**********" at bounding box center [514, 375] width 951 height 110
click at [504, 374] on textarea "**********" at bounding box center [514, 375] width 951 height 110
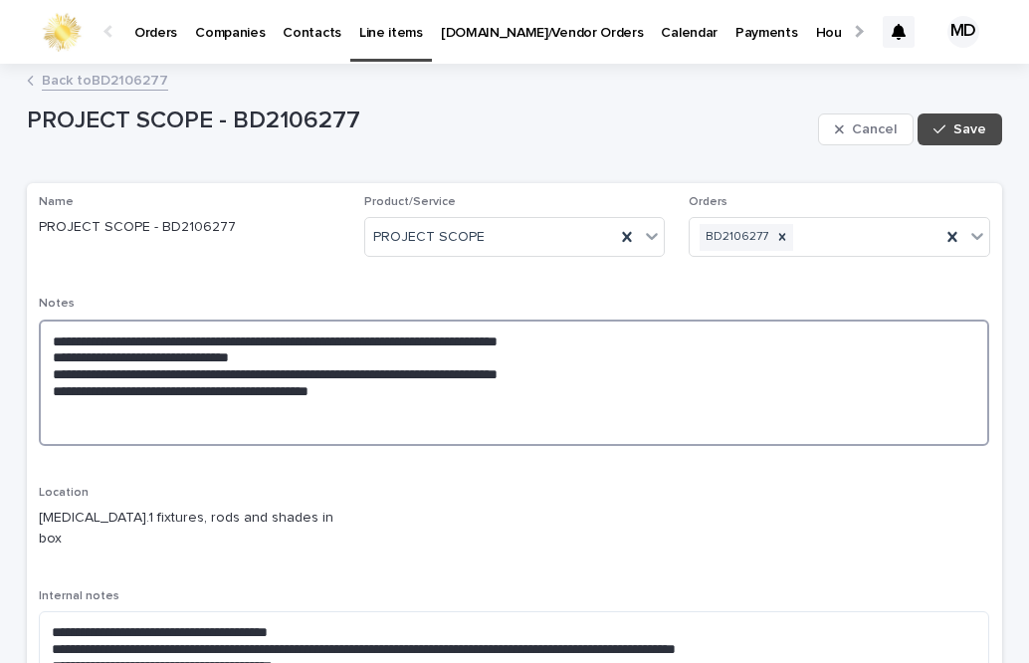
click at [177, 391] on textarea "**********" at bounding box center [514, 383] width 951 height 126
click at [361, 393] on textarea "**********" at bounding box center [514, 383] width 951 height 126
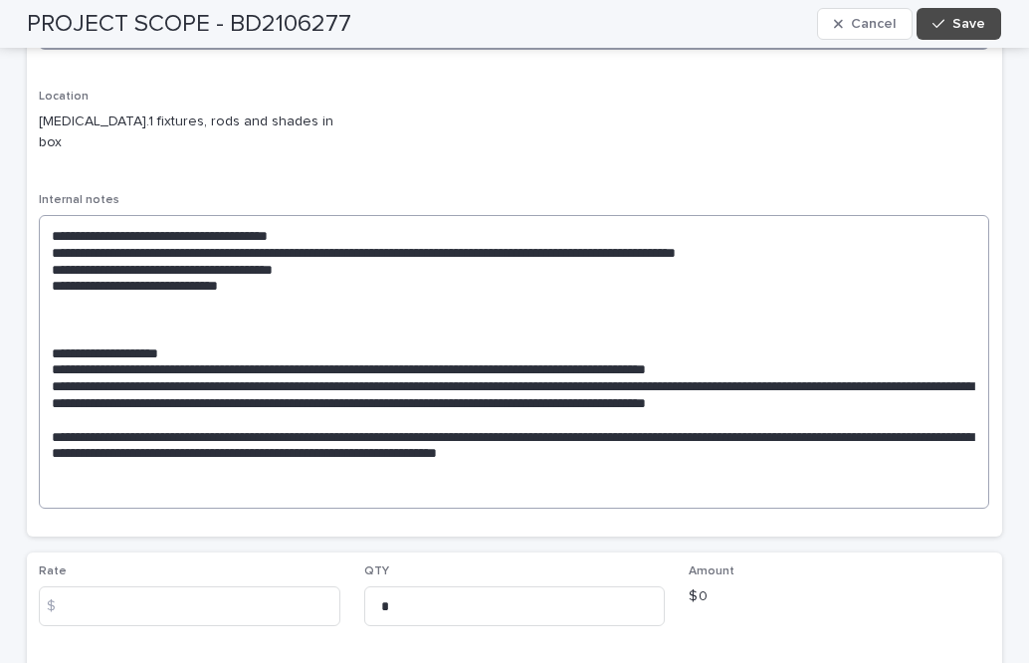
scroll to position [697, 0]
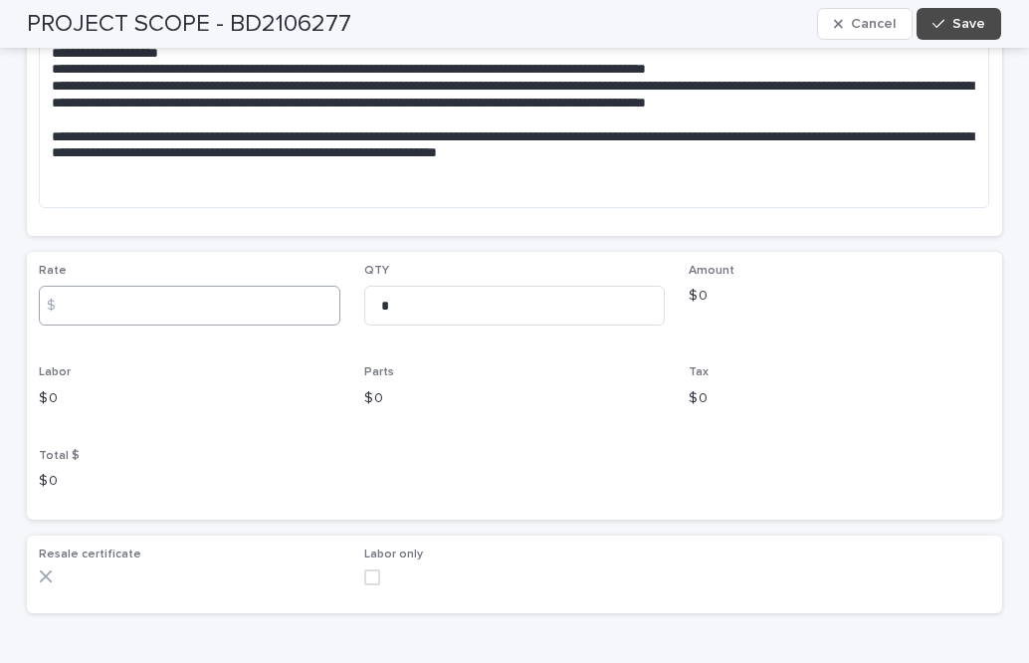
type textarea "**********"
click at [86, 286] on input at bounding box center [190, 306] width 302 height 40
type input "***"
click at [956, 28] on span "Save" at bounding box center [969, 24] width 33 height 14
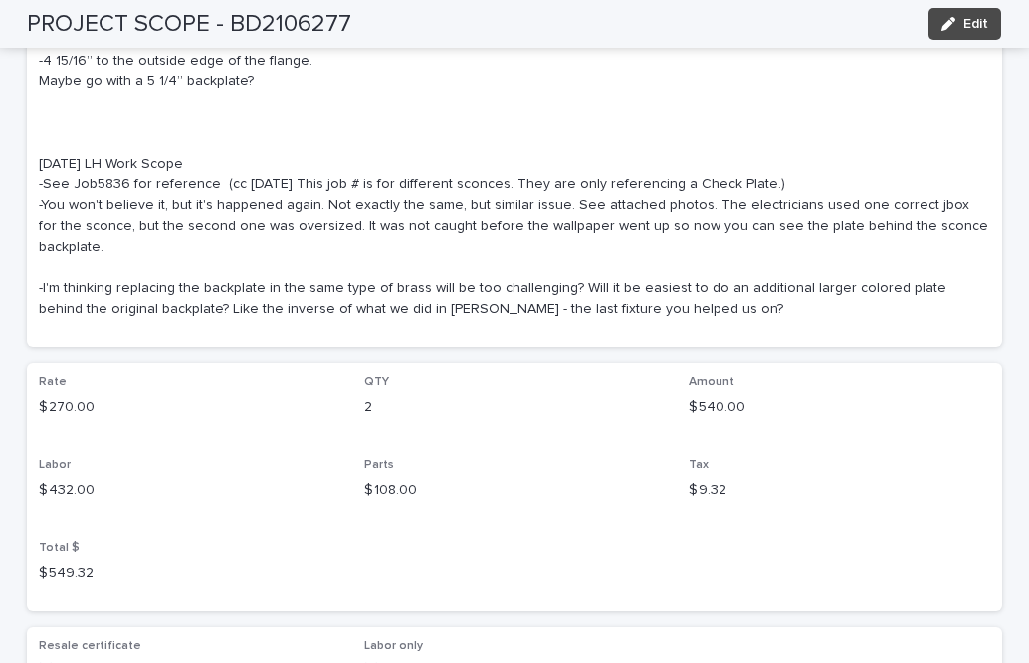
scroll to position [0, 0]
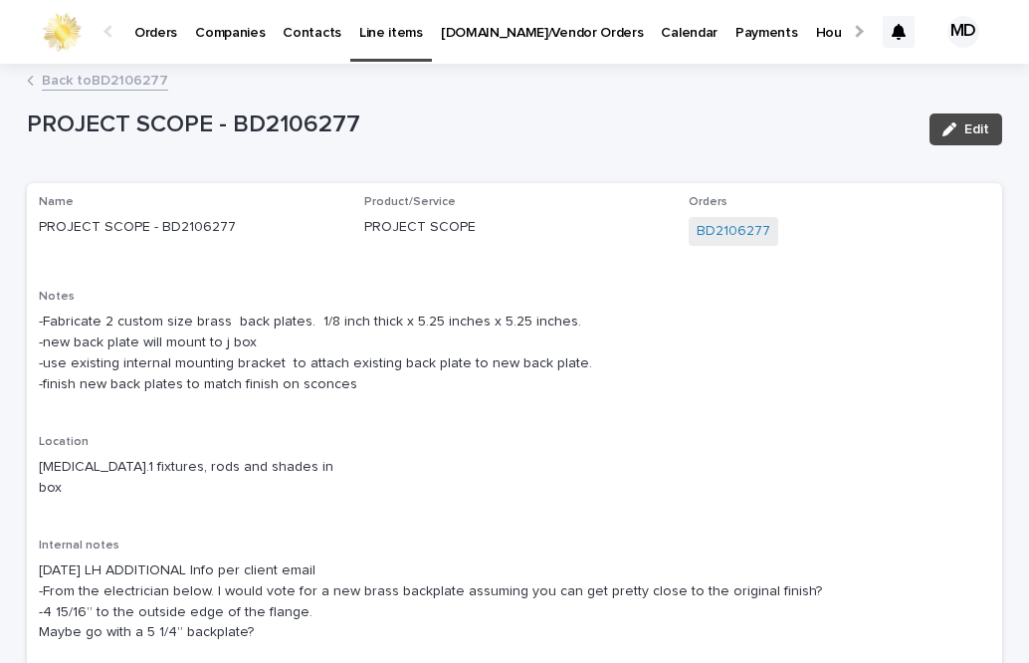
click at [136, 77] on link "Back to BD2106277" at bounding box center [105, 79] width 126 height 23
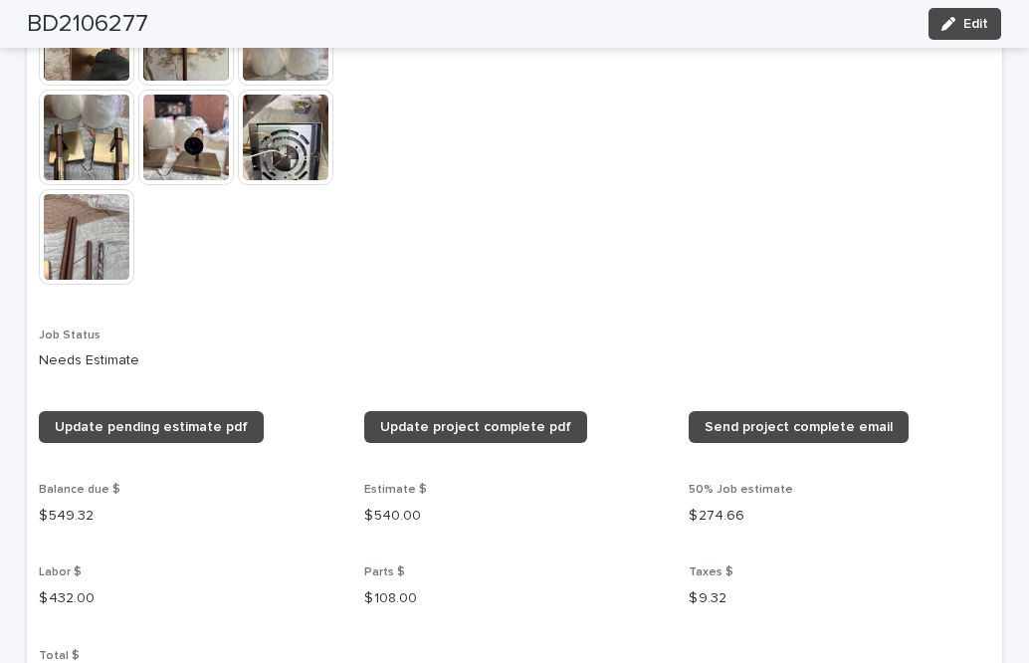
scroll to position [1557, 0]
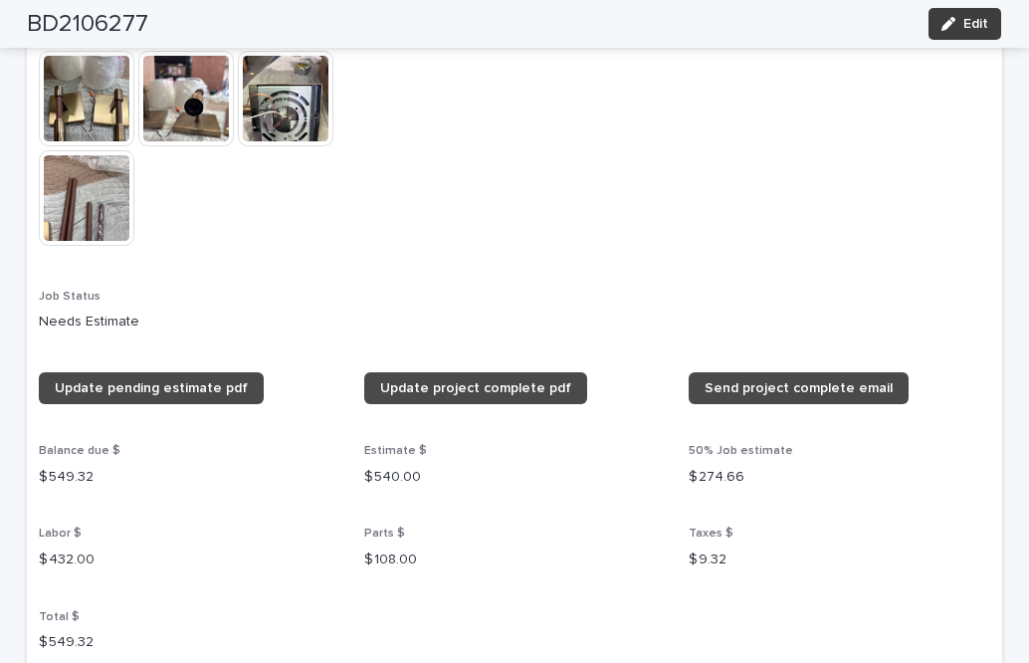
click at [956, 23] on div "button" at bounding box center [953, 24] width 22 height 14
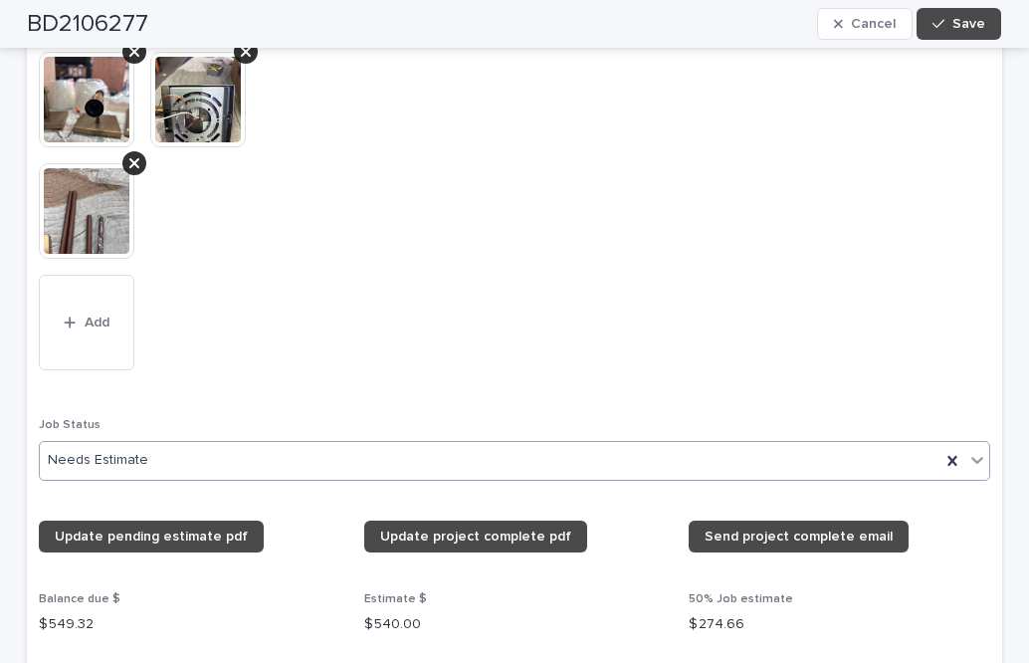
scroll to position [1852, 0]
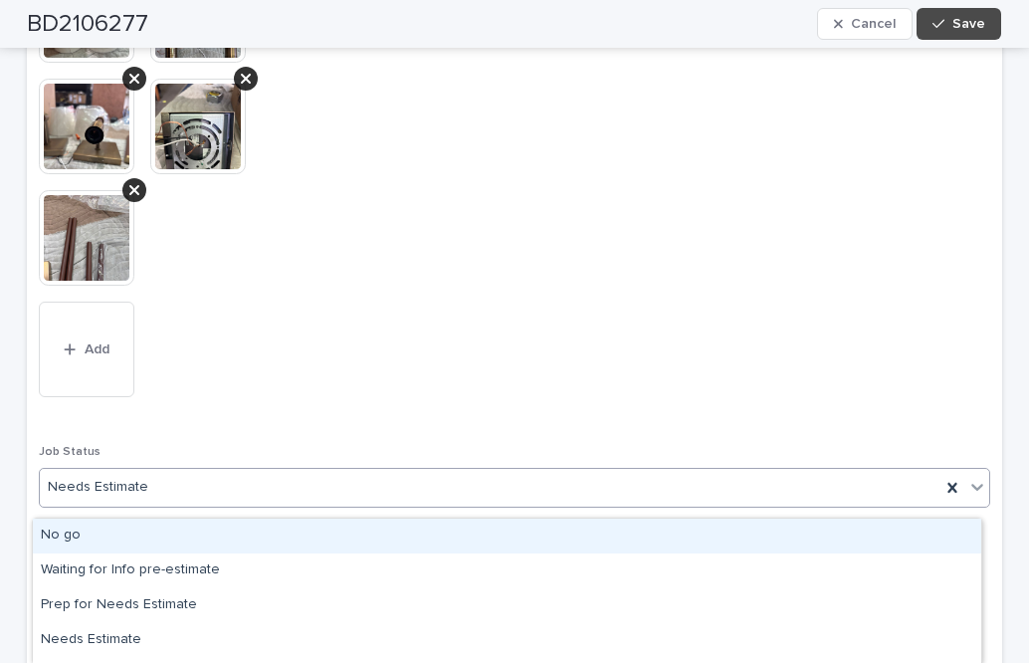
click at [968, 497] on icon at bounding box center [978, 487] width 20 height 20
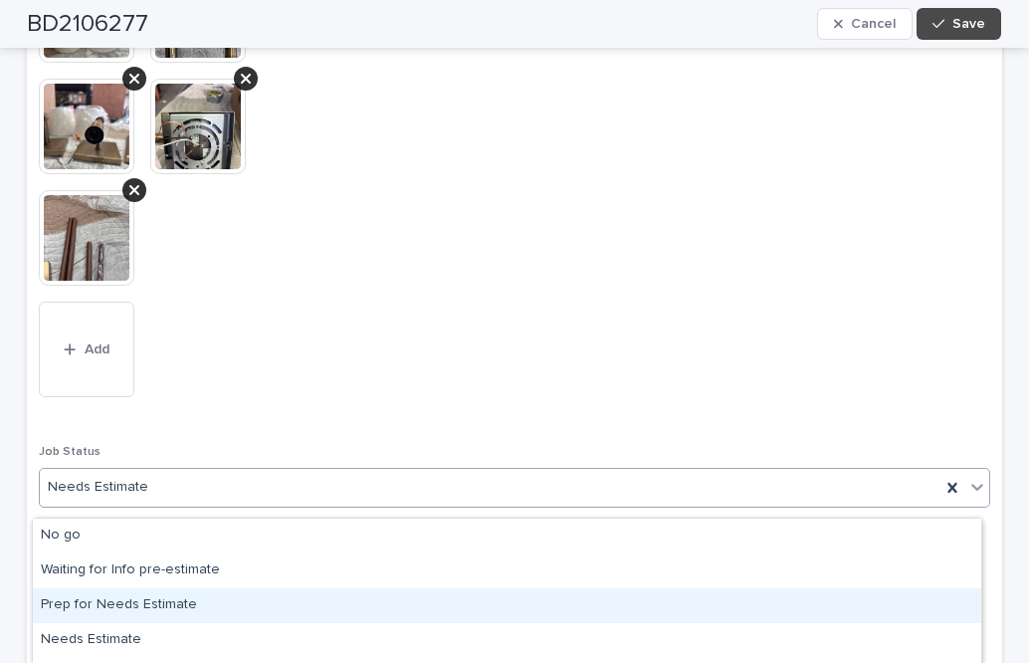
click at [103, 604] on div "Prep for Needs Estimate" at bounding box center [507, 605] width 949 height 35
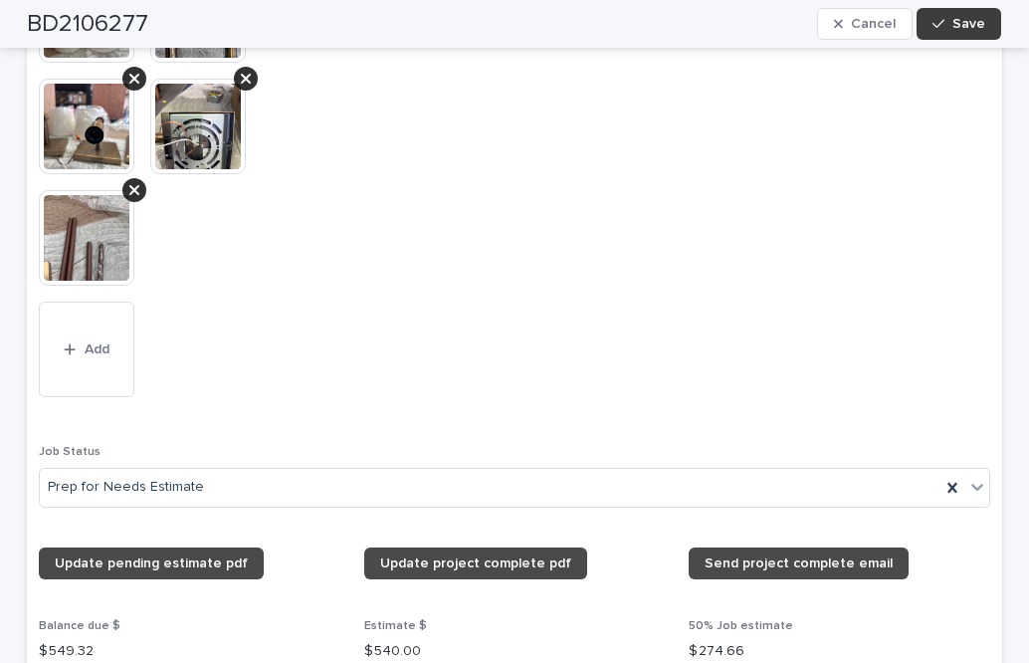
click at [942, 24] on div "button" at bounding box center [943, 24] width 20 height 14
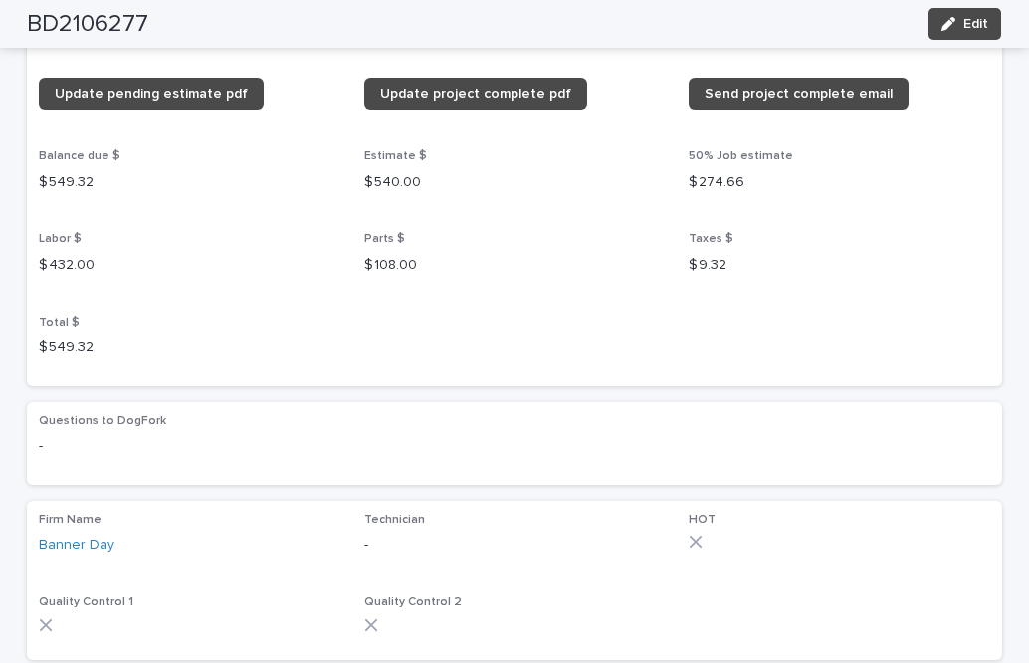
scroll to position [1541, 0]
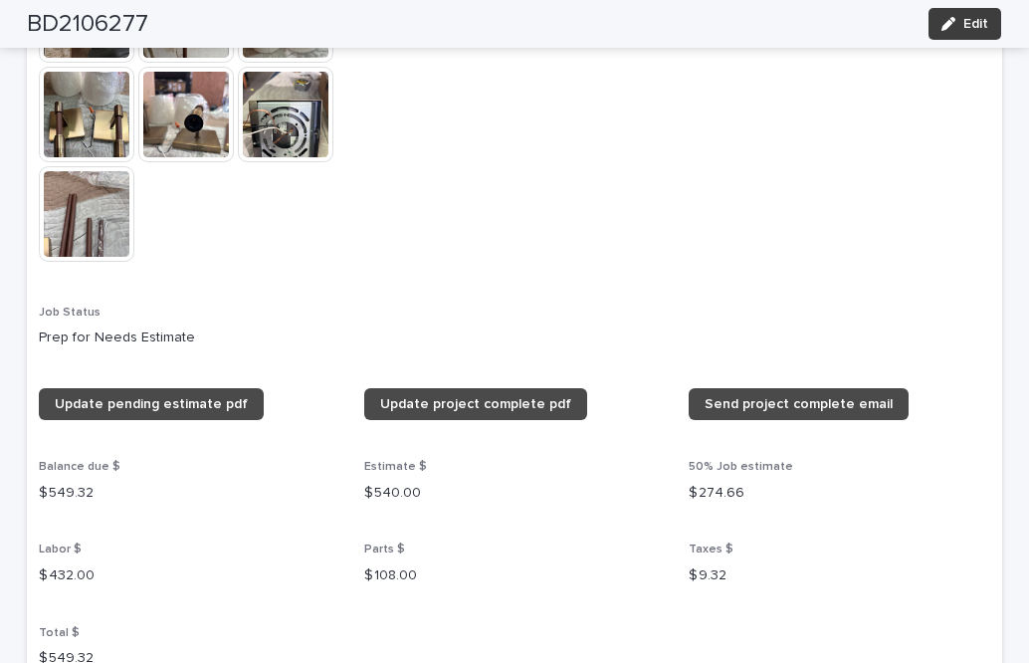
click at [960, 16] on button "Edit" at bounding box center [965, 24] width 73 height 32
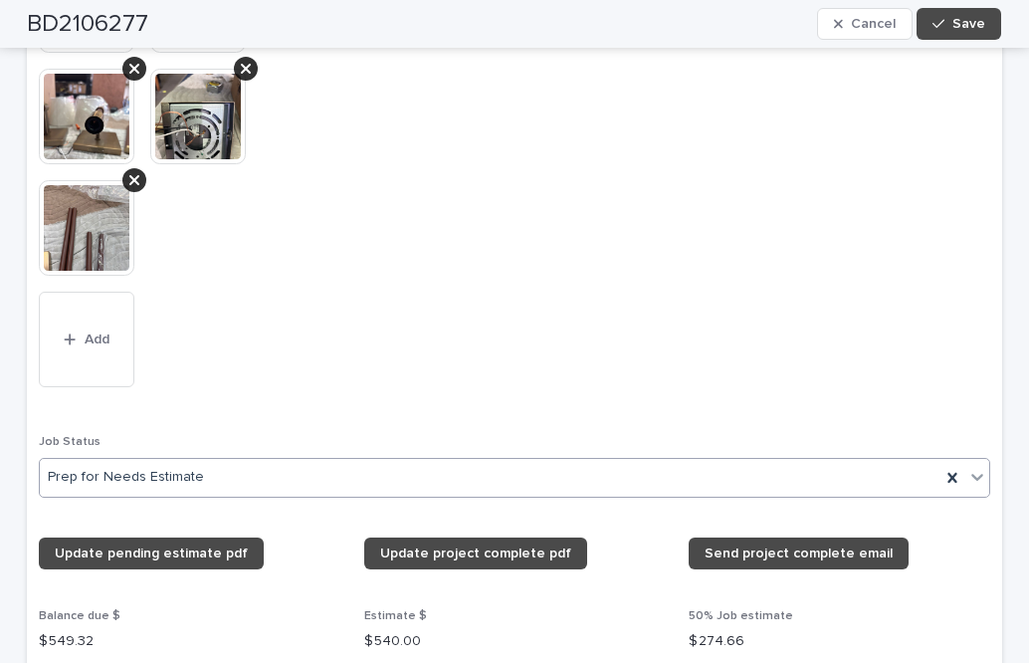
scroll to position [1835, 0]
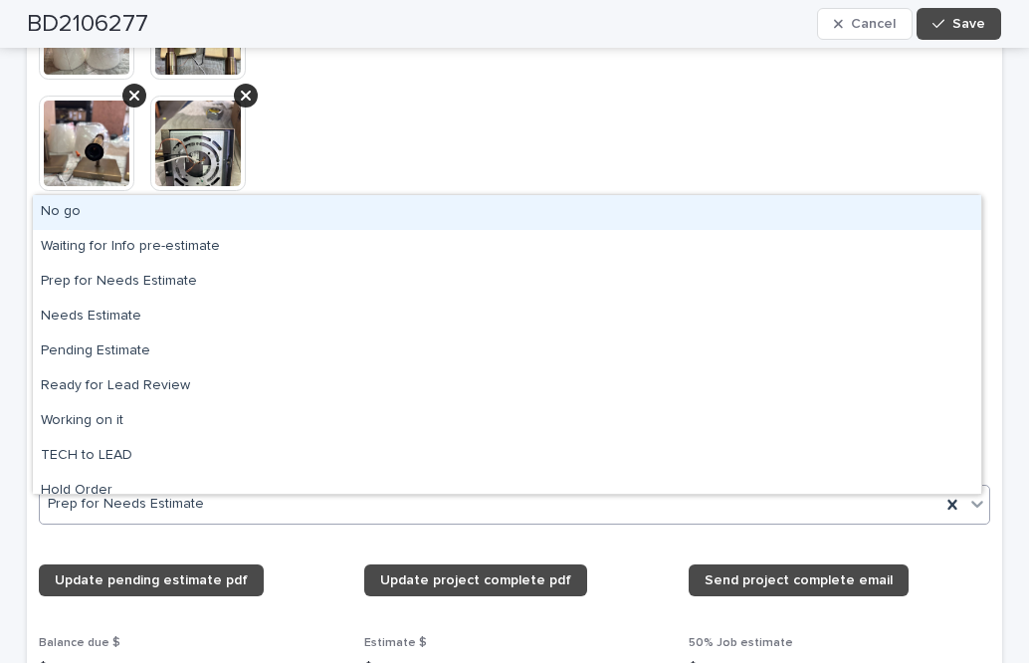
click at [971, 509] on icon at bounding box center [978, 504] width 20 height 20
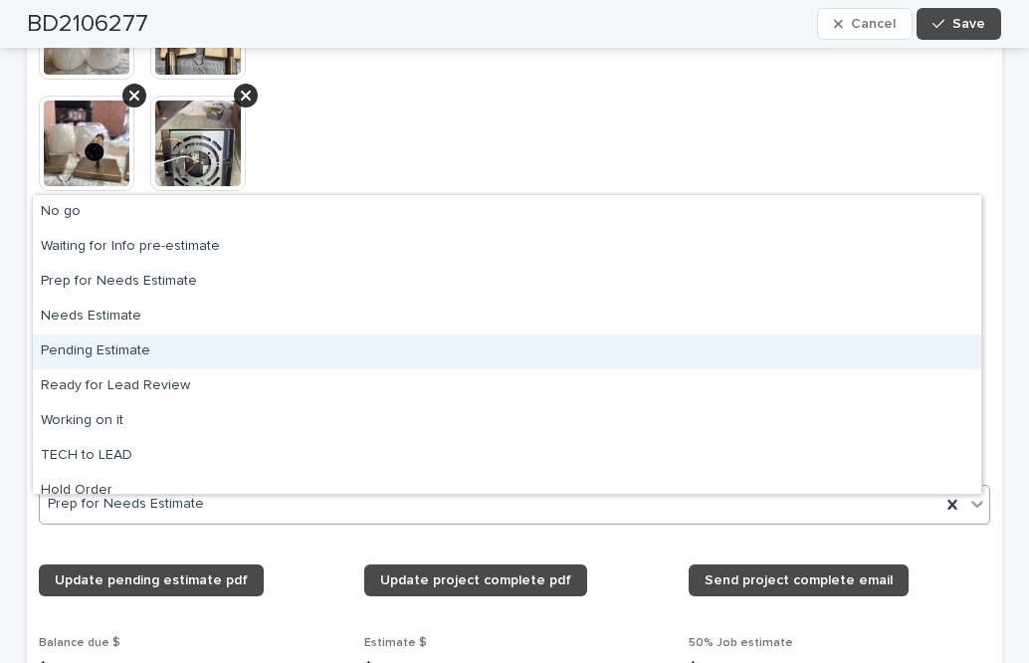
click at [109, 354] on div "Pending Estimate" at bounding box center [507, 352] width 949 height 35
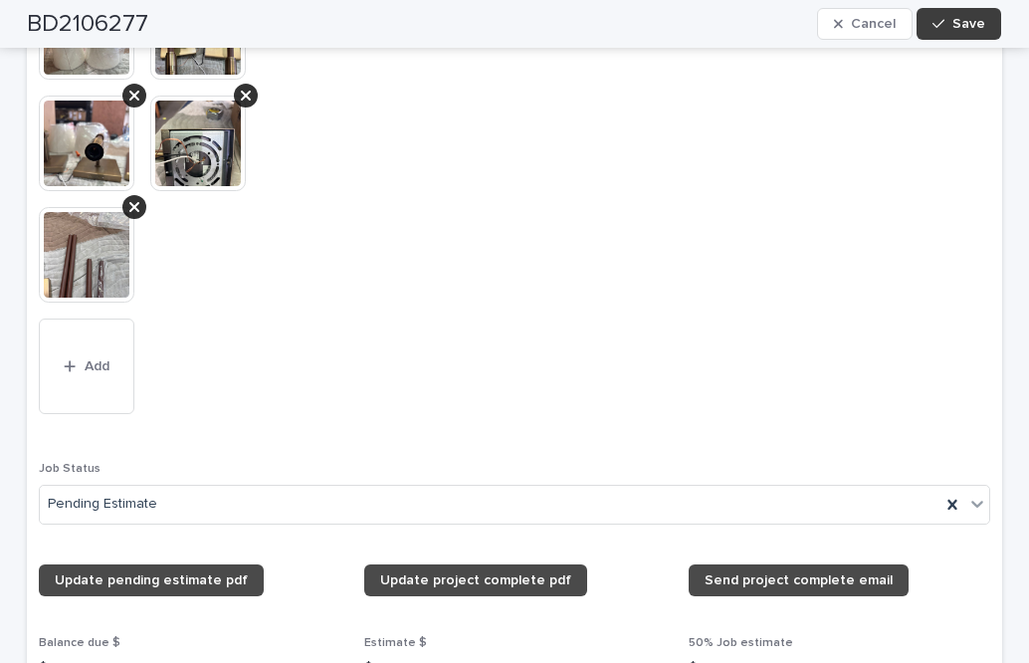
click at [958, 27] on span "Save" at bounding box center [969, 24] width 33 height 14
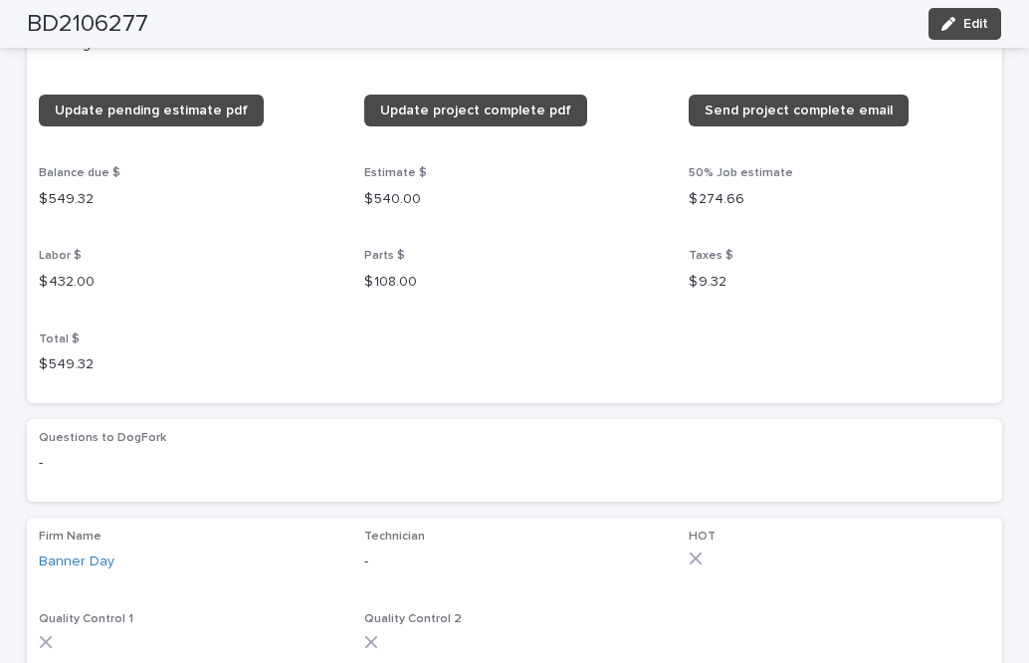
scroll to position [1524, 0]
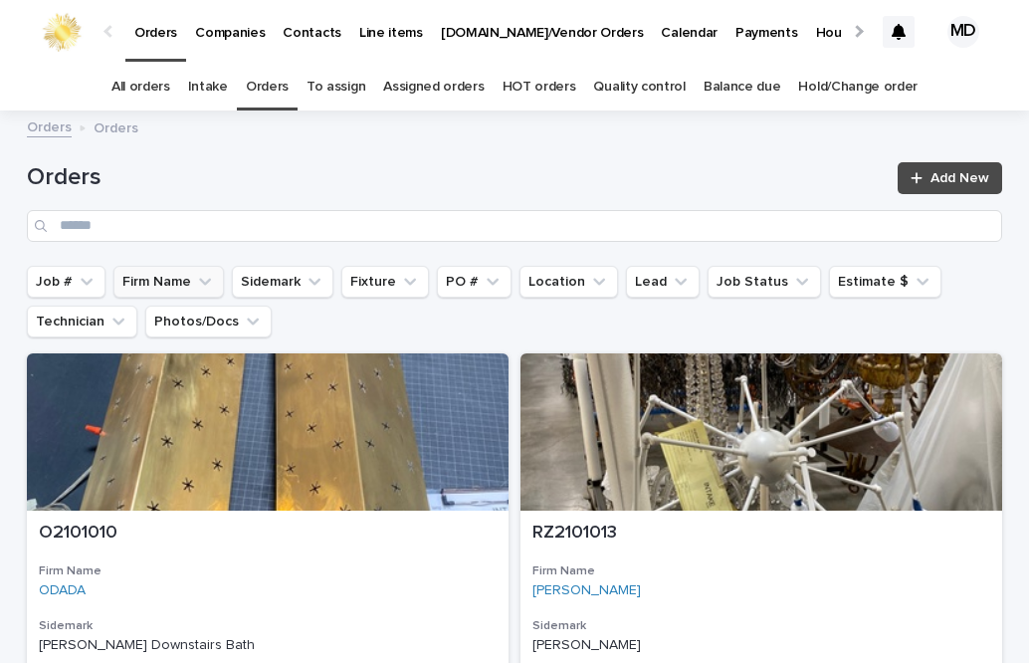
click at [195, 287] on icon "Firm Name" at bounding box center [205, 282] width 20 height 20
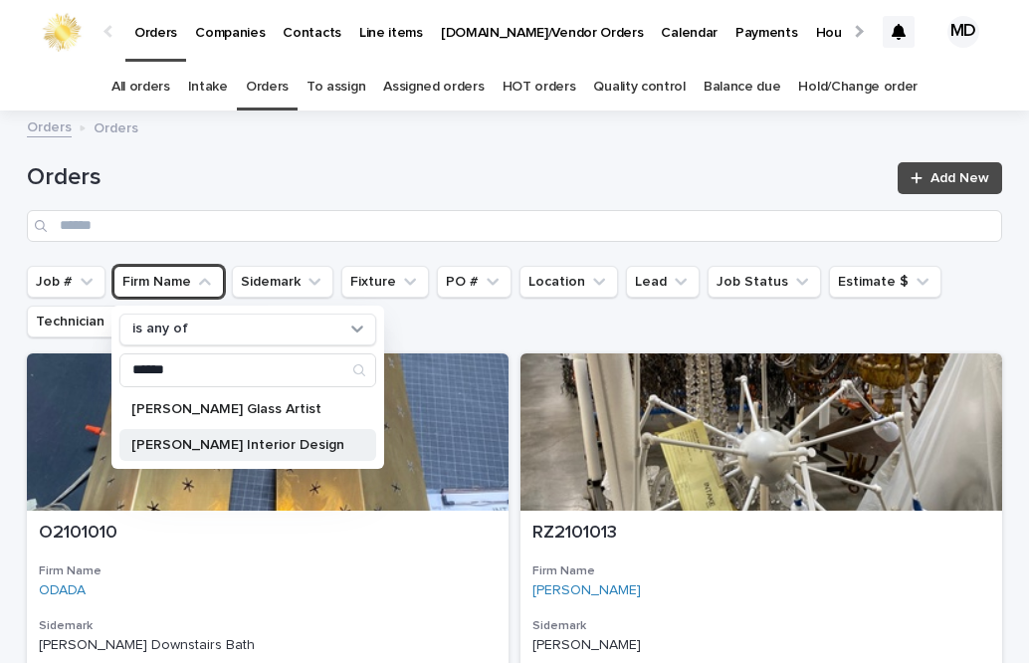
type input "******"
click at [192, 447] on p "[PERSON_NAME] Interior Design" at bounding box center [237, 445] width 213 height 14
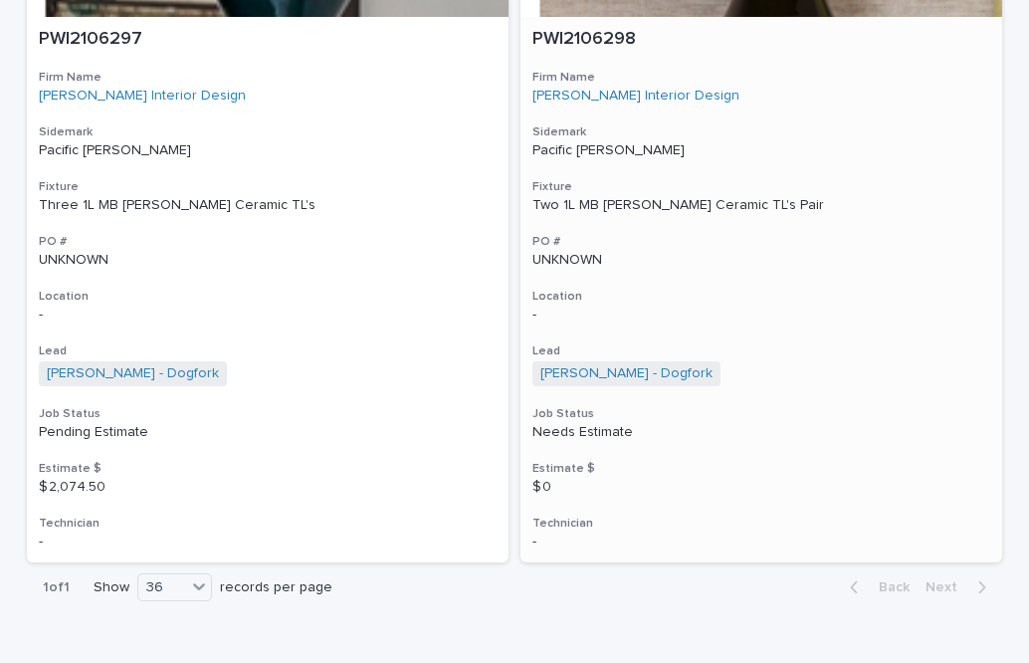
scroll to position [2705, 0]
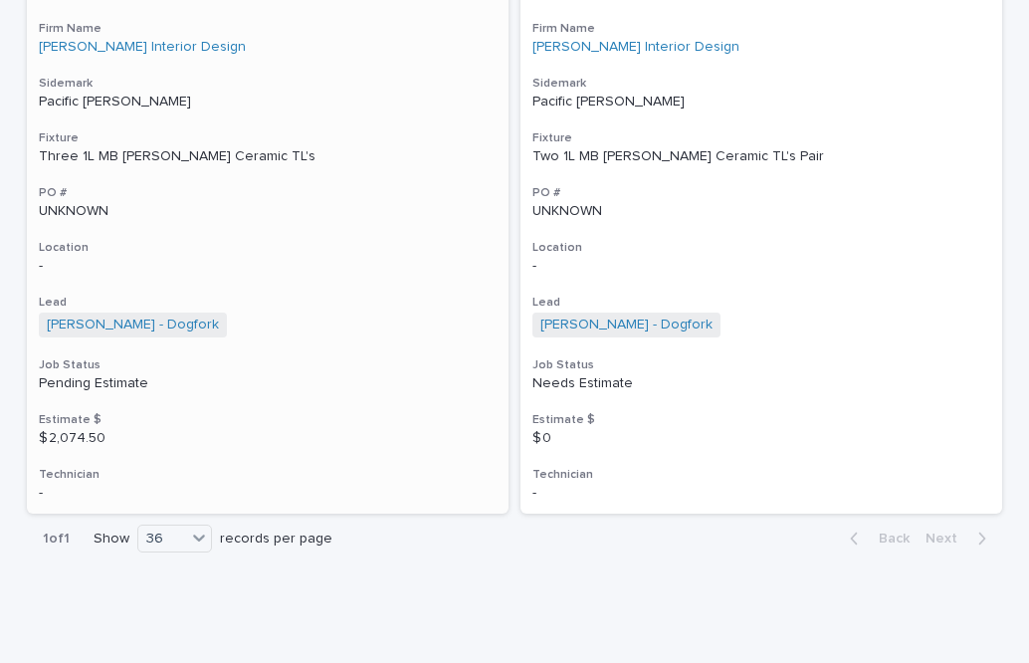
click at [112, 152] on div "Three 1L MB Christopher Spitzmiller Ceramic TL's" at bounding box center [268, 156] width 458 height 17
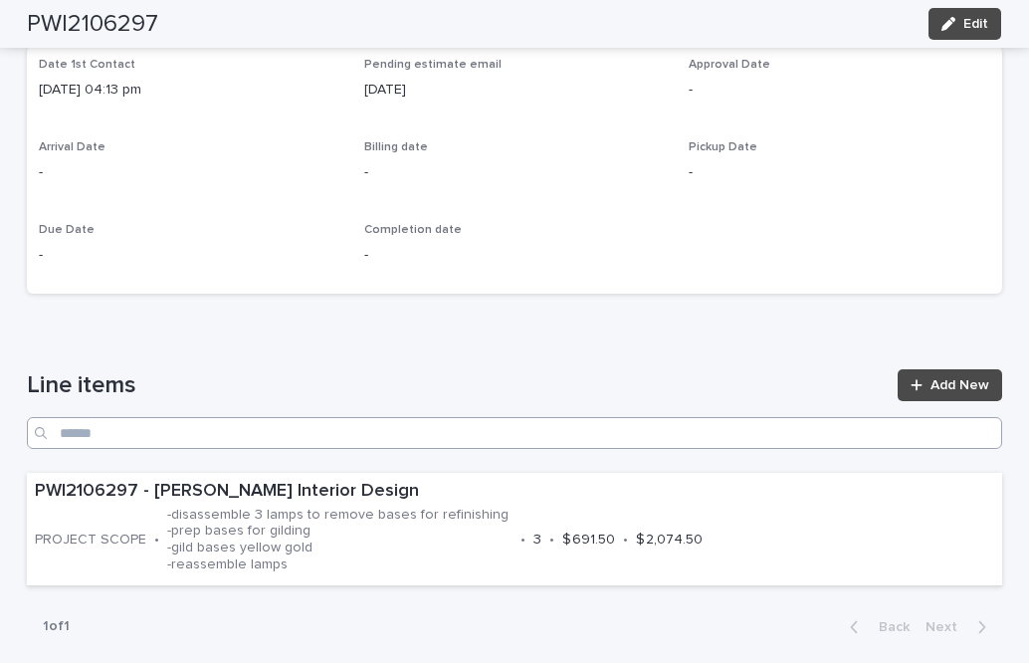
scroll to position [796, 0]
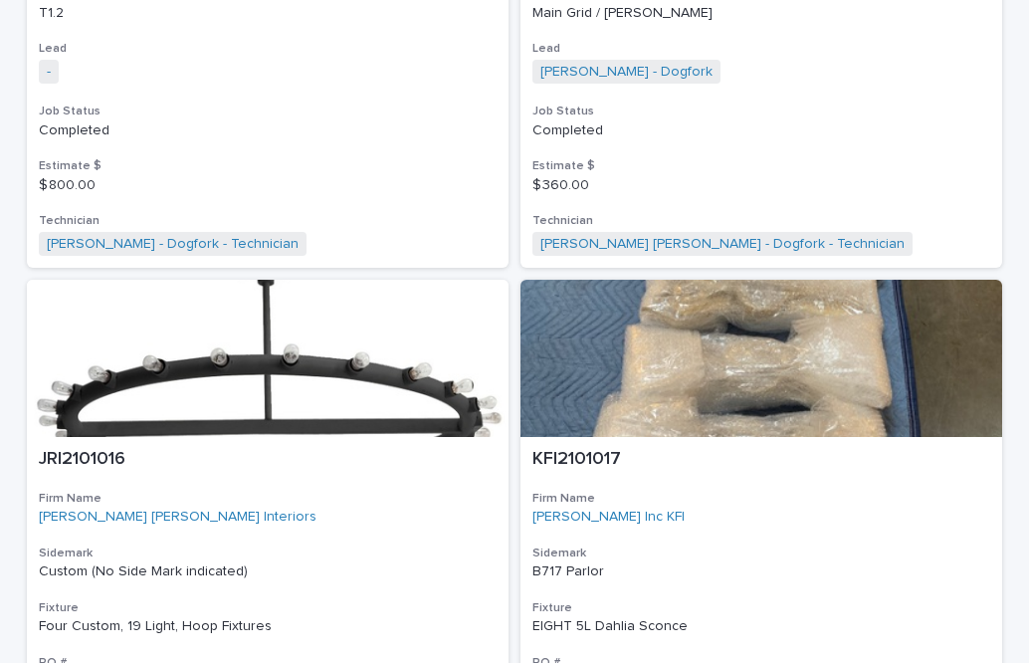
scroll to position [64, 0]
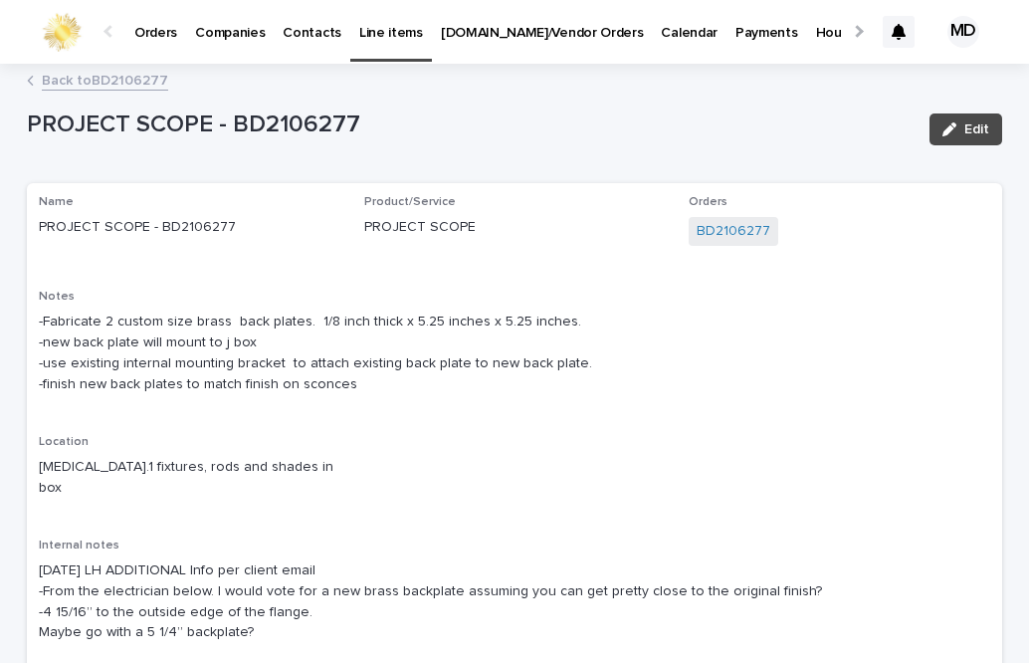
click at [61, 83] on link "Back to BD2106277" at bounding box center [105, 79] width 126 height 23
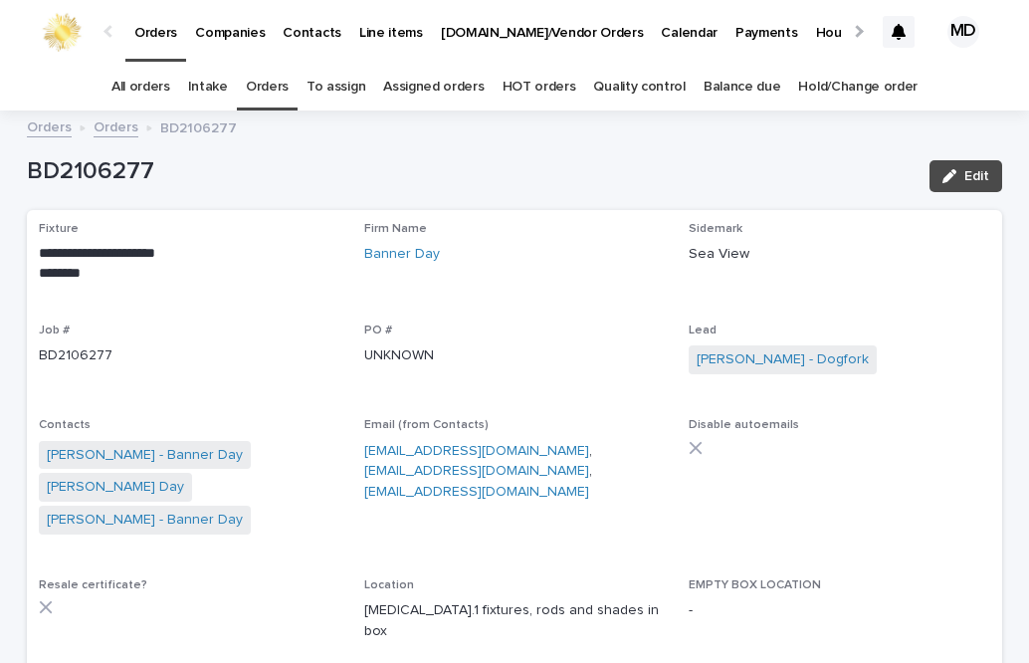
scroll to position [64, 0]
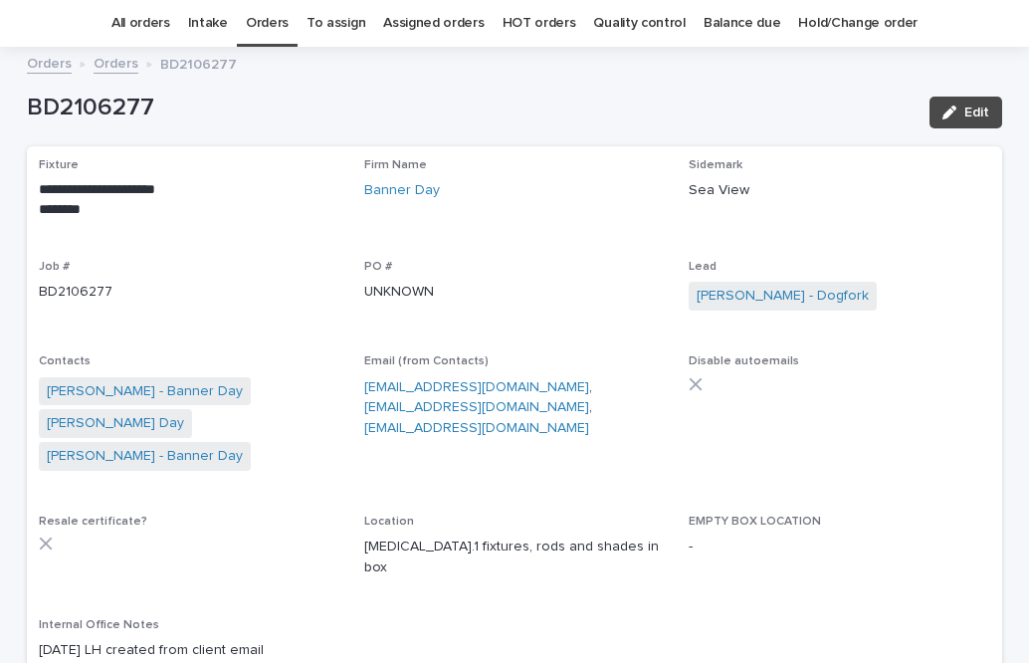
click at [269, 24] on link "Orders" at bounding box center [267, 23] width 43 height 47
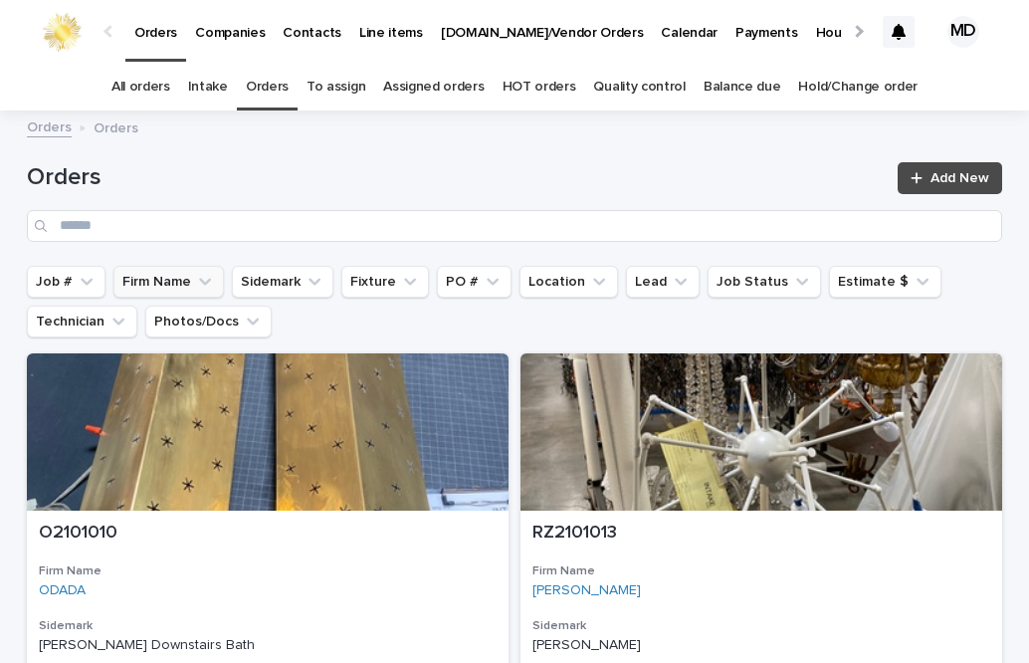
click at [173, 277] on button "Firm Name" at bounding box center [168, 282] width 111 height 32
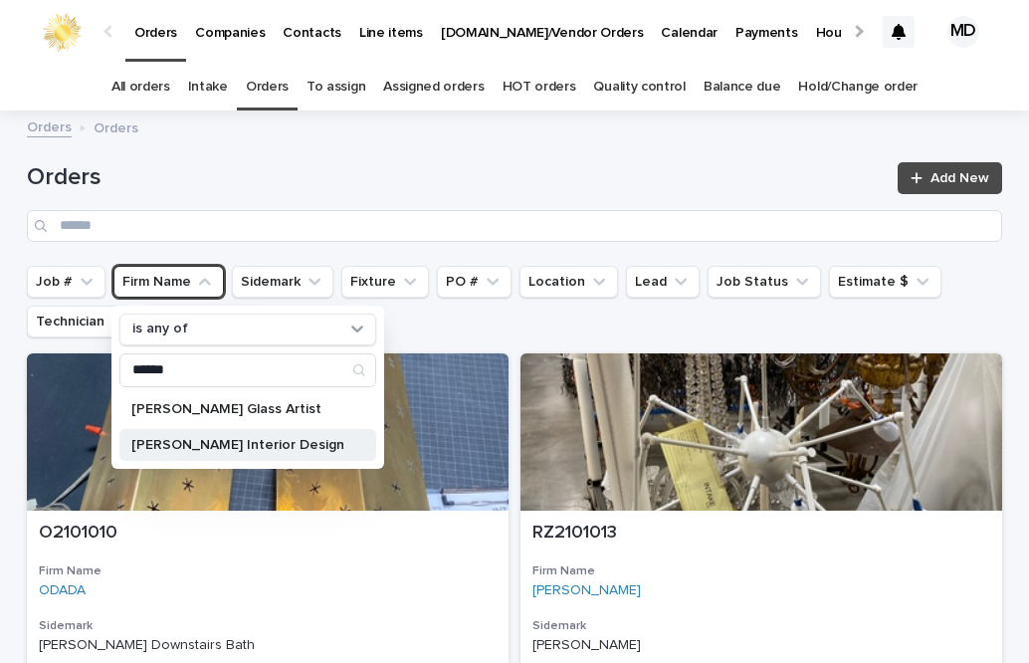
type input "******"
click at [215, 444] on p "[PERSON_NAME] Interior Design" at bounding box center [237, 445] width 213 height 14
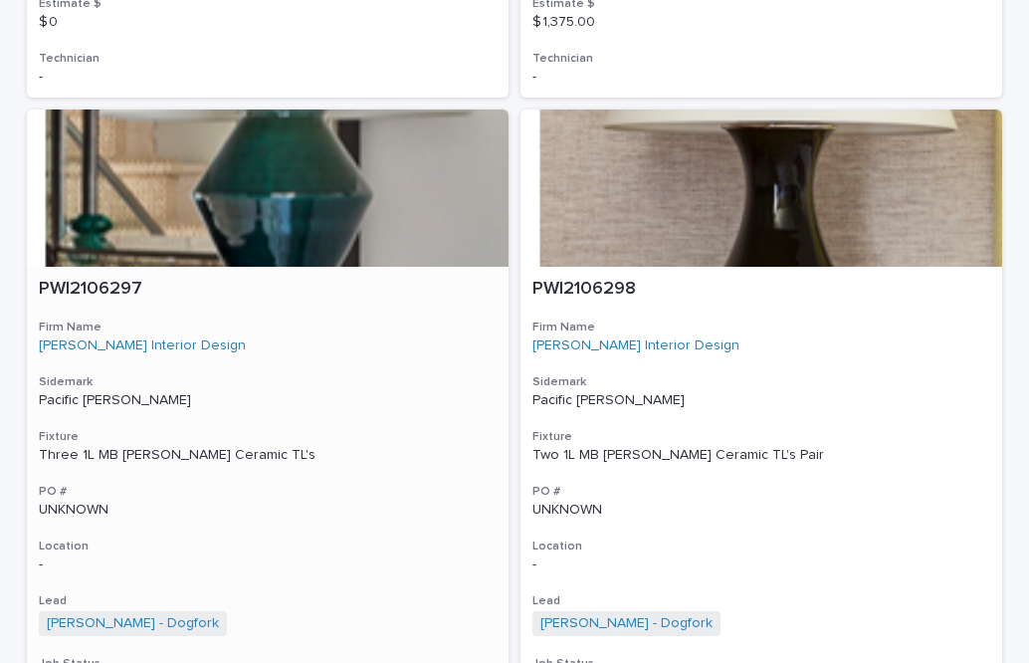
scroll to position [2605, 0]
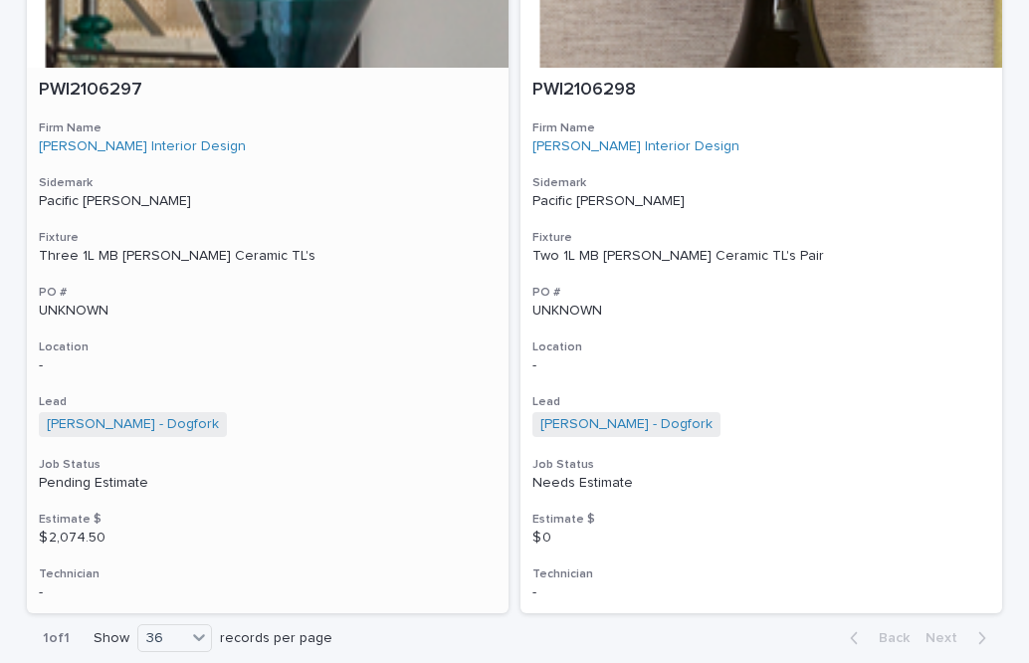
click at [162, 254] on div "Three 1L MB [PERSON_NAME] Ceramic TL's" at bounding box center [268, 256] width 458 height 17
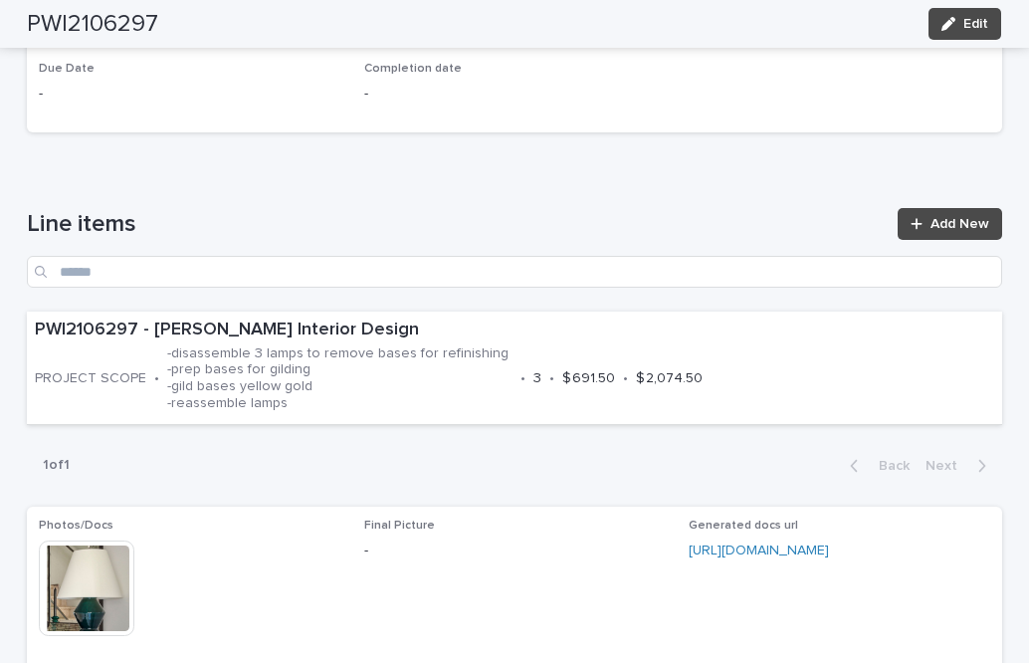
scroll to position [996, 0]
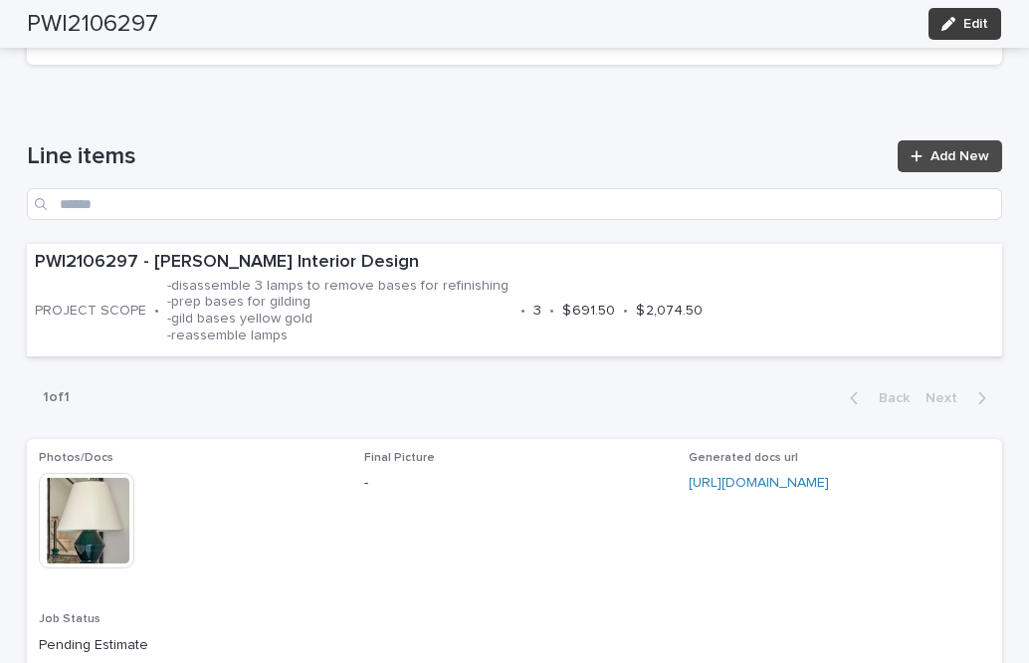
click at [964, 23] on span "Edit" at bounding box center [976, 24] width 25 height 14
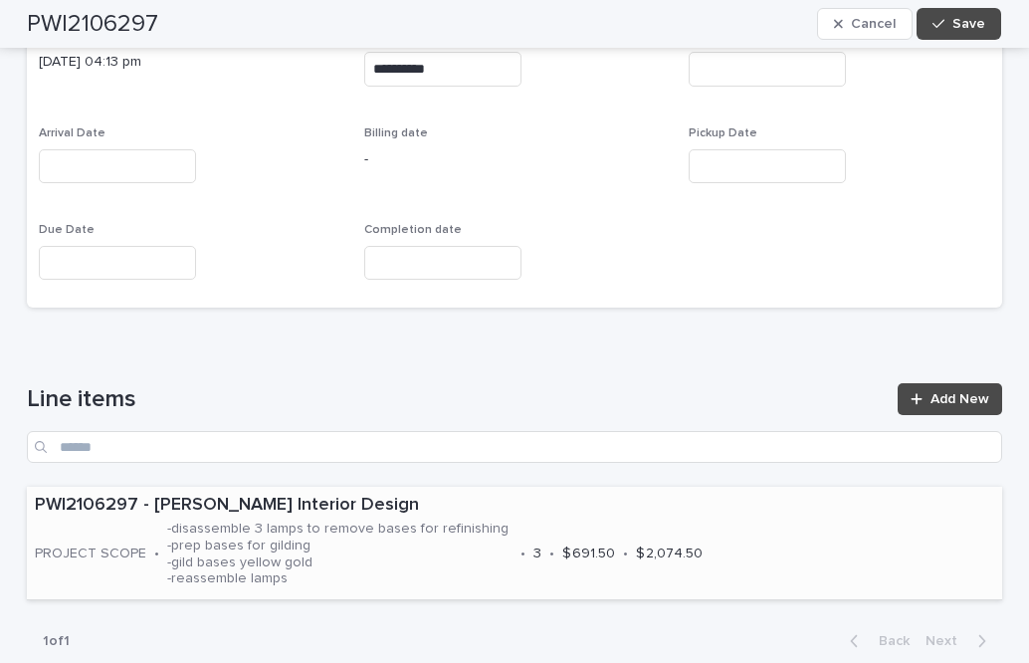
click at [453, 587] on p "-disassemble 3 lamps to remove bases for refinishing -prep bases for gilding -g…" at bounding box center [339, 554] width 345 height 67
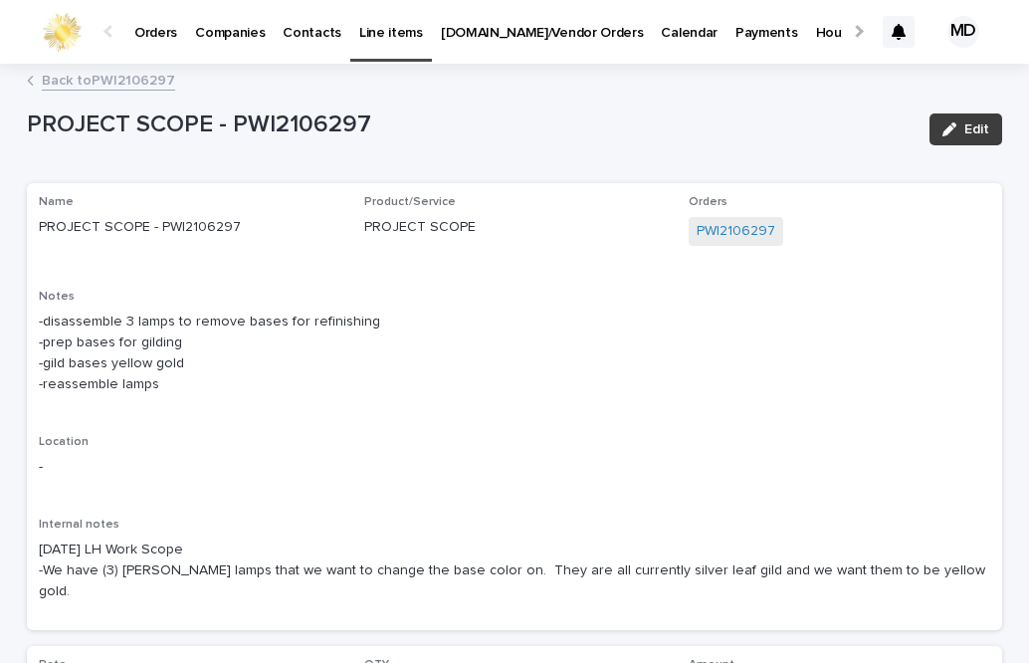
click at [943, 131] on icon "button" at bounding box center [950, 129] width 14 height 14
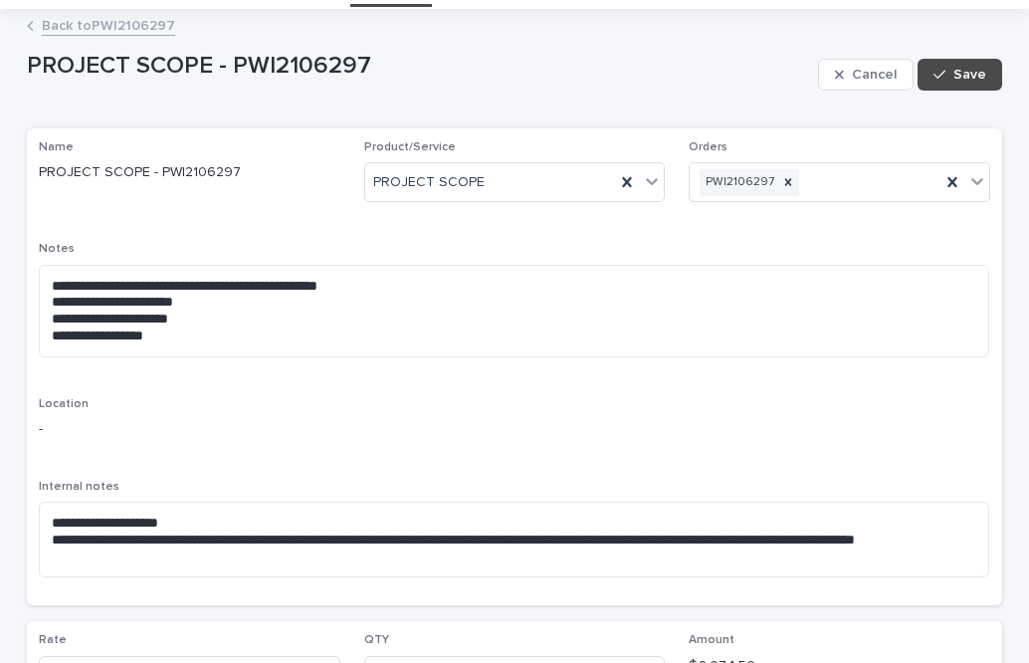
scroll to position [199, 0]
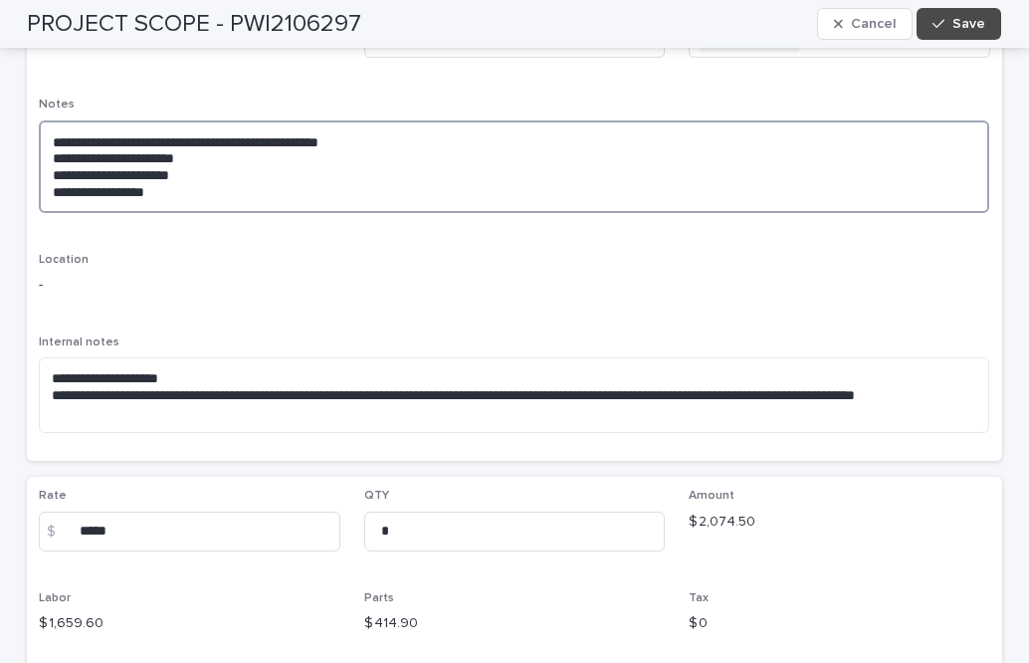
drag, startPoint x: 169, startPoint y: 195, endPoint x: 44, endPoint y: 137, distance: 138.1
click at [44, 137] on textarea "**********" at bounding box center [514, 166] width 951 height 93
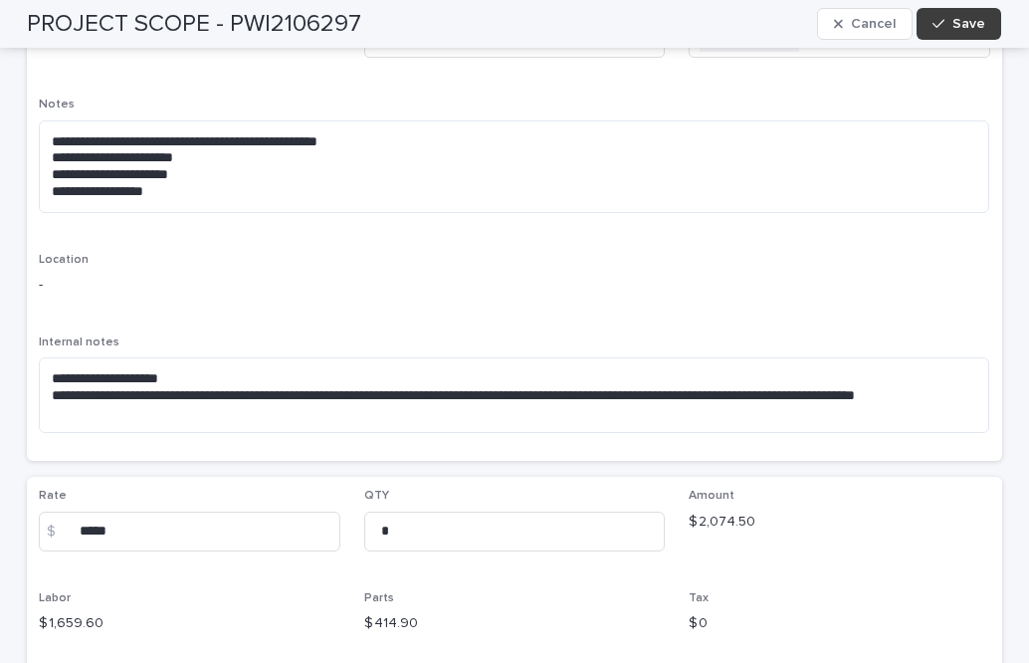
click at [963, 21] on span "Save" at bounding box center [969, 24] width 33 height 14
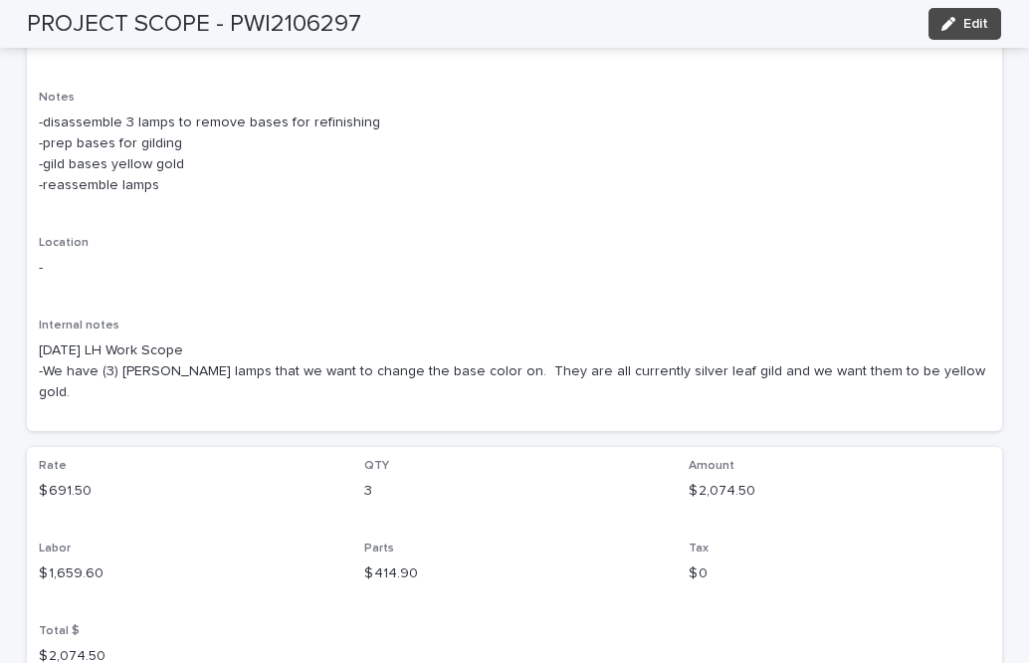
scroll to position [174, 0]
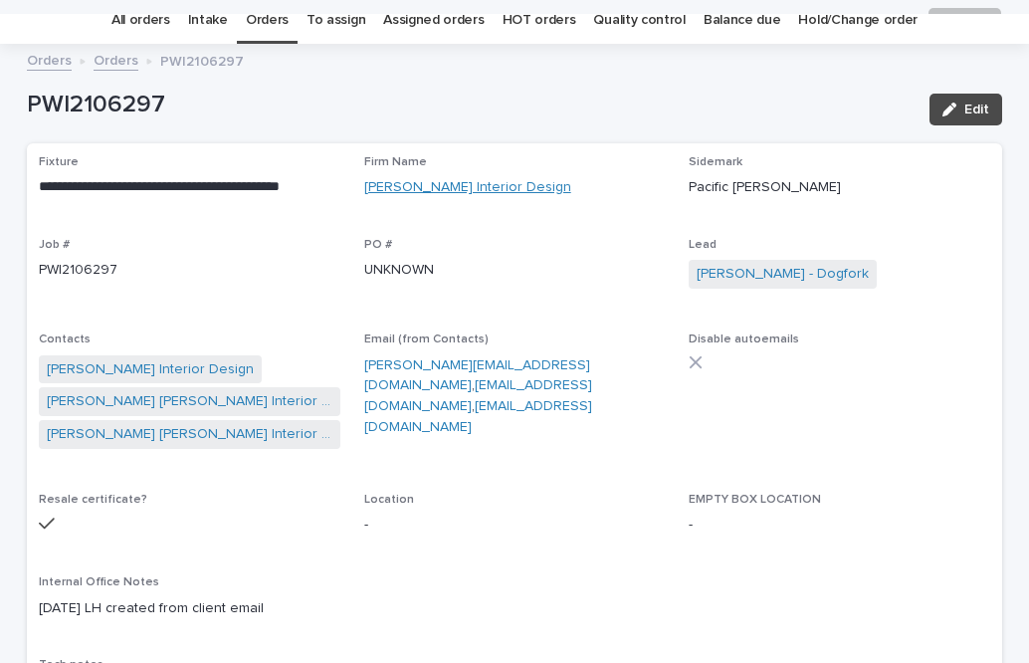
scroll to position [64, 0]
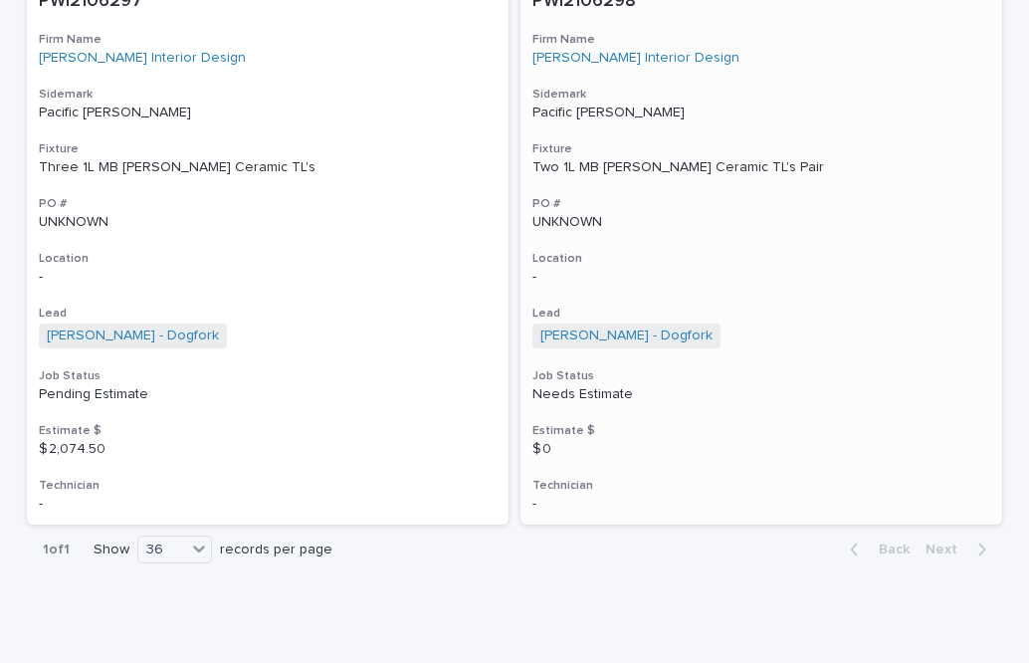
scroll to position [2605, 0]
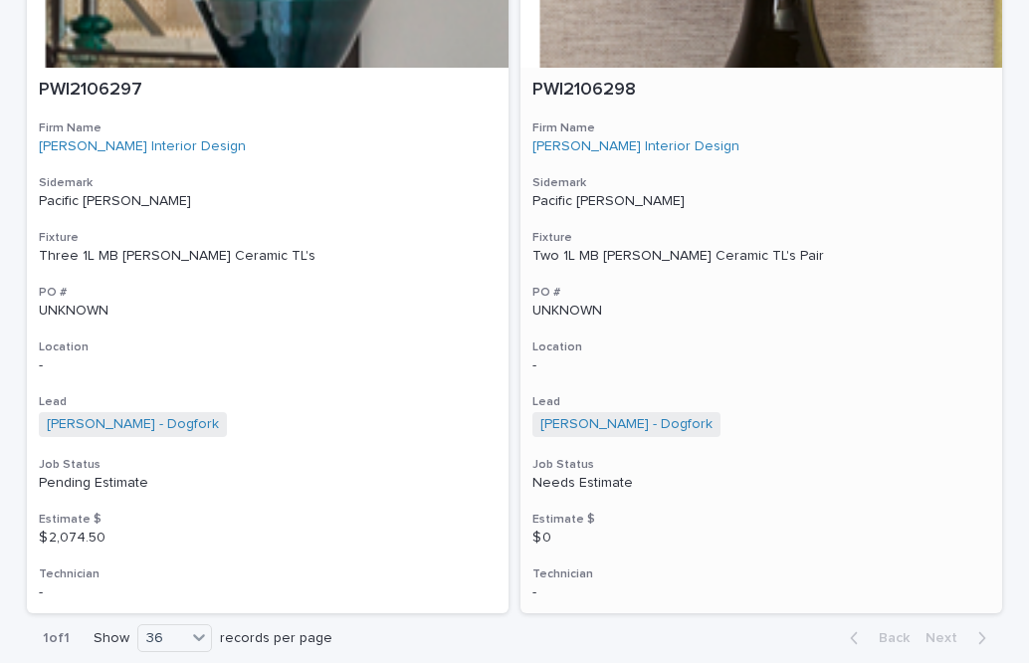
click at [642, 263] on div "Two 1L MB [PERSON_NAME] Ceramic TL's Pair" at bounding box center [762, 256] width 458 height 17
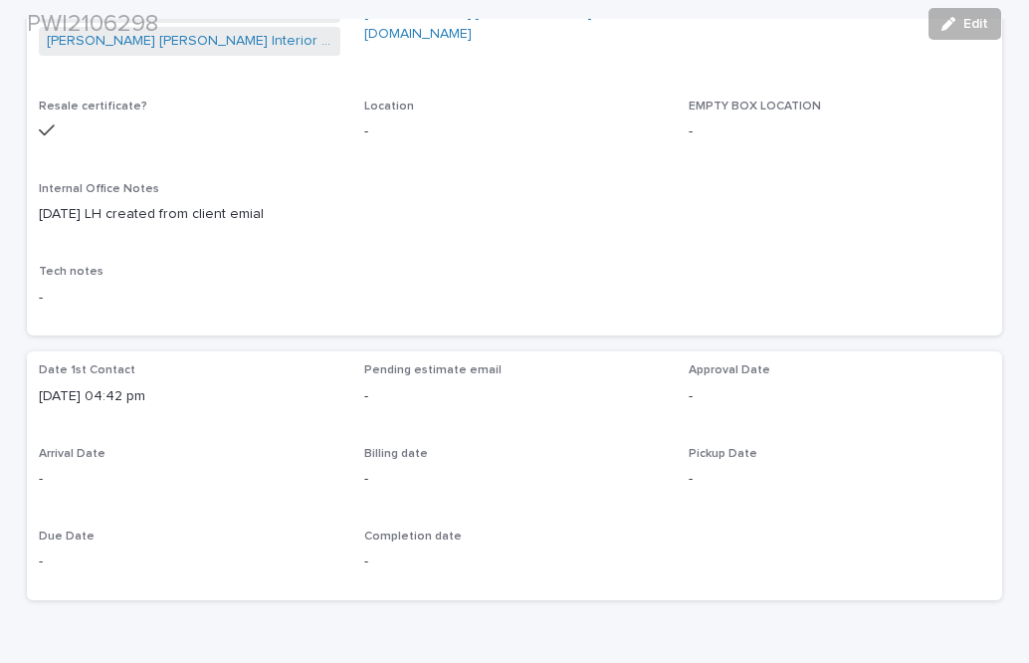
scroll to position [498, 0]
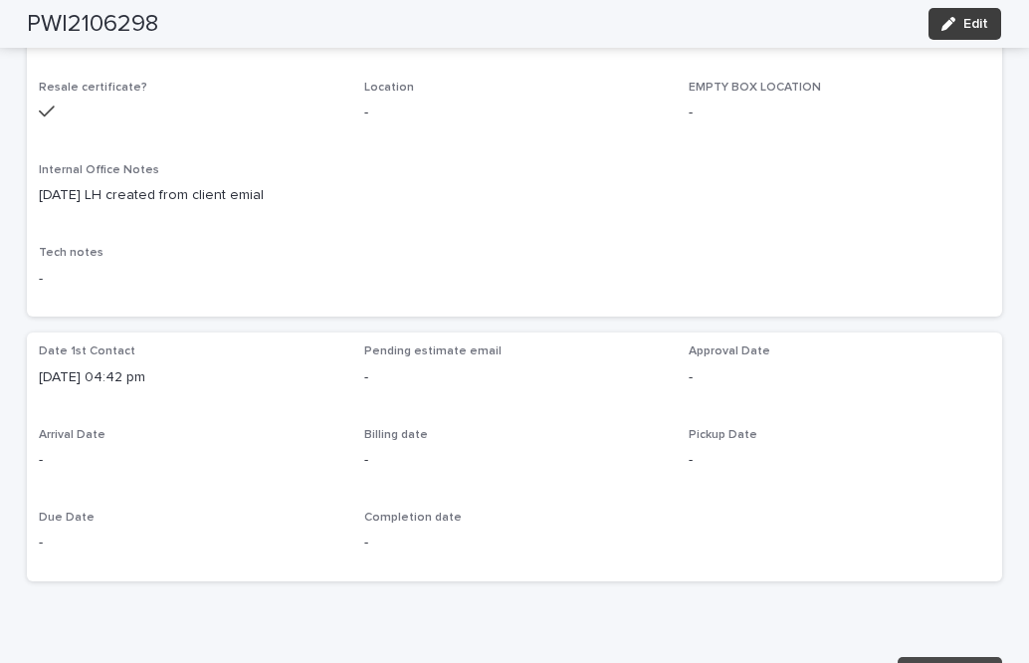
click at [986, 21] on button "Edit" at bounding box center [965, 24] width 73 height 32
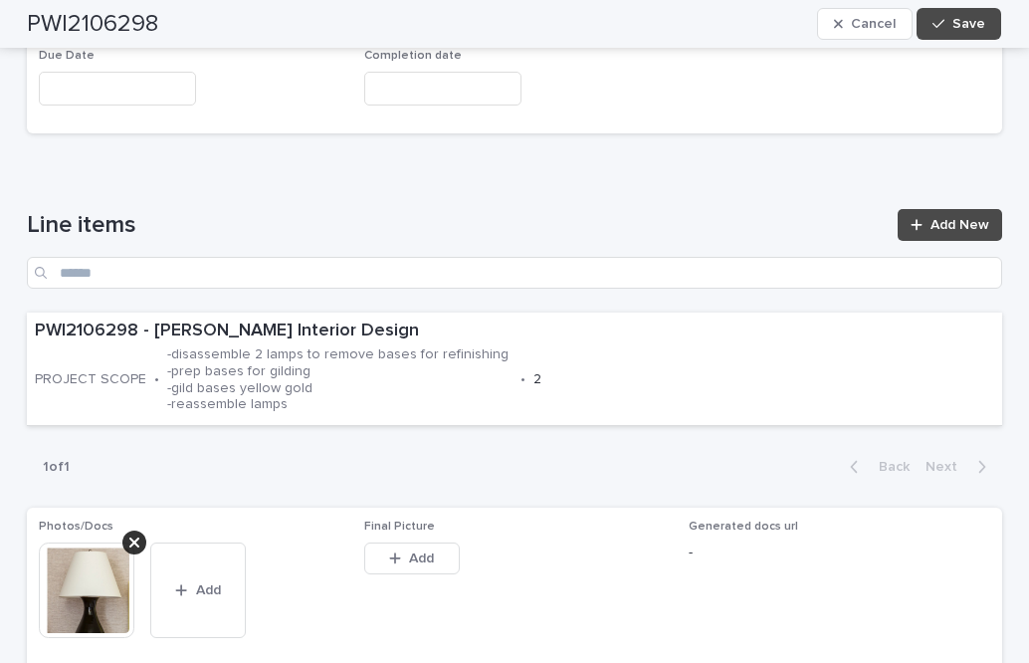
scroll to position [1294, 0]
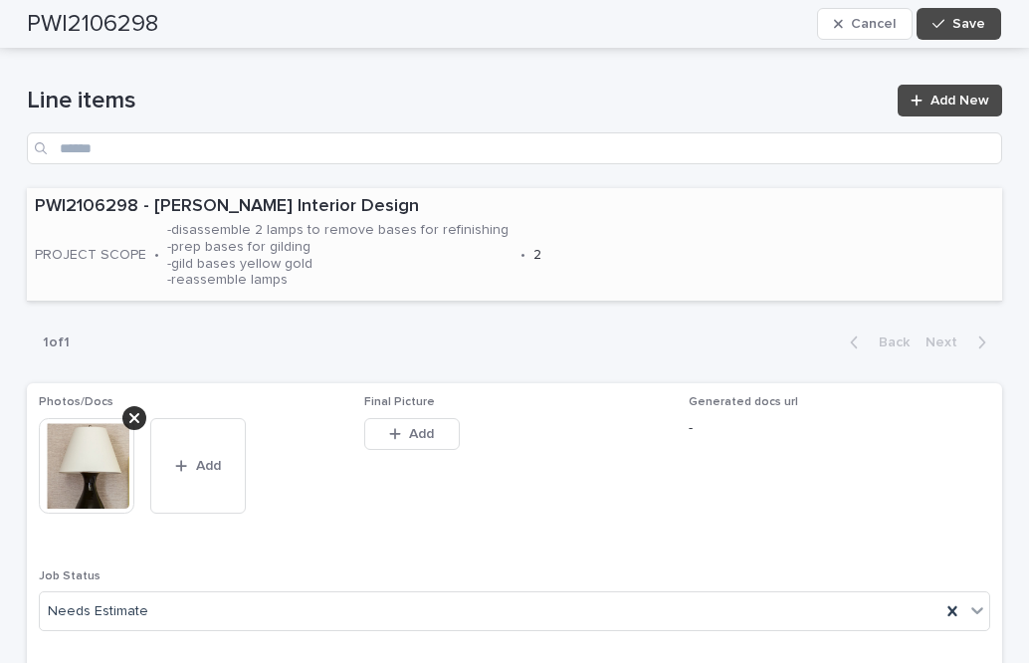
click at [184, 281] on p "-disassemble 2 lamps to remove bases for refinishing -prep bases for gilding -g…" at bounding box center [339, 255] width 345 height 67
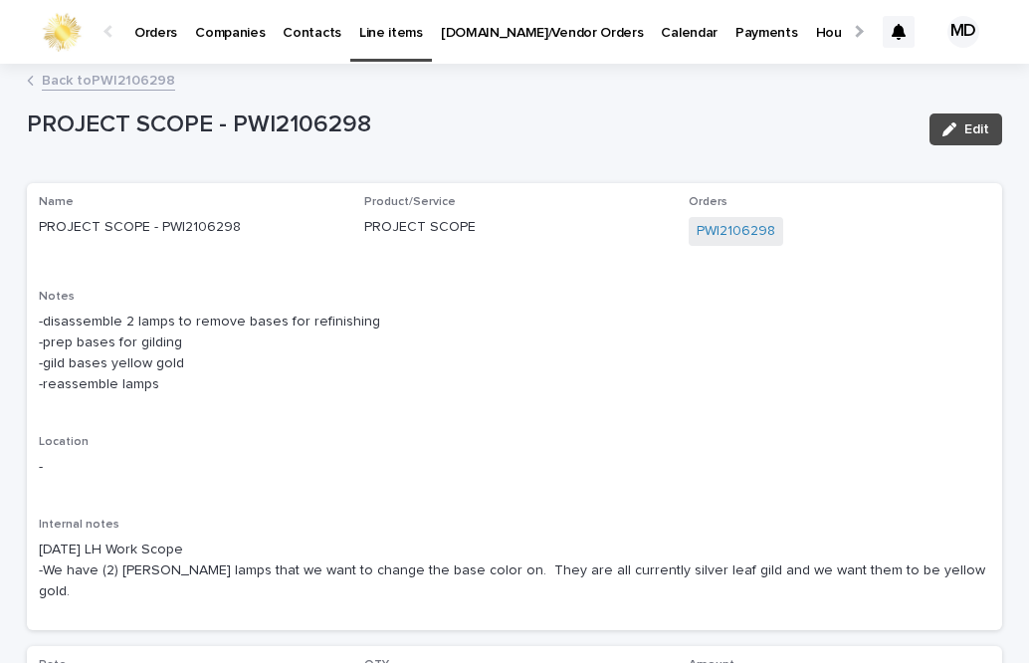
click at [58, 362] on p "-disassemble 2 lamps to remove bases for refinishing -prep bases for gilding -g…" at bounding box center [515, 353] width 952 height 83
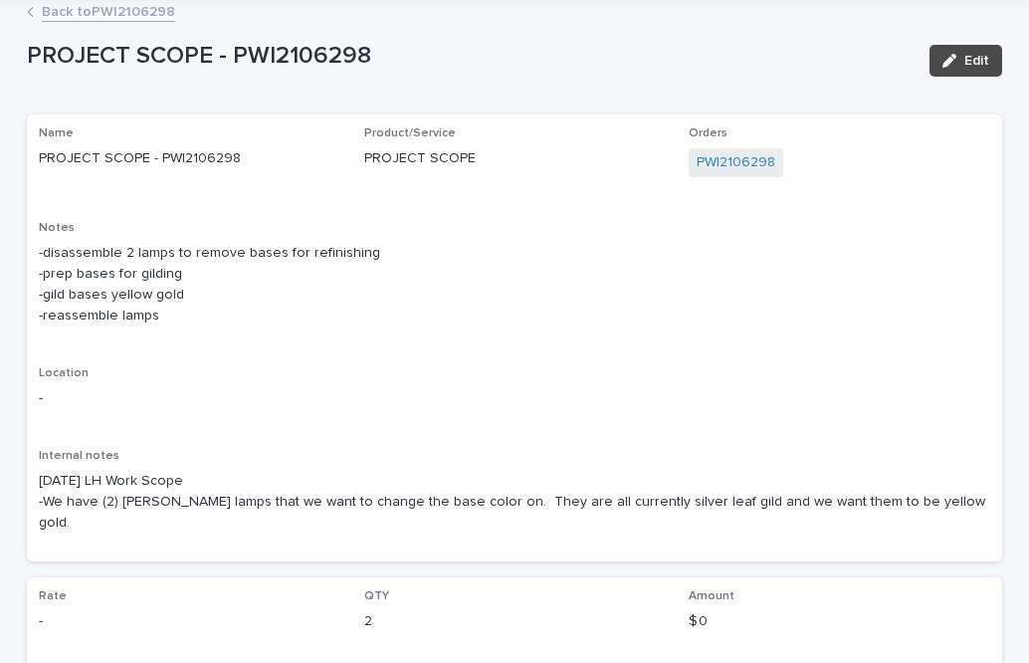
scroll to position [100, 0]
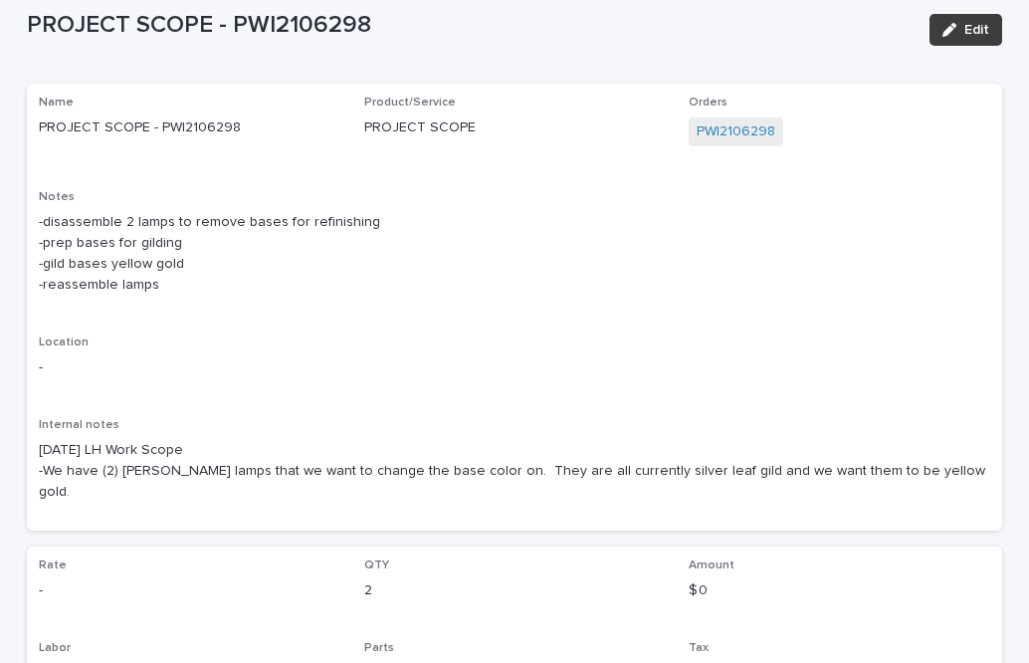
click at [965, 34] on span "Edit" at bounding box center [977, 30] width 25 height 14
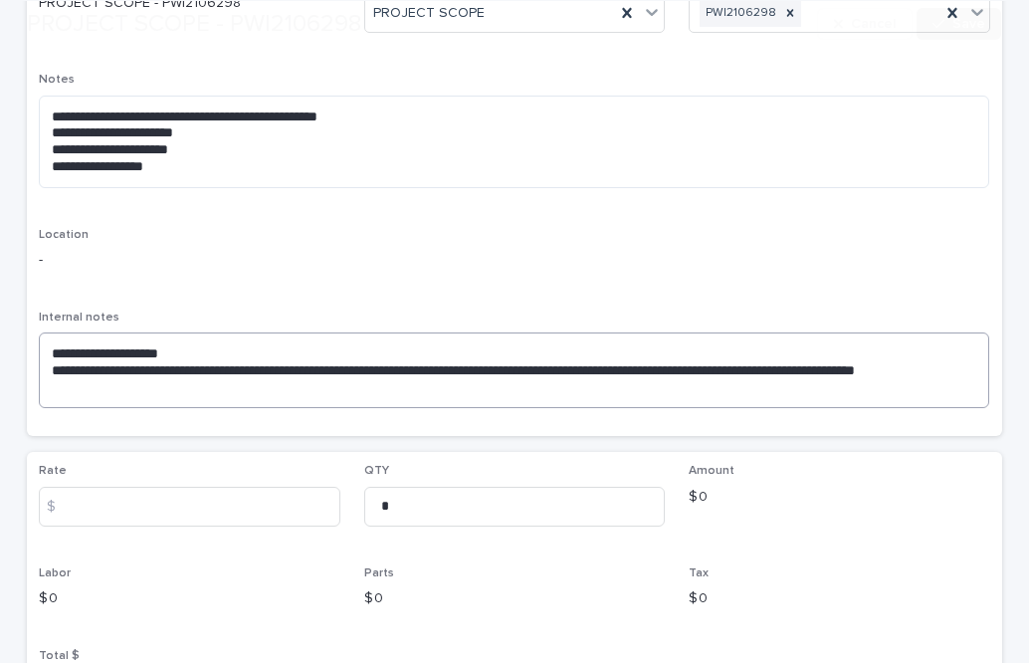
scroll to position [492, 0]
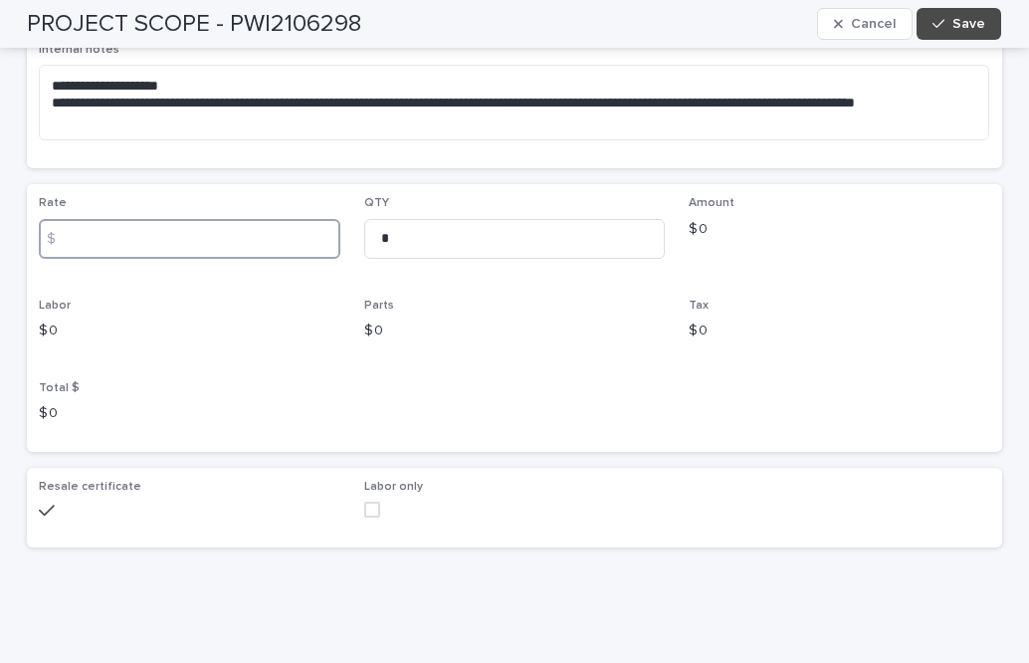
click at [147, 240] on input at bounding box center [190, 239] width 302 height 40
type input "******"
click at [975, 26] on span "Save" at bounding box center [969, 24] width 33 height 14
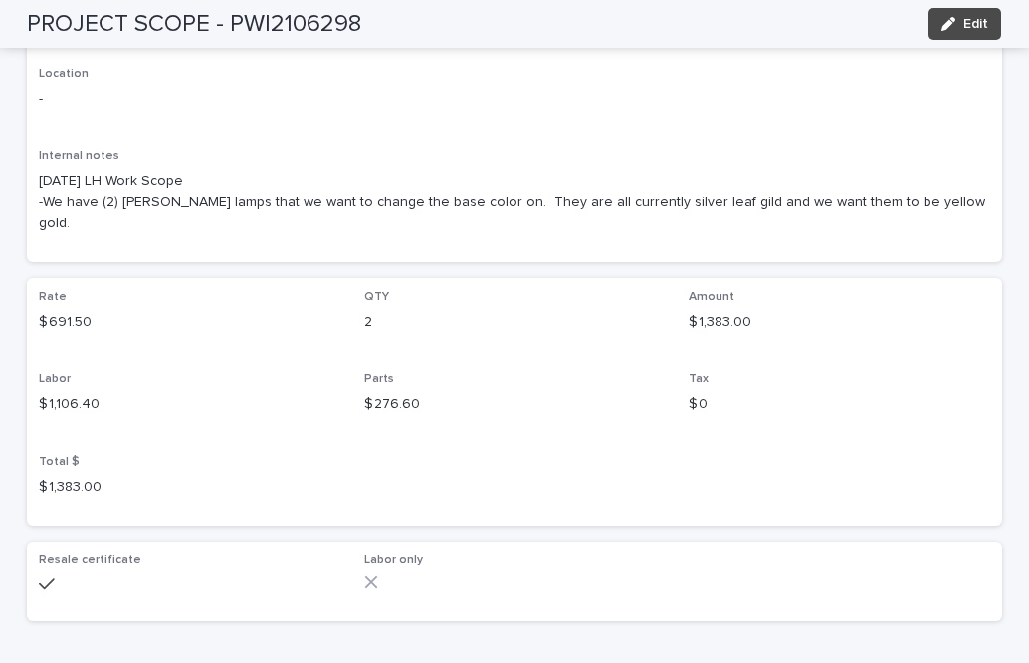
scroll to position [0, 0]
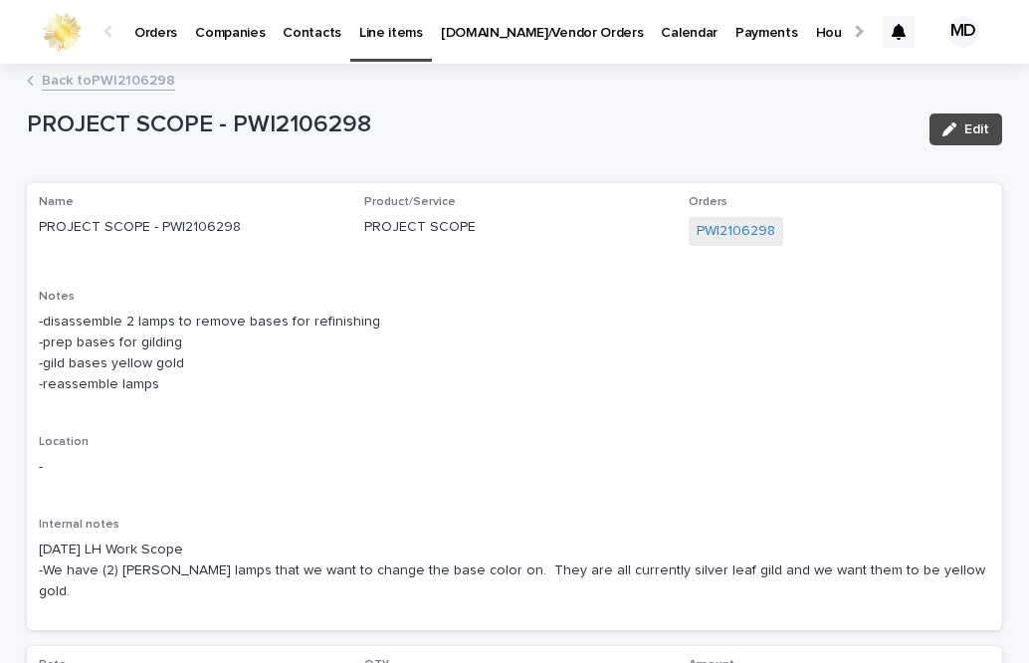
click at [153, 74] on link "Back to PWI2106298" at bounding box center [108, 79] width 133 height 23
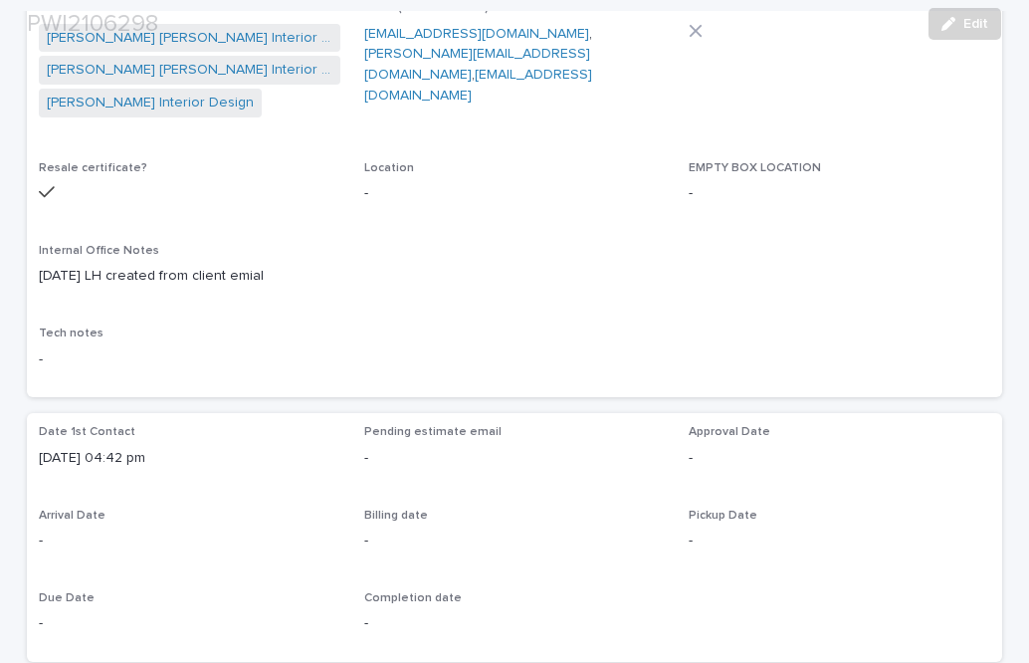
scroll to position [661, 0]
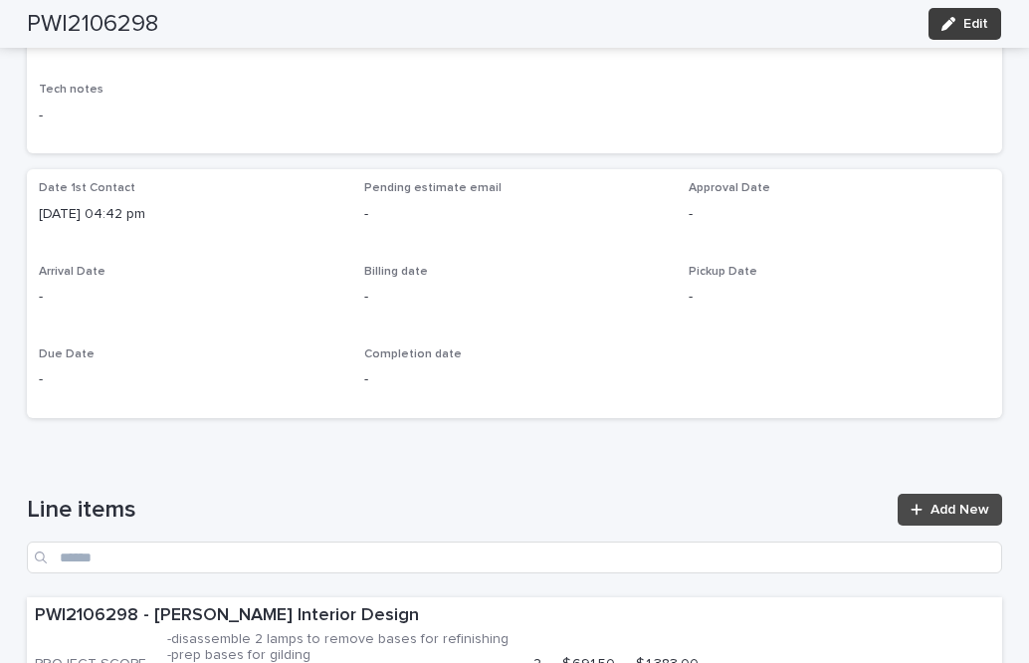
click at [946, 18] on icon "button" at bounding box center [949, 24] width 14 height 14
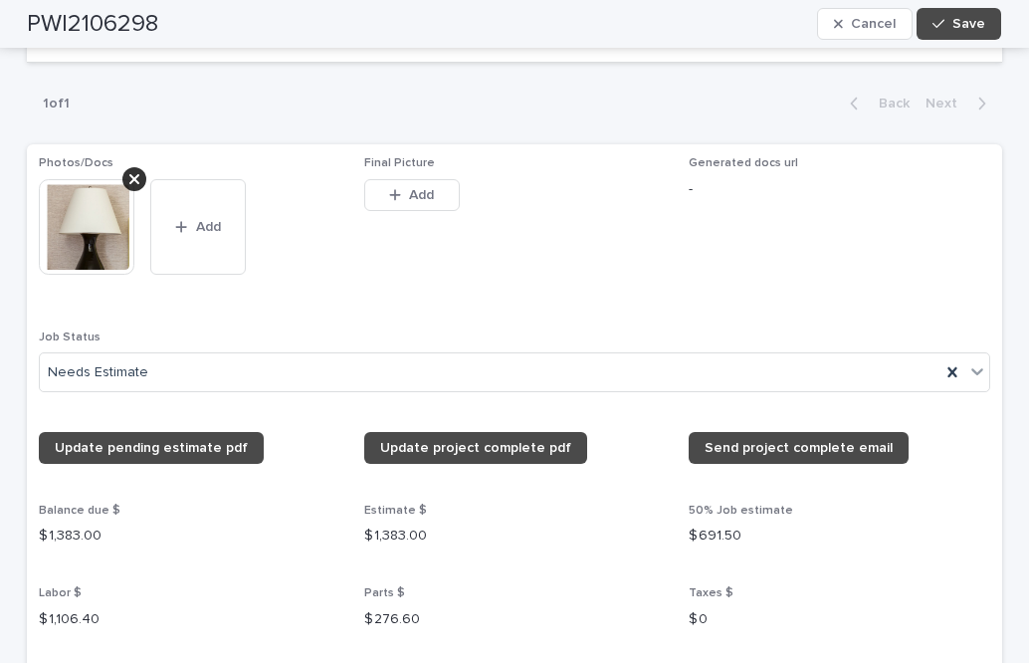
scroll to position [1657, 0]
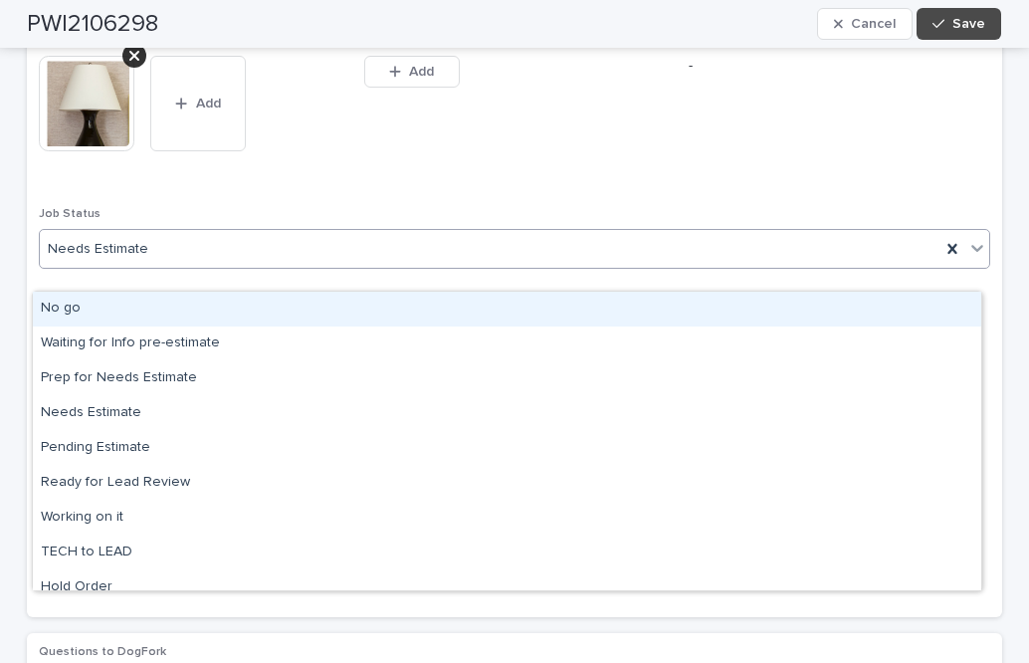
click at [972, 252] on icon at bounding box center [978, 248] width 12 height 7
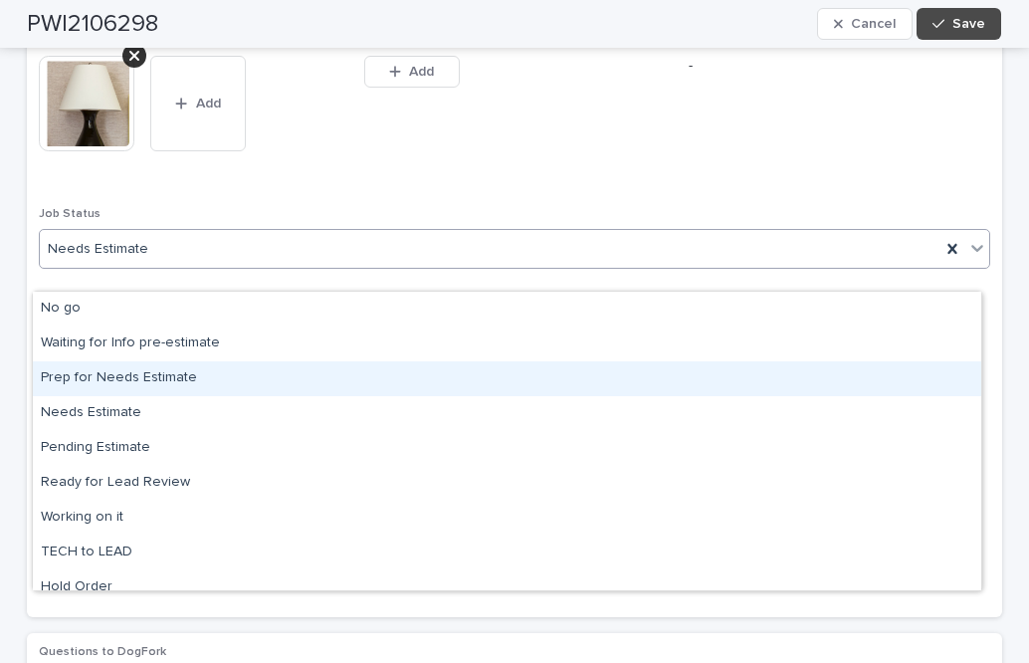
click at [163, 379] on div "Prep for Needs Estimate" at bounding box center [507, 378] width 949 height 35
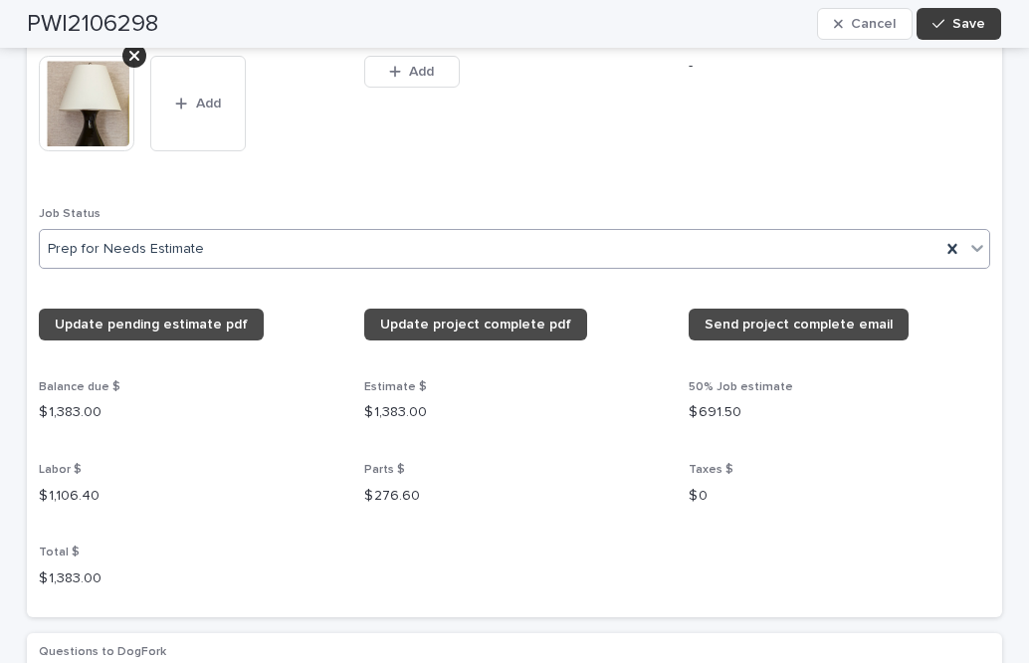
click at [944, 14] on button "Save" at bounding box center [959, 24] width 85 height 32
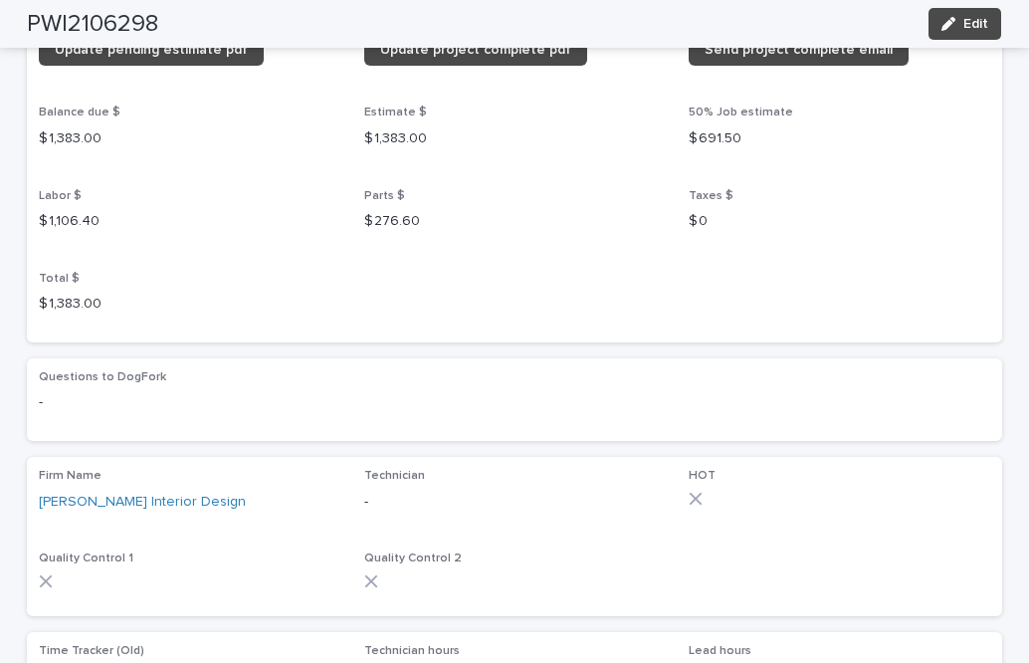
scroll to position [1432, 0]
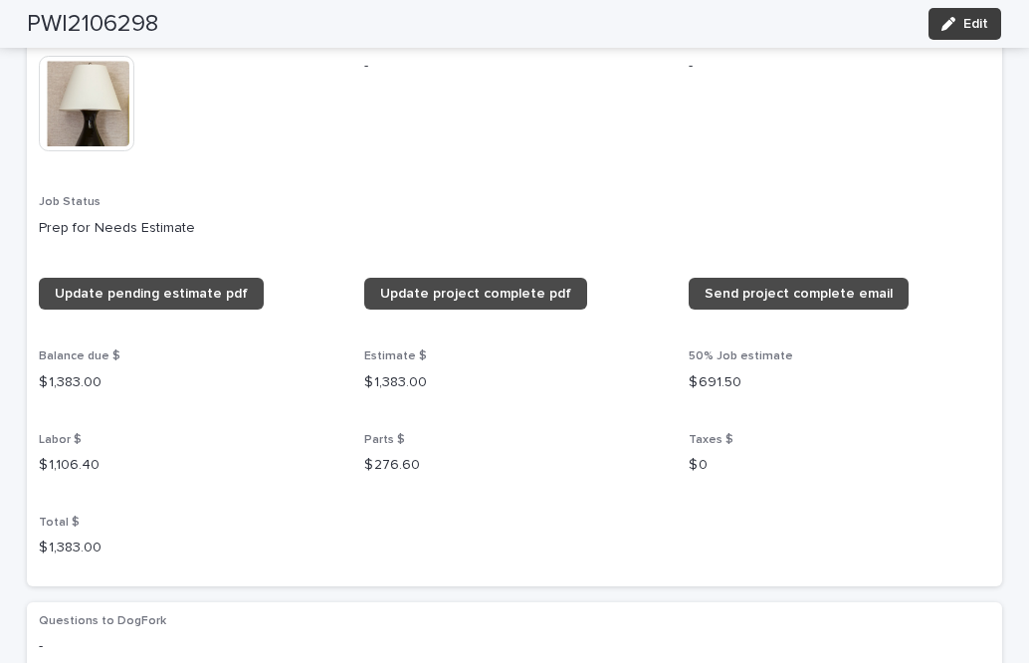
click at [965, 20] on span "Edit" at bounding box center [976, 24] width 25 height 14
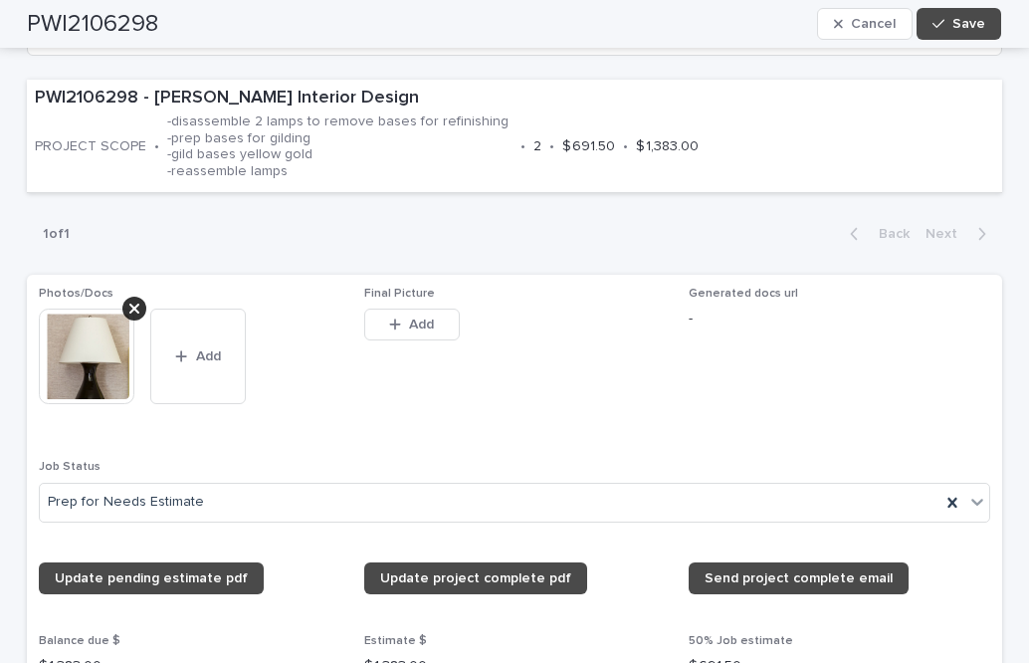
scroll to position [1657, 0]
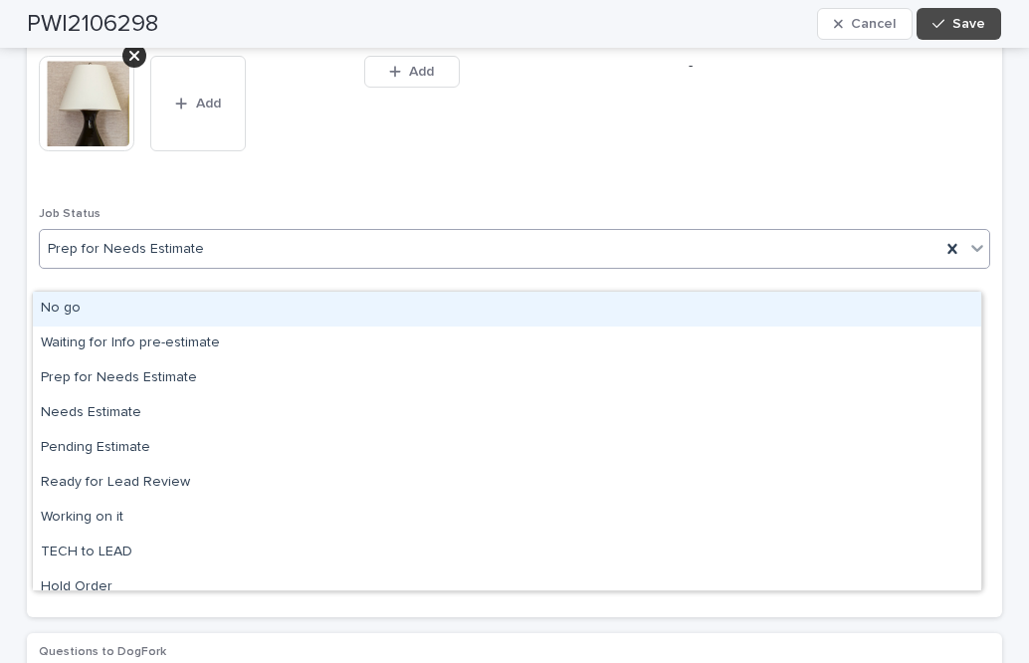
click at [968, 258] on icon at bounding box center [978, 248] width 20 height 20
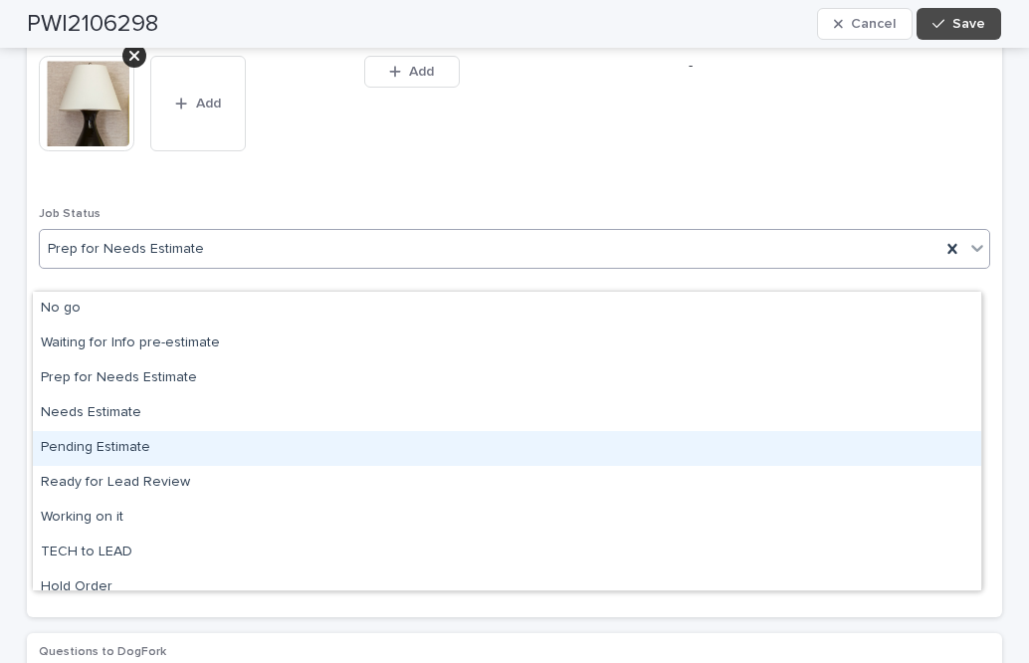
click at [82, 446] on div "Pending Estimate" at bounding box center [507, 448] width 949 height 35
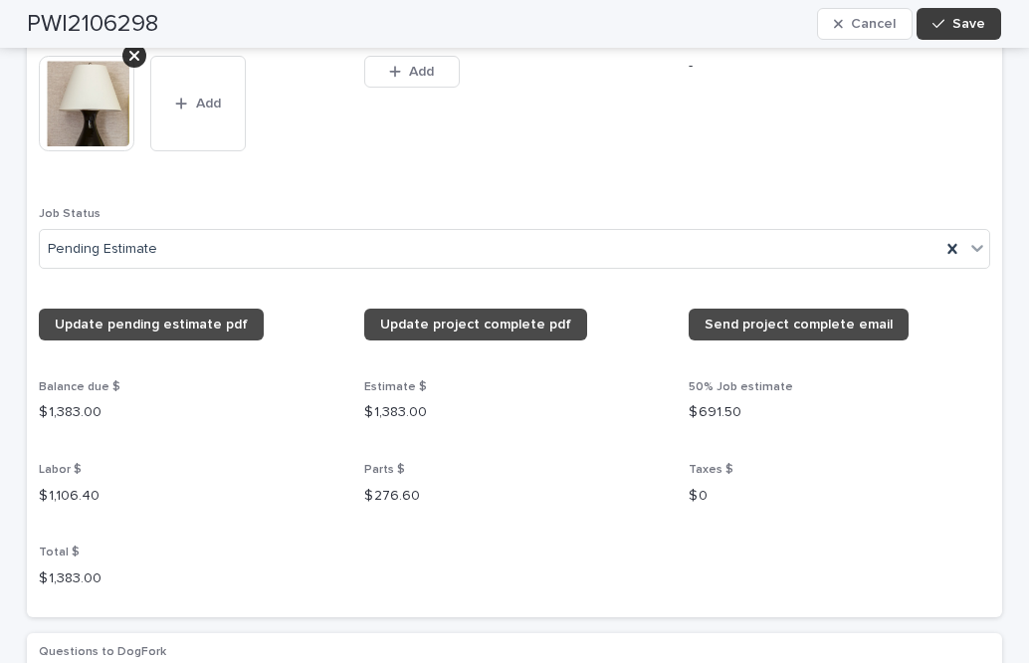
click at [956, 15] on button "Save" at bounding box center [959, 24] width 85 height 32
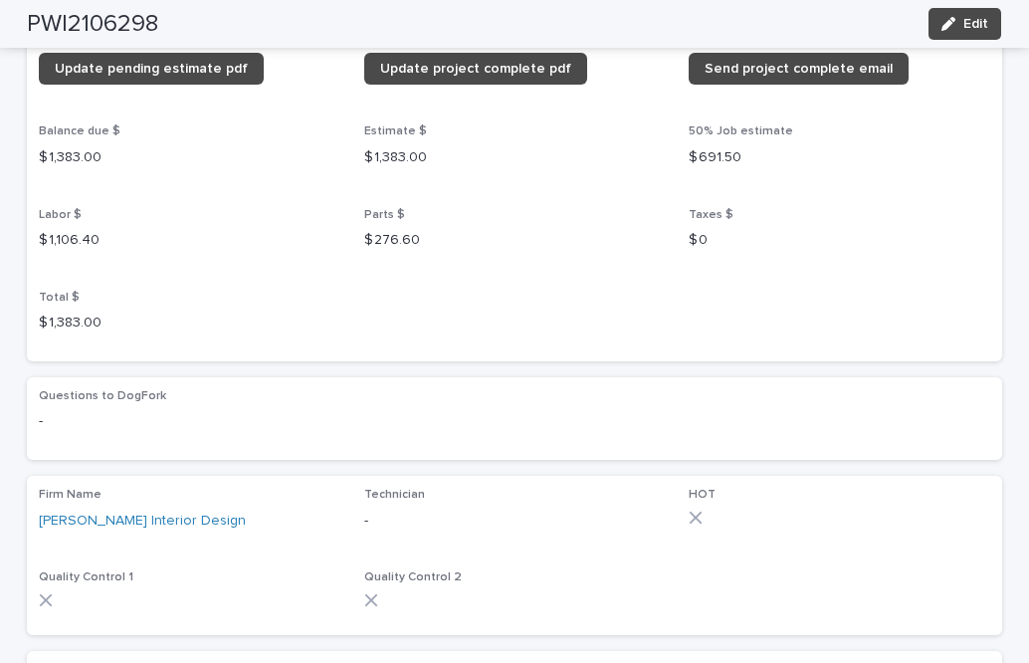
scroll to position [1432, 0]
